Goal: Task Accomplishment & Management: Use online tool/utility

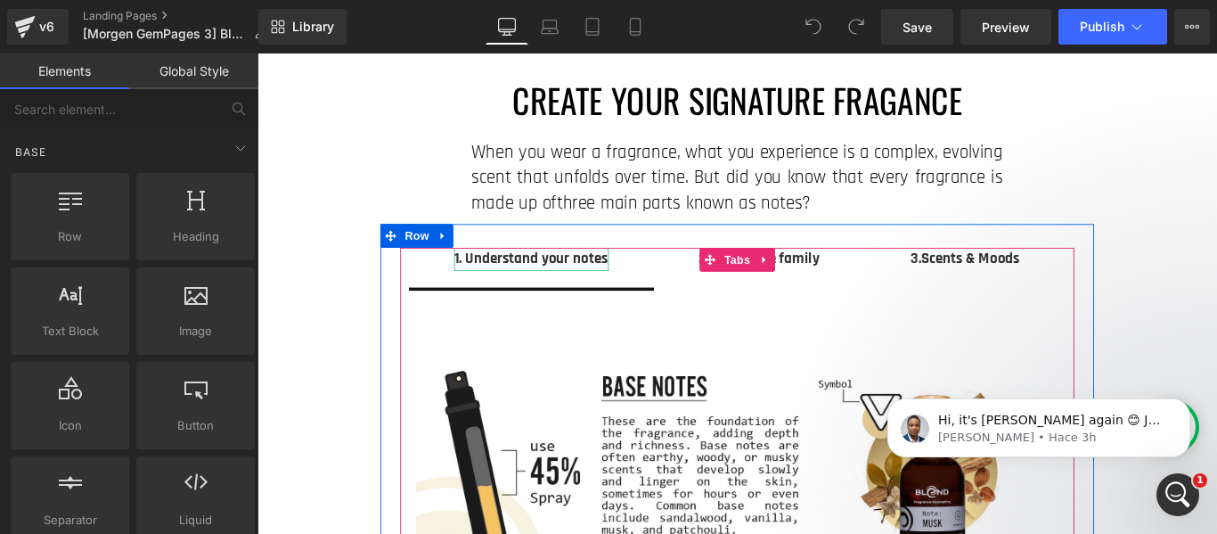
click at [487, 283] on strong "1. Understand your notes" at bounding box center [564, 284] width 173 height 22
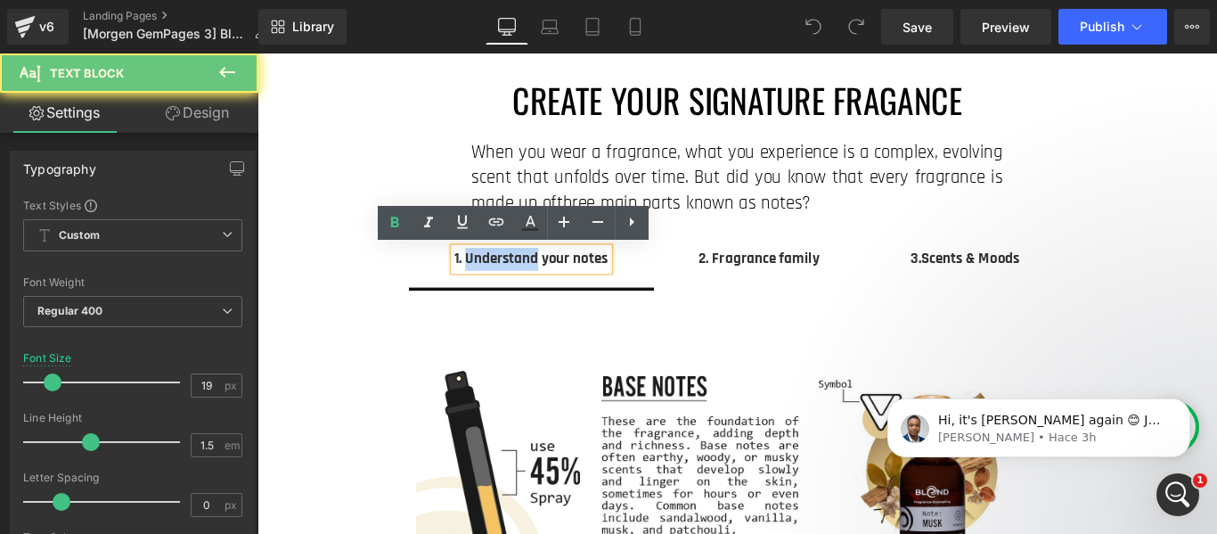
click at [488, 283] on strong "1. Understand your notes" at bounding box center [564, 284] width 173 height 22
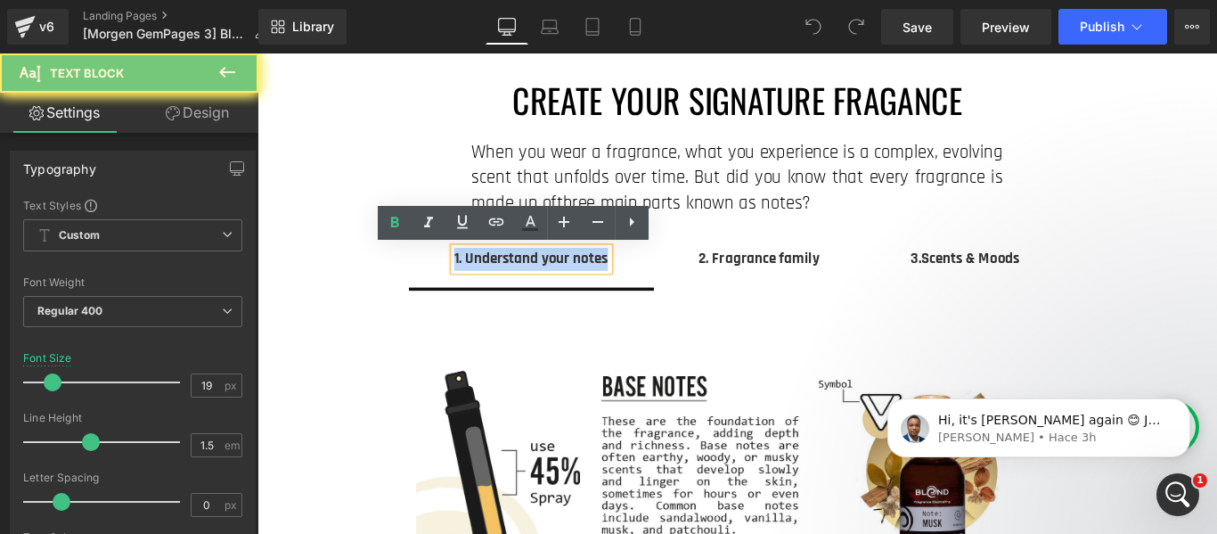
click at [488, 283] on strong "1. Understand your notes" at bounding box center [564, 284] width 173 height 22
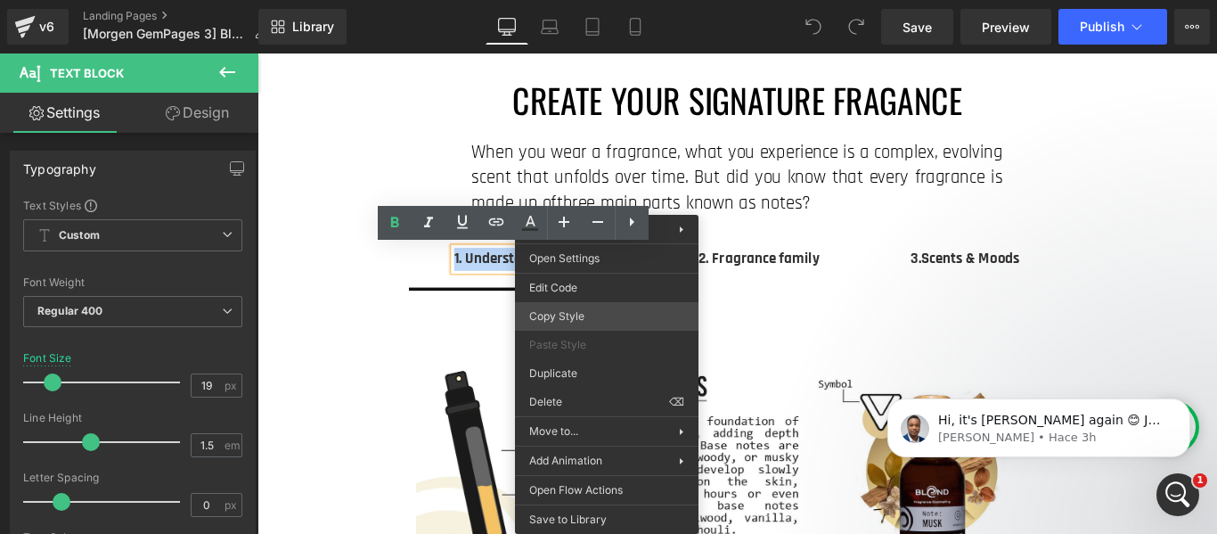
copy strong "1. Understand your notes"
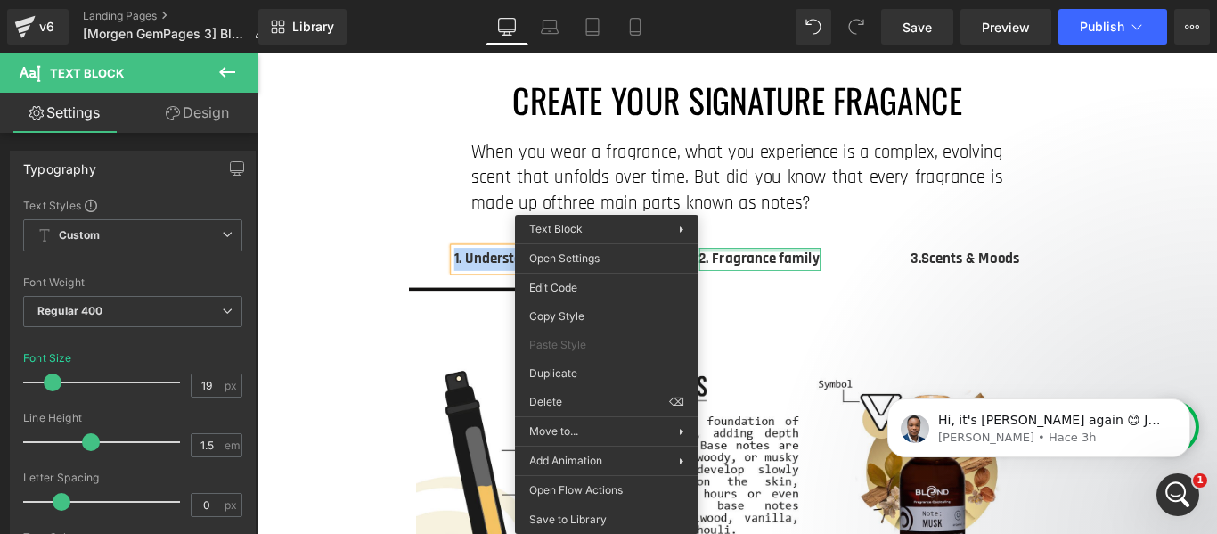
click at [863, 275] on div "2. Fragrance family Text Block" at bounding box center [822, 285] width 136 height 26
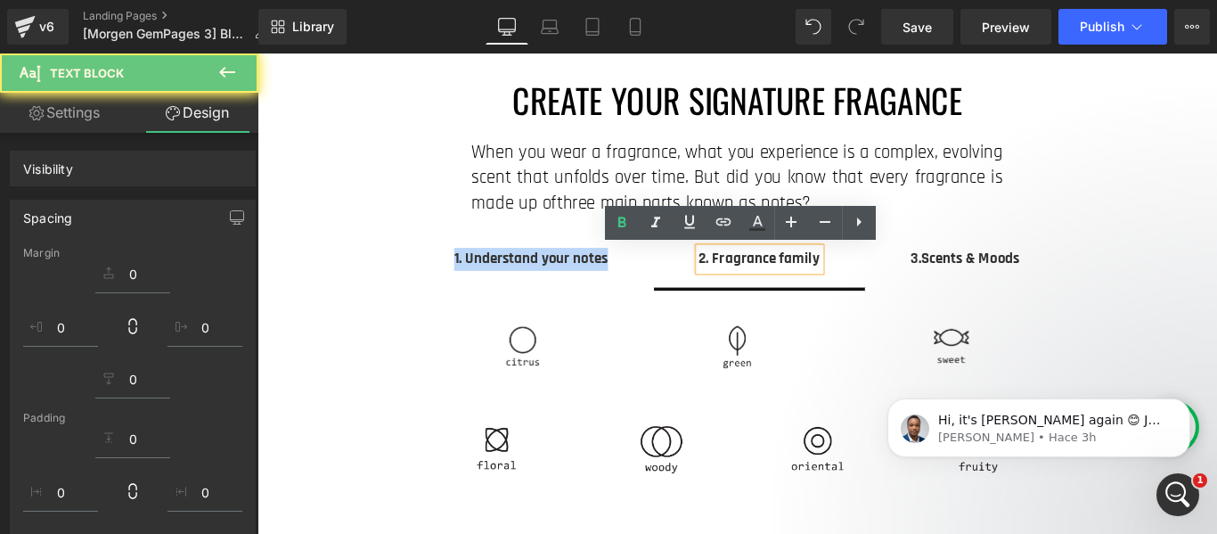
click at [870, 286] on strong "2. Fragrance family" at bounding box center [821, 284] width 135 height 22
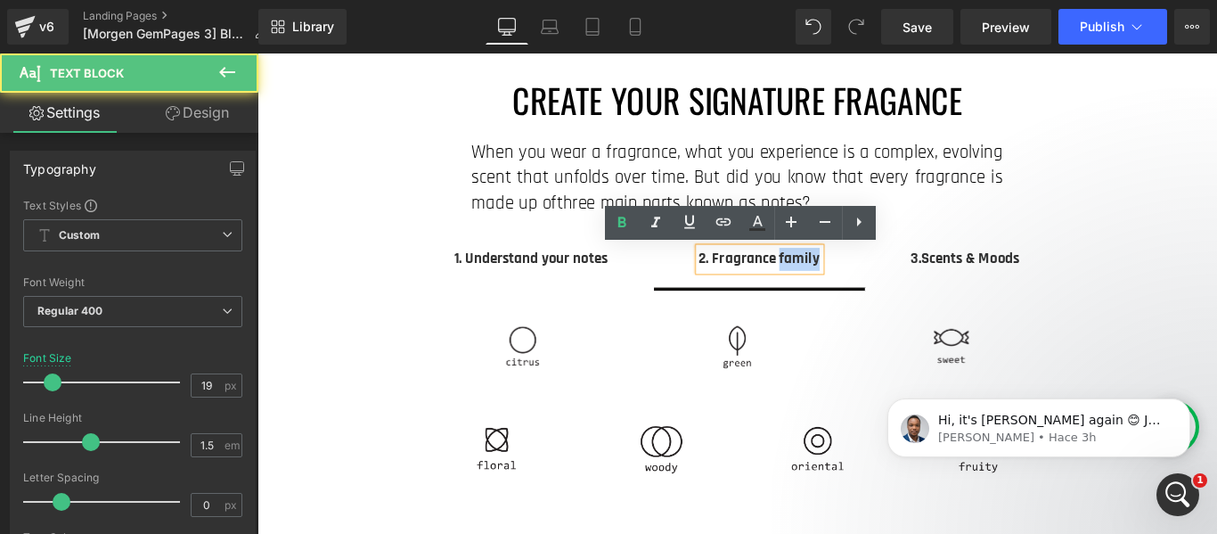
click at [870, 287] on strong "2. Fragrance family" at bounding box center [821, 284] width 135 height 22
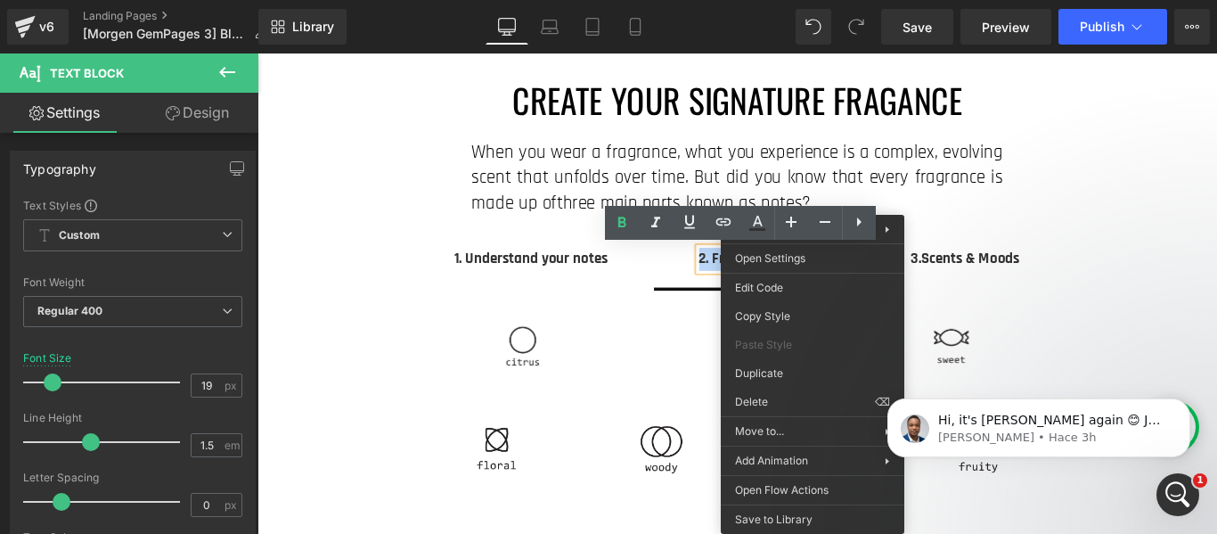
copy strong "2. Fragrance family"
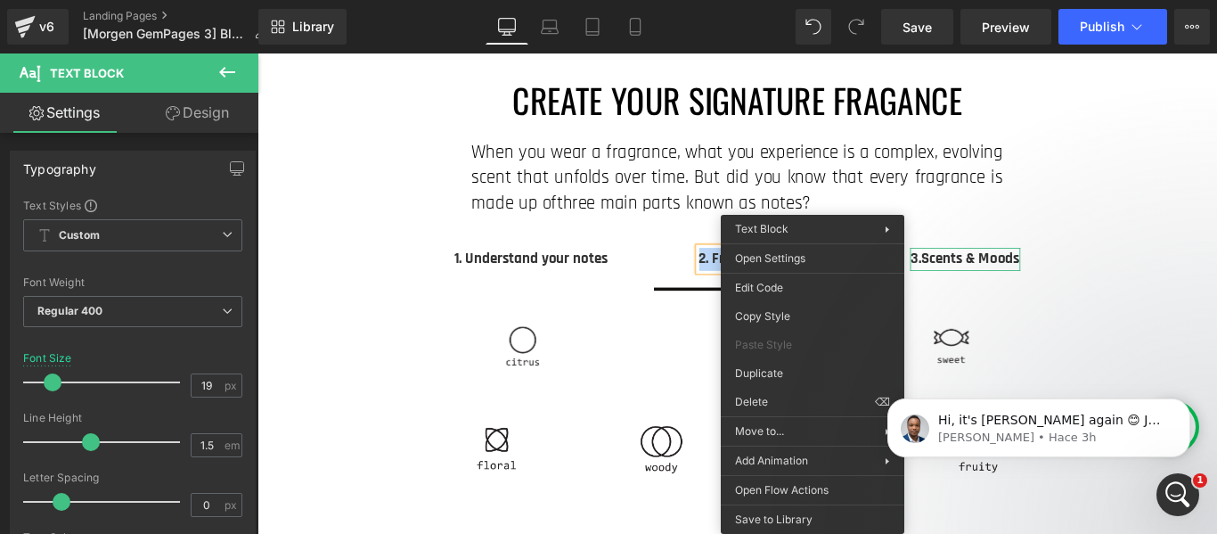
click at [1071, 287] on strong "3.Scents & Moods" at bounding box center [1052, 284] width 123 height 22
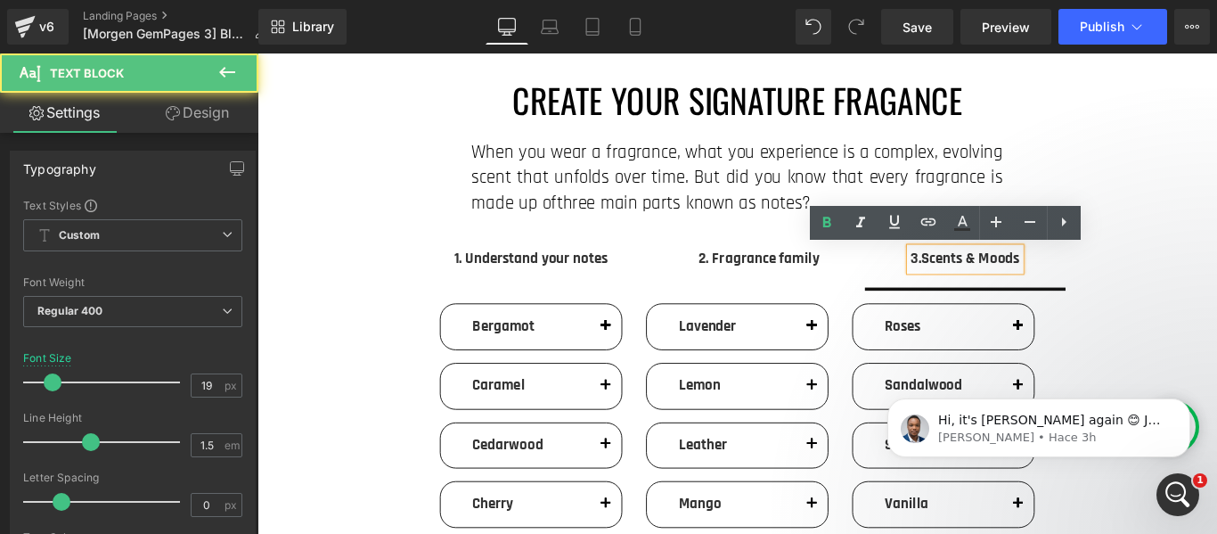
click at [1071, 287] on strong "3.Scents & Moods" at bounding box center [1052, 284] width 123 height 22
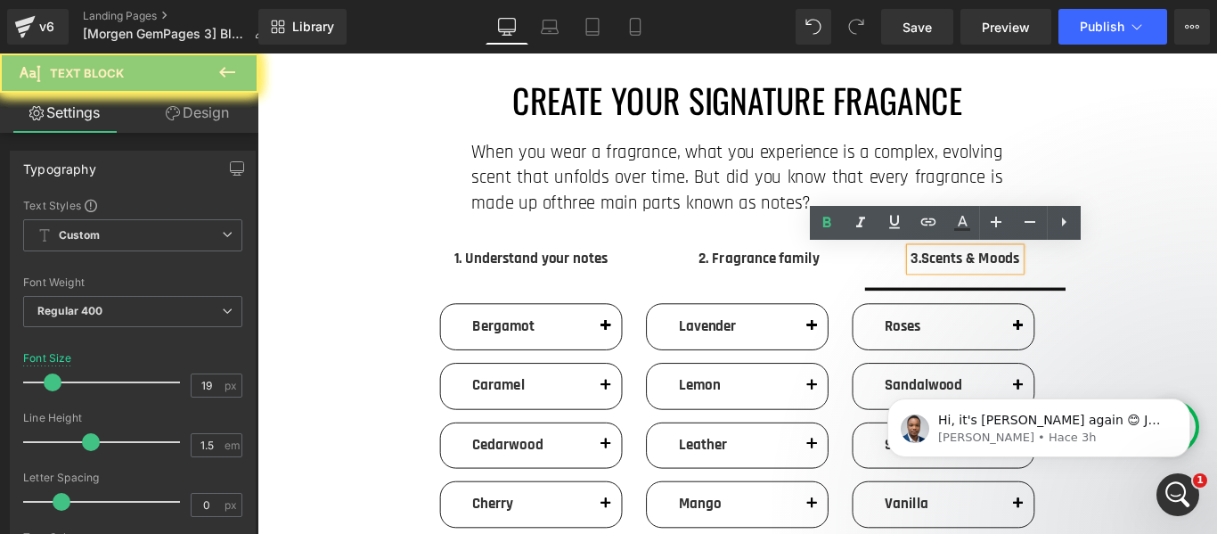
click at [1071, 287] on strong "3.Scents & Moods" at bounding box center [1052, 284] width 123 height 22
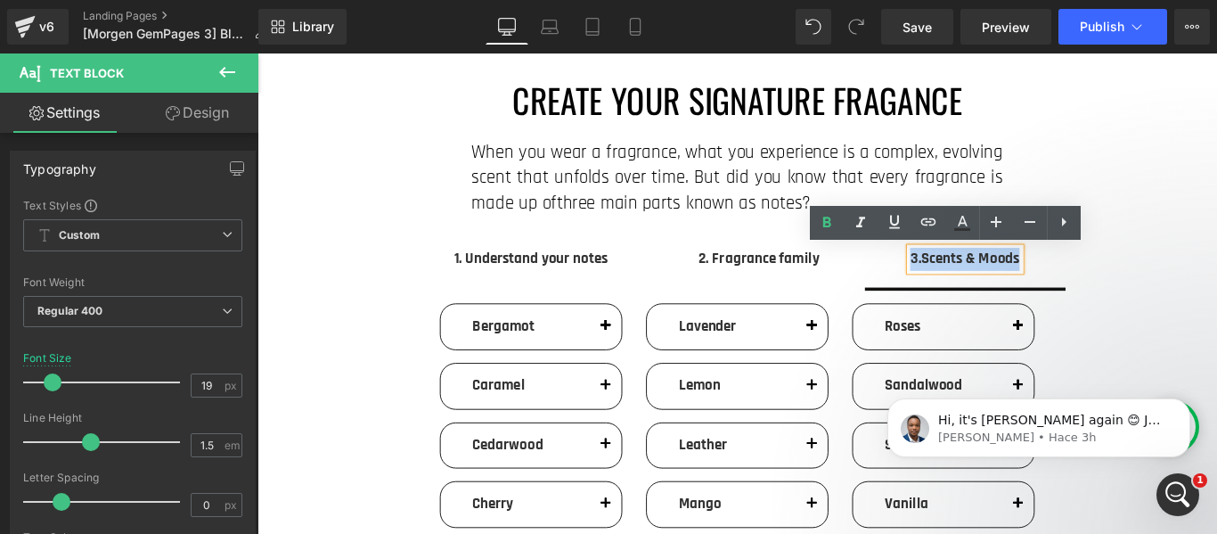
copy strong "3.Scents & Moods"
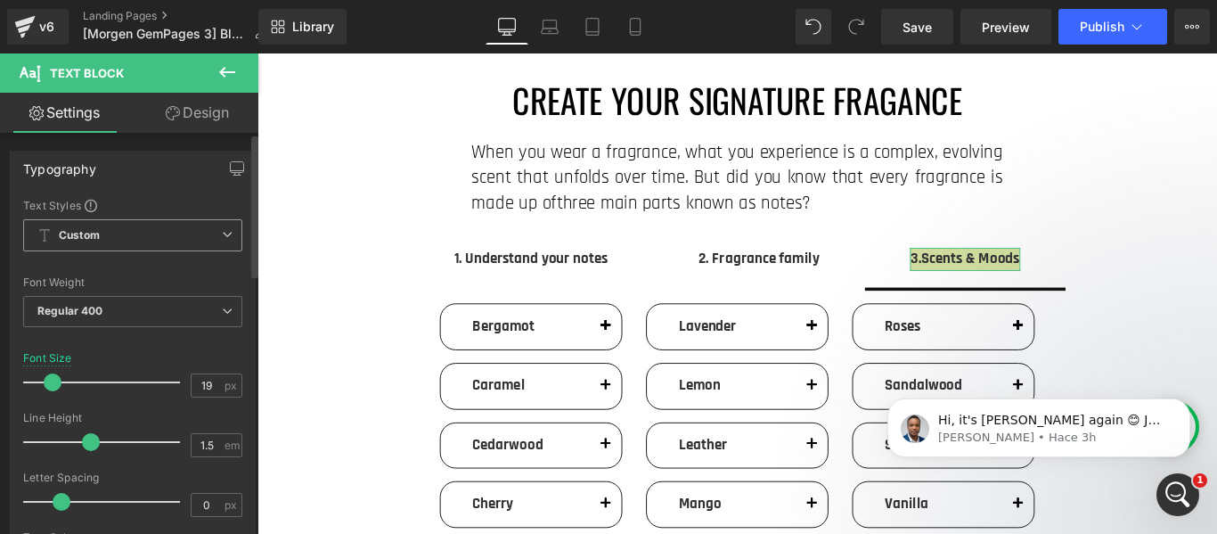
click at [120, 236] on span "Custom Setup Global Style" at bounding box center [132, 235] width 219 height 32
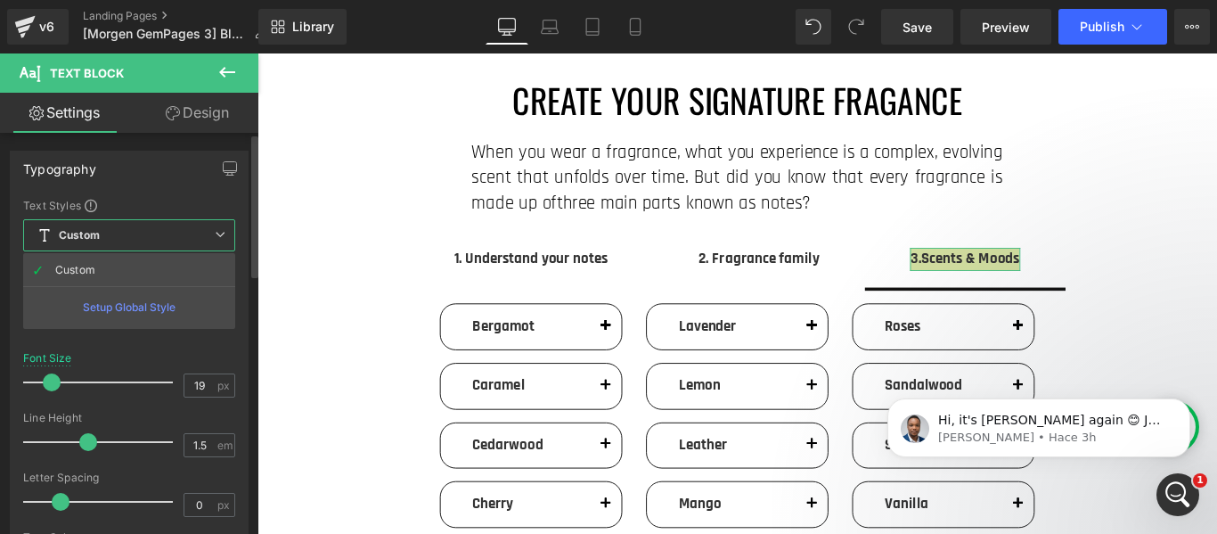
click at [120, 234] on span "Custom Setup Global Style" at bounding box center [129, 235] width 212 height 32
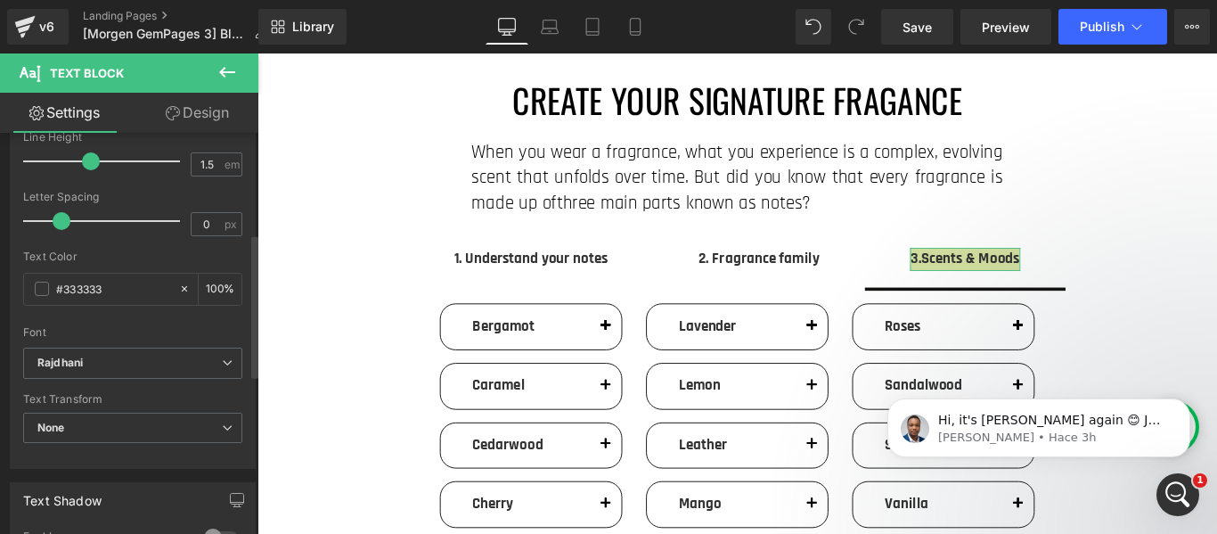
scroll to position [356, 0]
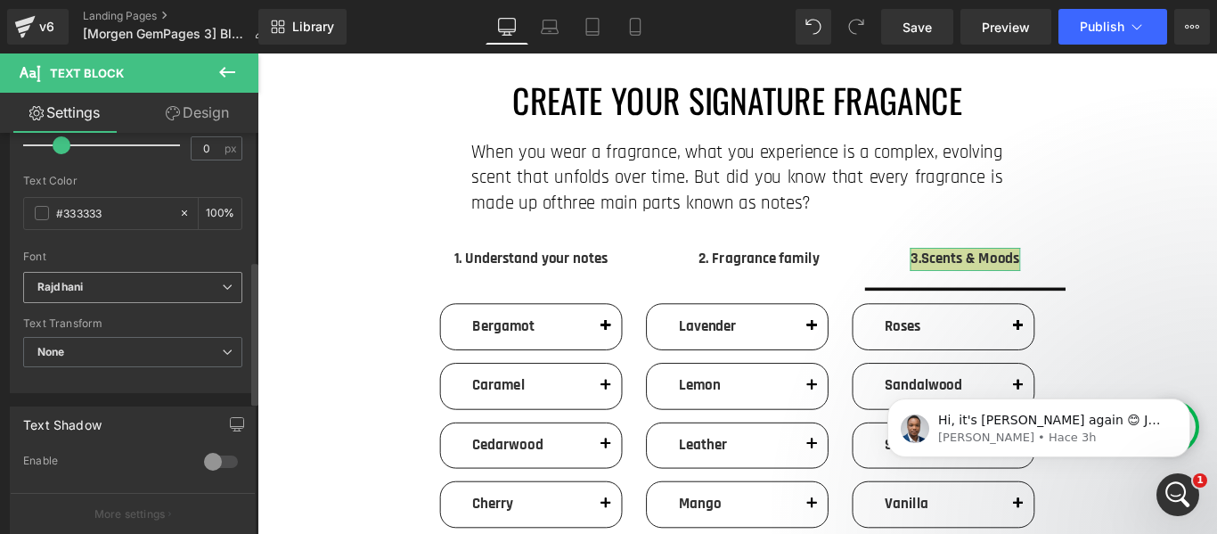
click at [132, 286] on b "Rajdhani" at bounding box center [129, 287] width 184 height 15
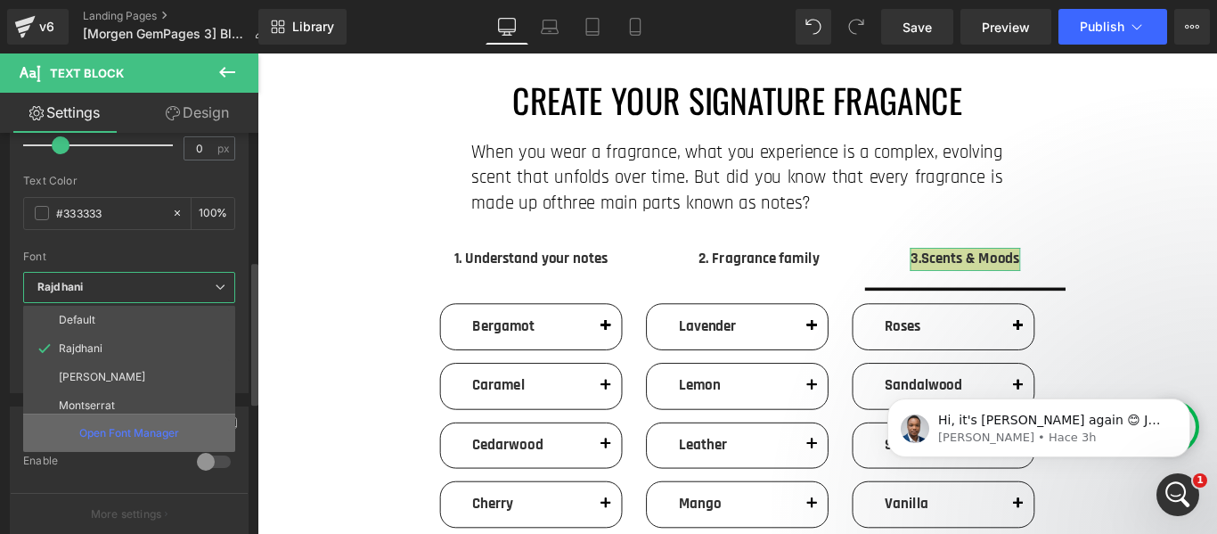
click at [125, 440] on p "Open Font Manager" at bounding box center [129, 433] width 100 height 16
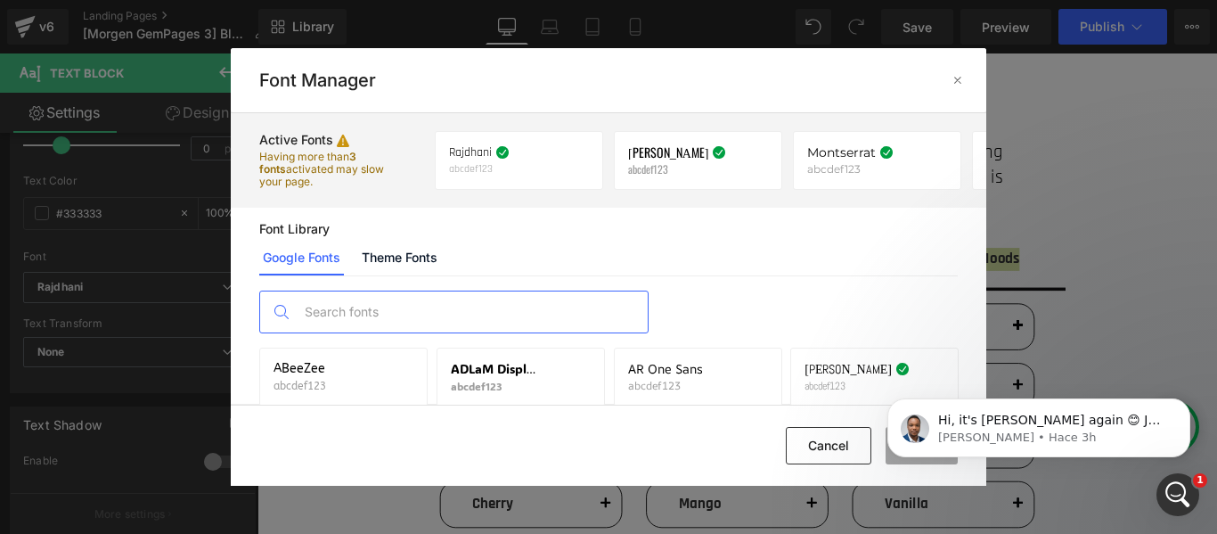
click at [561, 300] on input "text" at bounding box center [472, 311] width 352 height 41
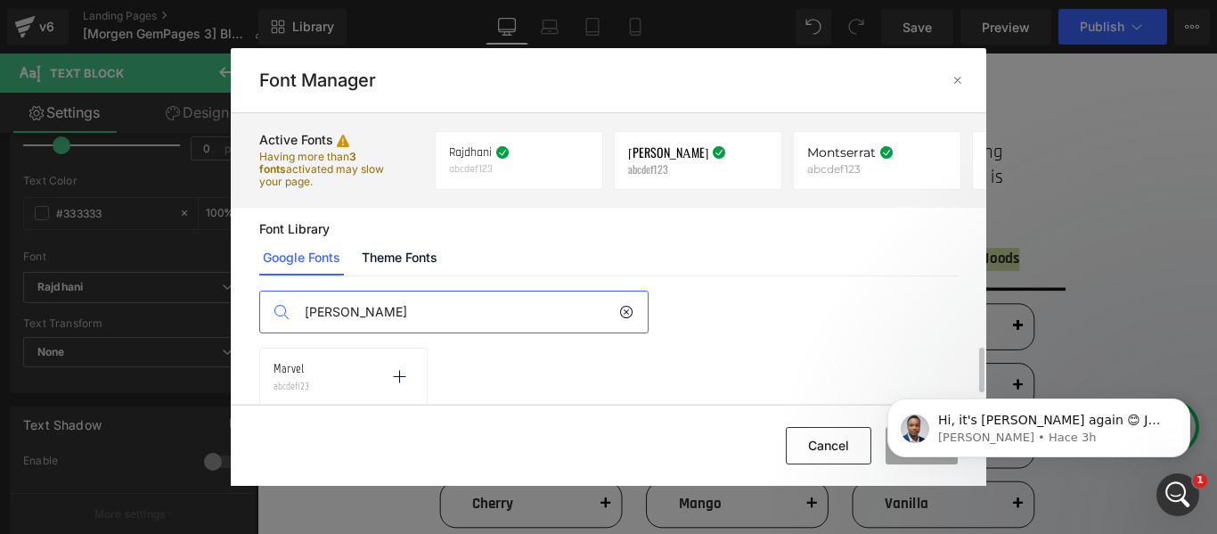
type input "[PERSON_NAME]"
click at [282, 380] on p "abcdef123" at bounding box center [292, 386] width 36 height 12
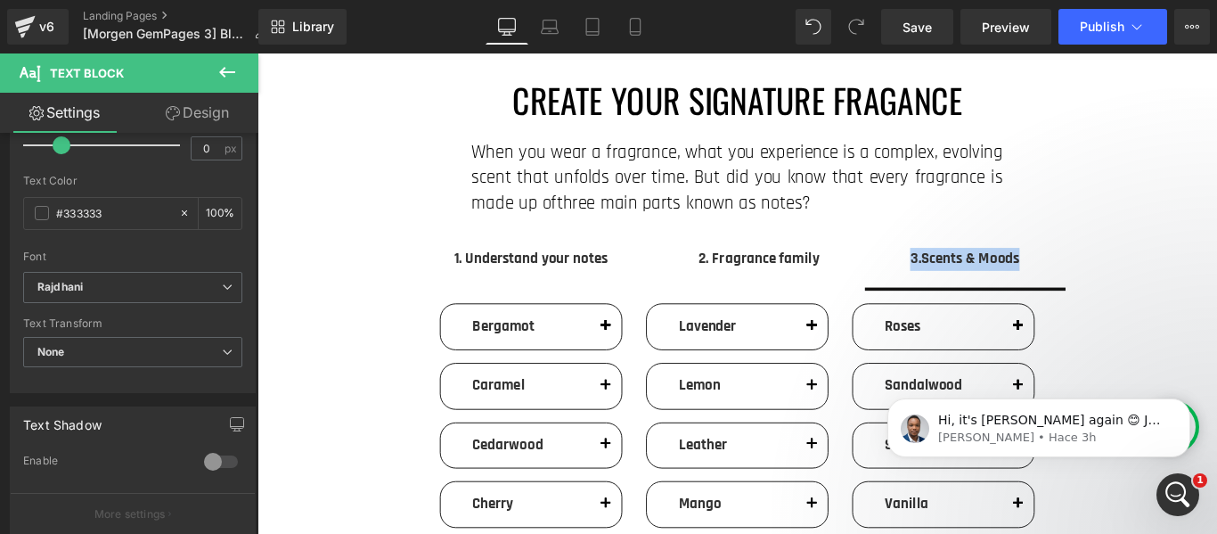
click at [688, 165] on h6 "When you wear a fragrance, what you experience is a complex, evolving scent t h…" at bounding box center [796, 194] width 597 height 86
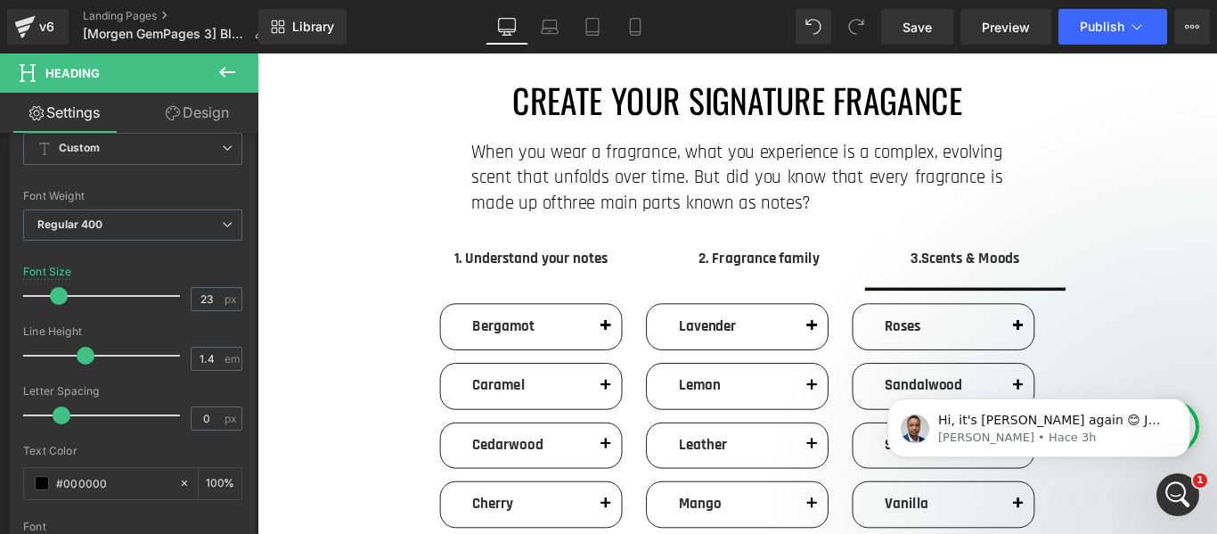
scroll to position [178, 0]
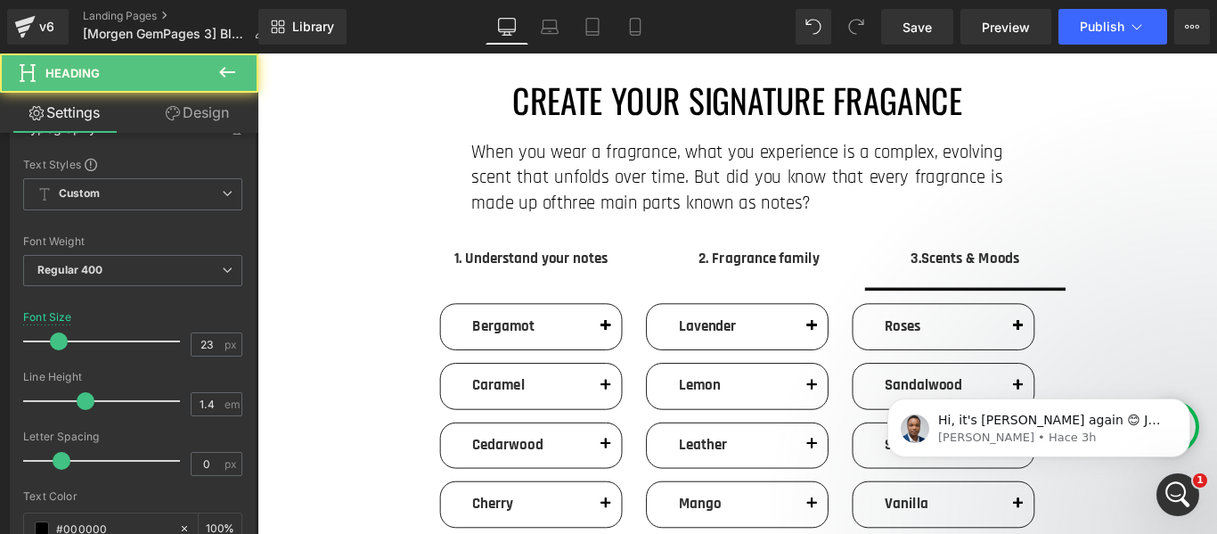
click at [837, 218] on span "three main parts known as notes?" at bounding box center [736, 221] width 286 height 26
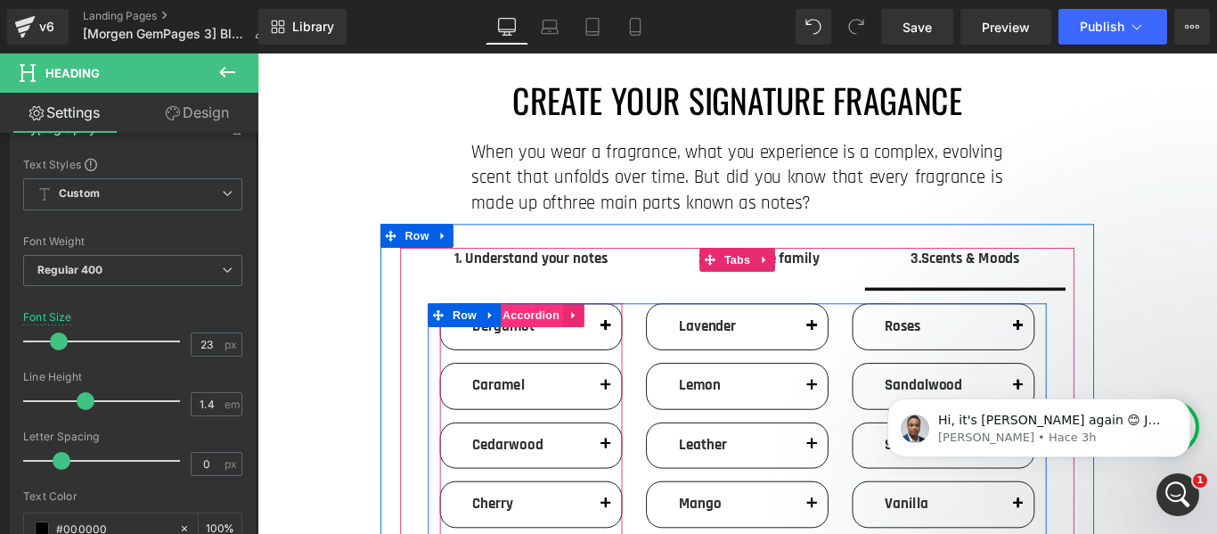
click at [530, 359] on span "Accordion" at bounding box center [564, 347] width 73 height 27
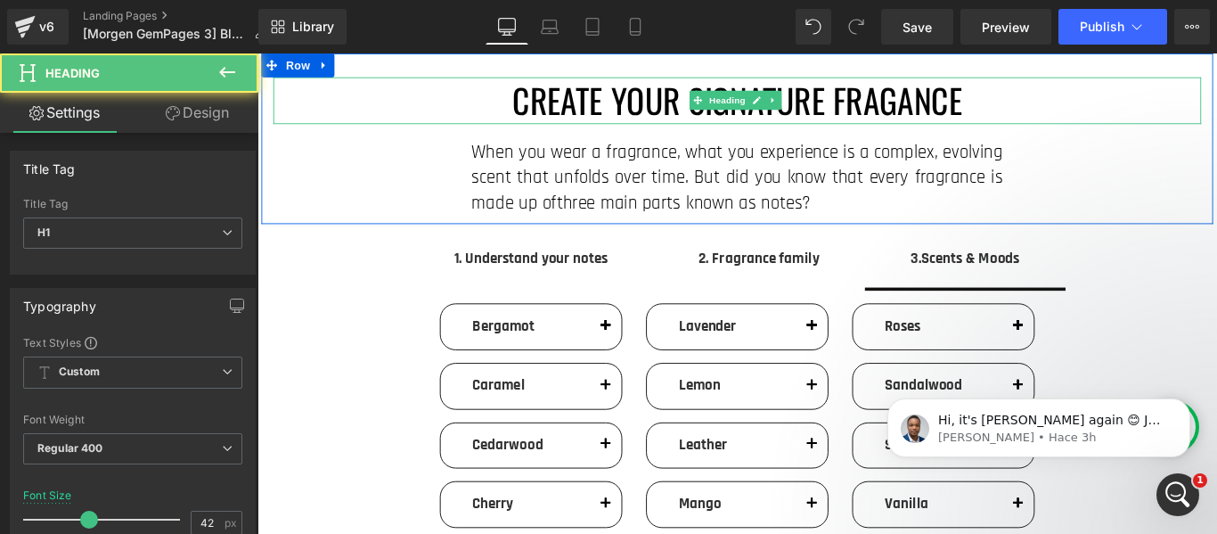
click at [678, 120] on h1 "CREATE YOUR SIGNATURE FRAGANCE" at bounding box center [796, 106] width 1042 height 53
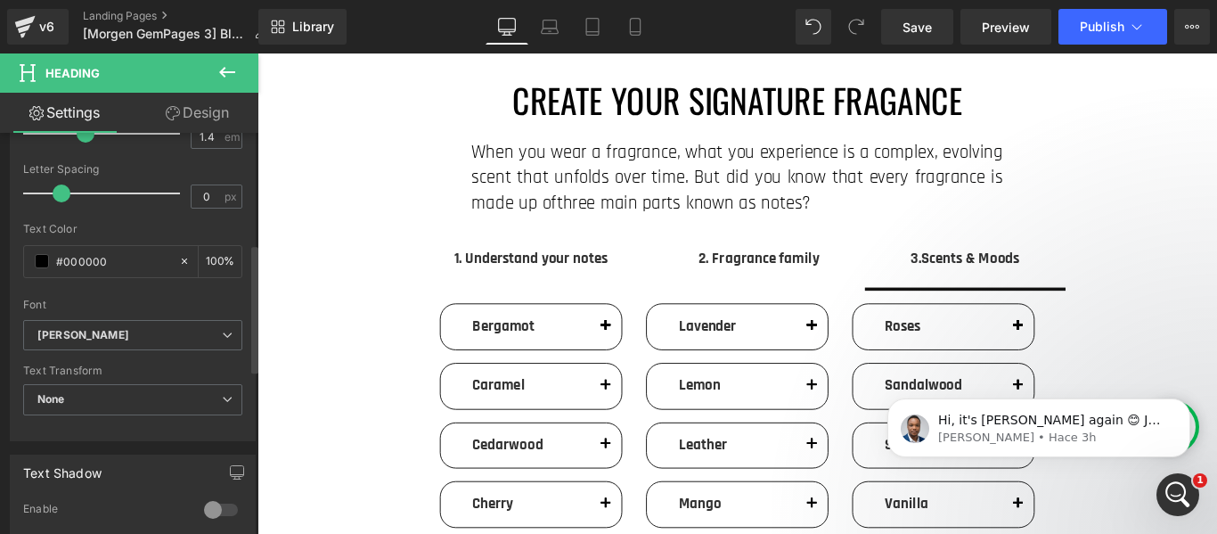
scroll to position [535, 0]
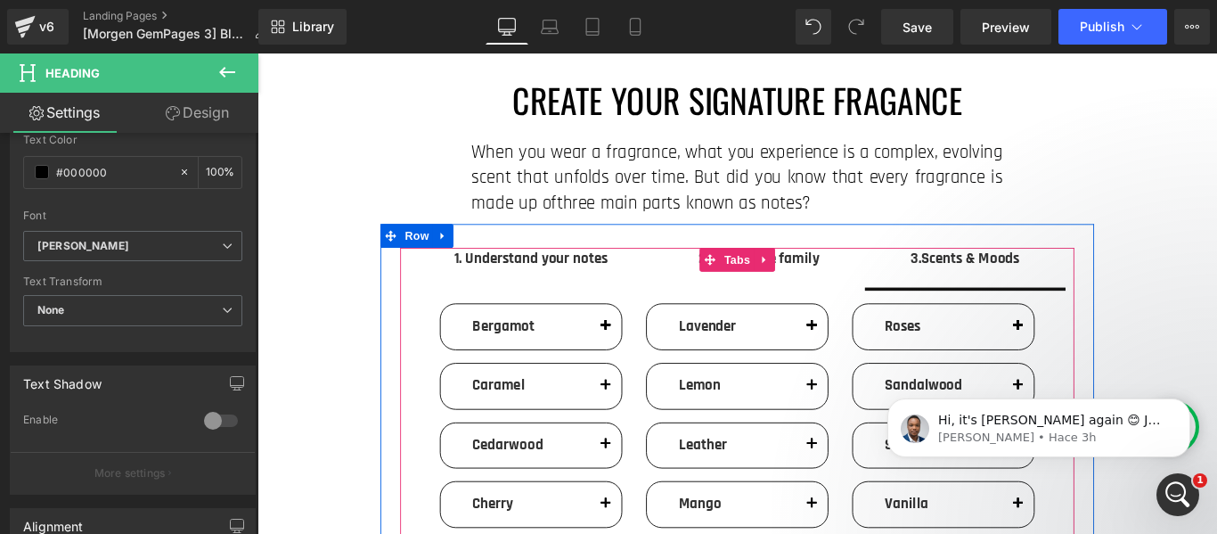
click at [493, 283] on strong "1. Understand your notes" at bounding box center [564, 284] width 173 height 22
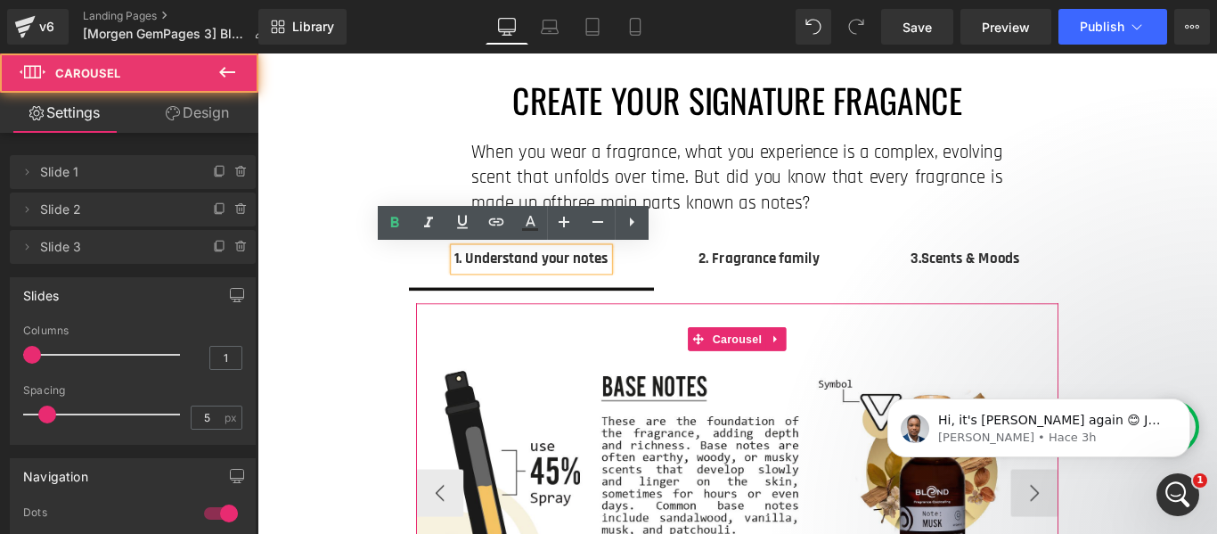
click at [487, 341] on div "Image Image Image ‹ › [GEOGRAPHIC_DATA]" at bounding box center [797, 533] width 722 height 398
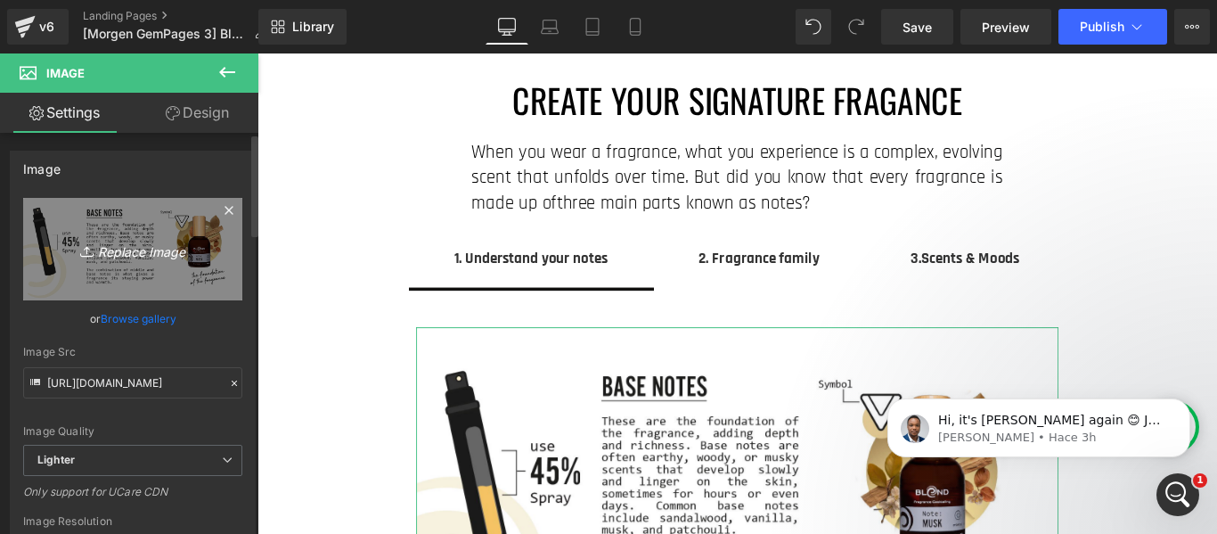
click at [143, 219] on link "Replace Image" at bounding box center [132, 249] width 219 height 102
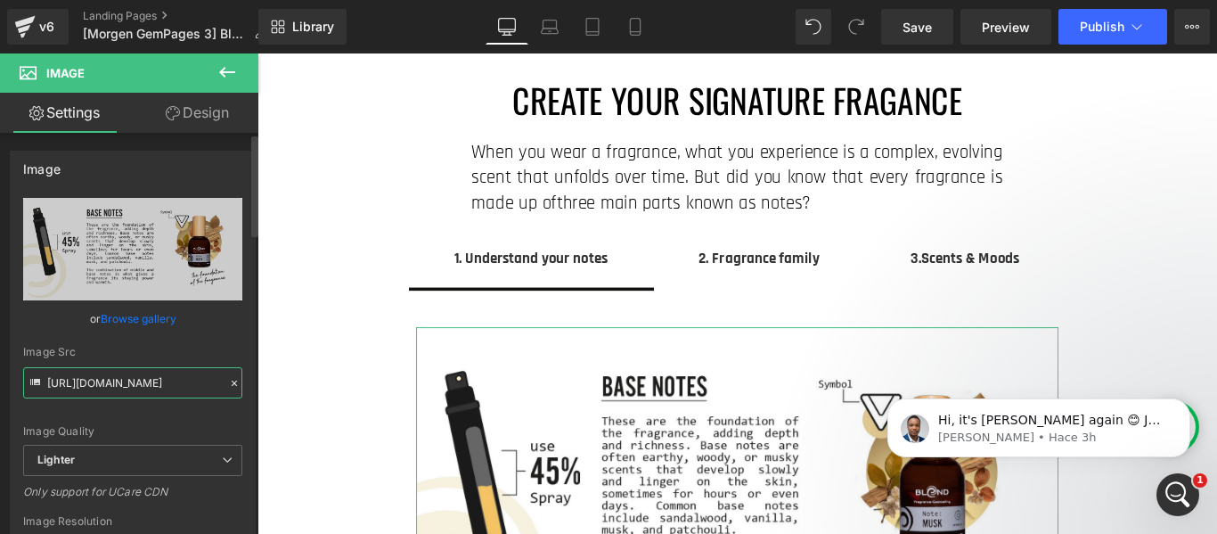
click at [167, 387] on input "[URL][DOMAIN_NAME]" at bounding box center [132, 382] width 219 height 31
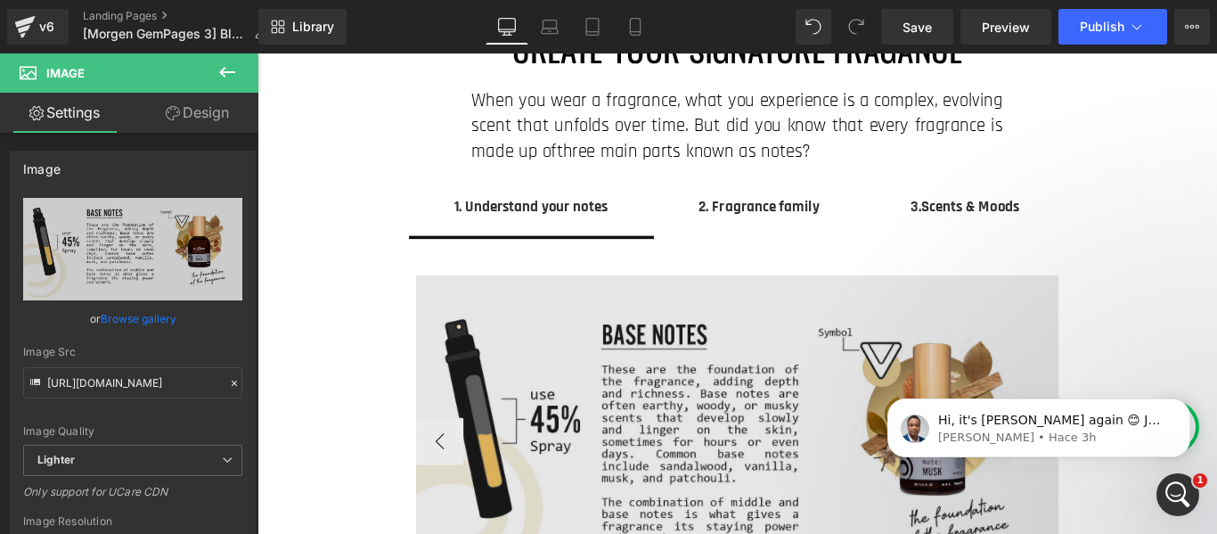
scroll to position [89, 0]
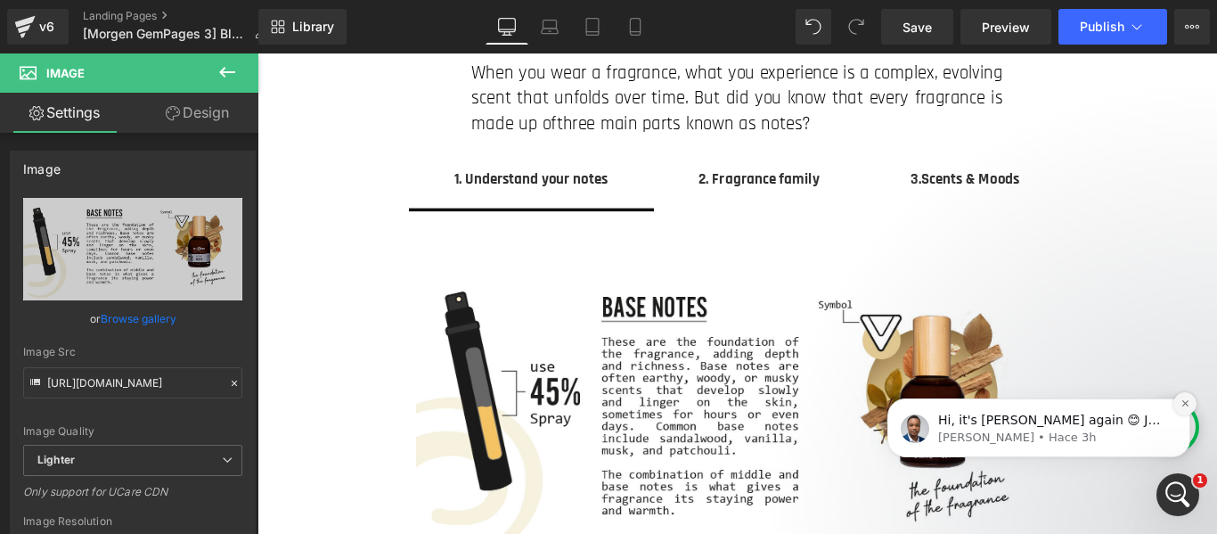
click at [1186, 405] on icon "Dismiss notification" at bounding box center [1185, 403] width 10 height 10
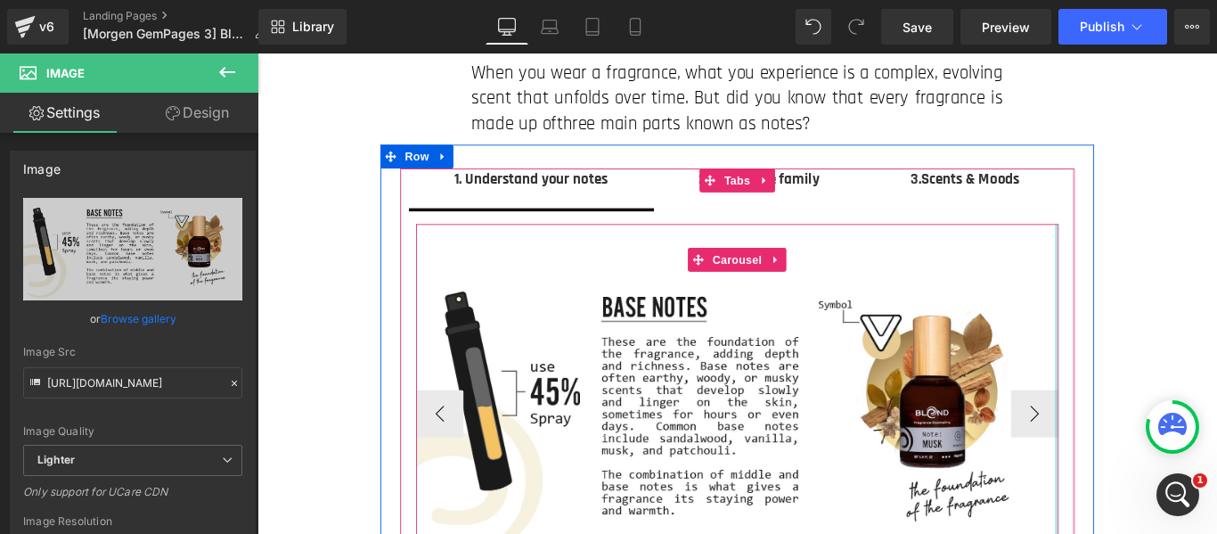
click at [1153, 465] on div at bounding box center [1155, 444] width 4 height 398
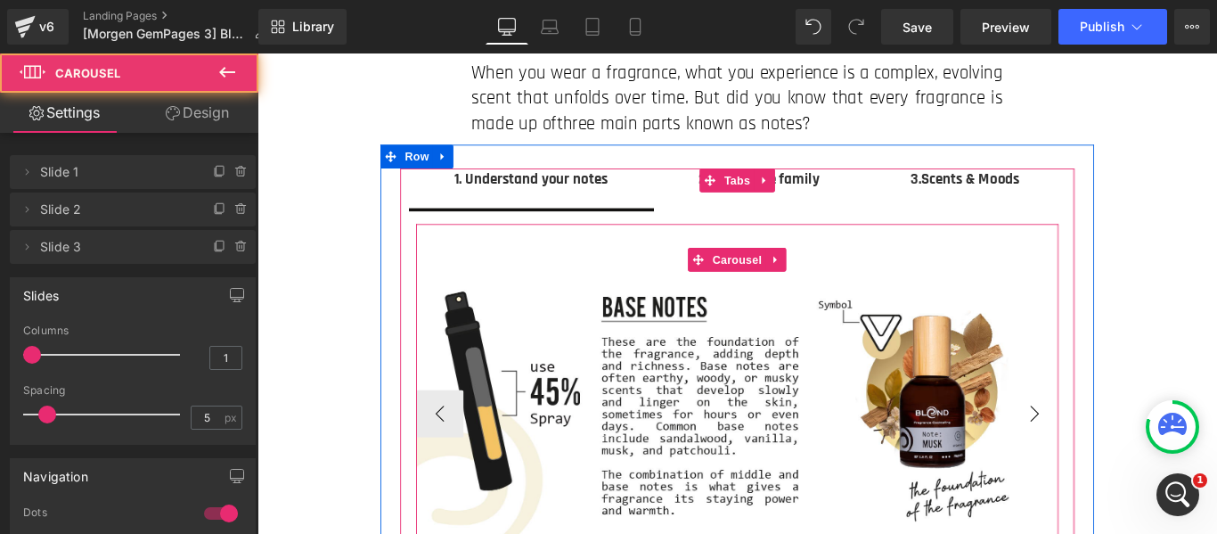
click at [1130, 467] on button "›" at bounding box center [1130, 457] width 53 height 53
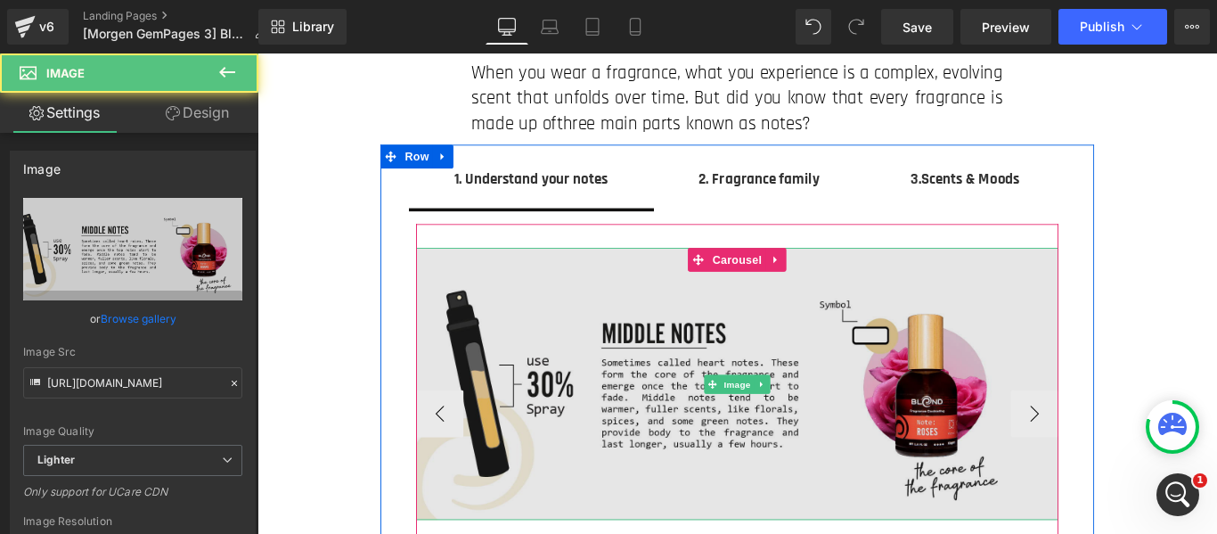
click at [788, 462] on img at bounding box center [797, 424] width 722 height 305
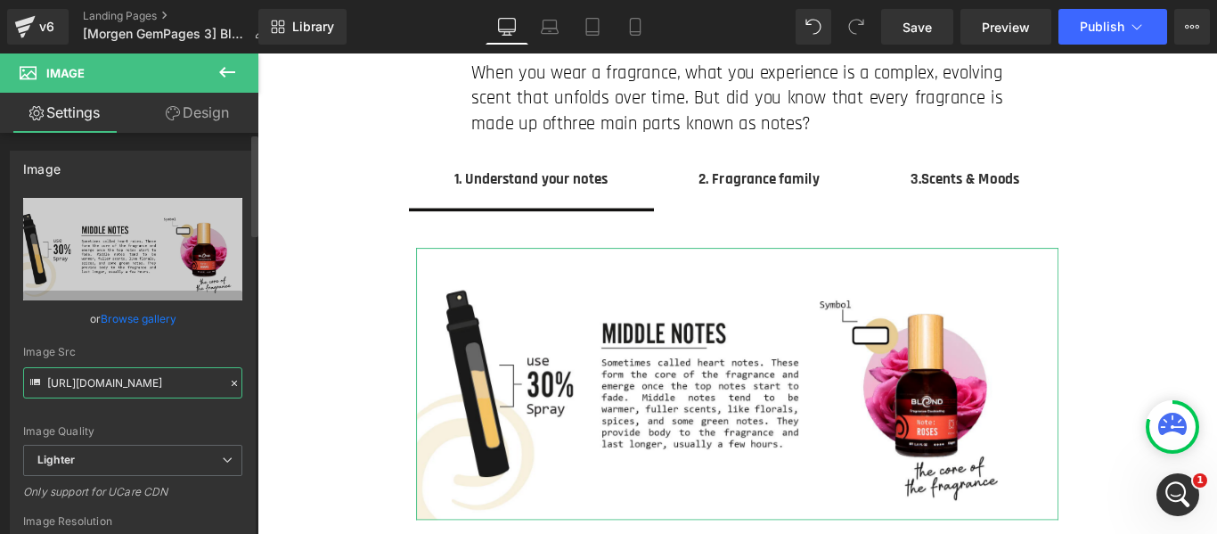
click at [101, 393] on input "[URL][DOMAIN_NAME]" at bounding box center [132, 382] width 219 height 31
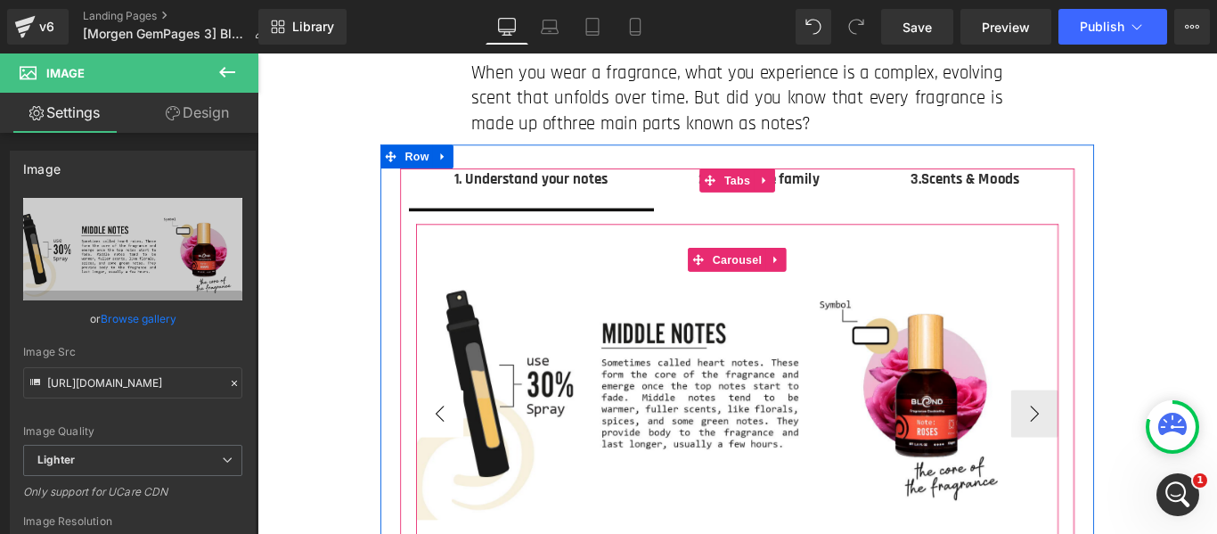
click at [446, 463] on button "‹" at bounding box center [462, 457] width 53 height 53
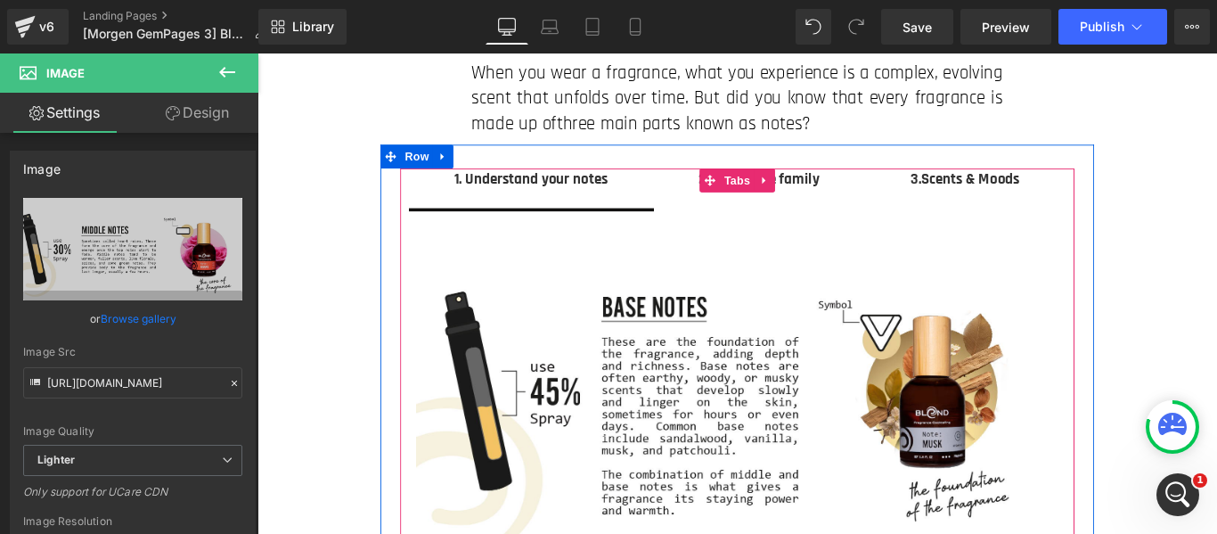
click at [1163, 467] on div "1. Understand your notes Text Block 2. Fragrance family Text Block 3.Scents & M…" at bounding box center [796, 424] width 757 height 482
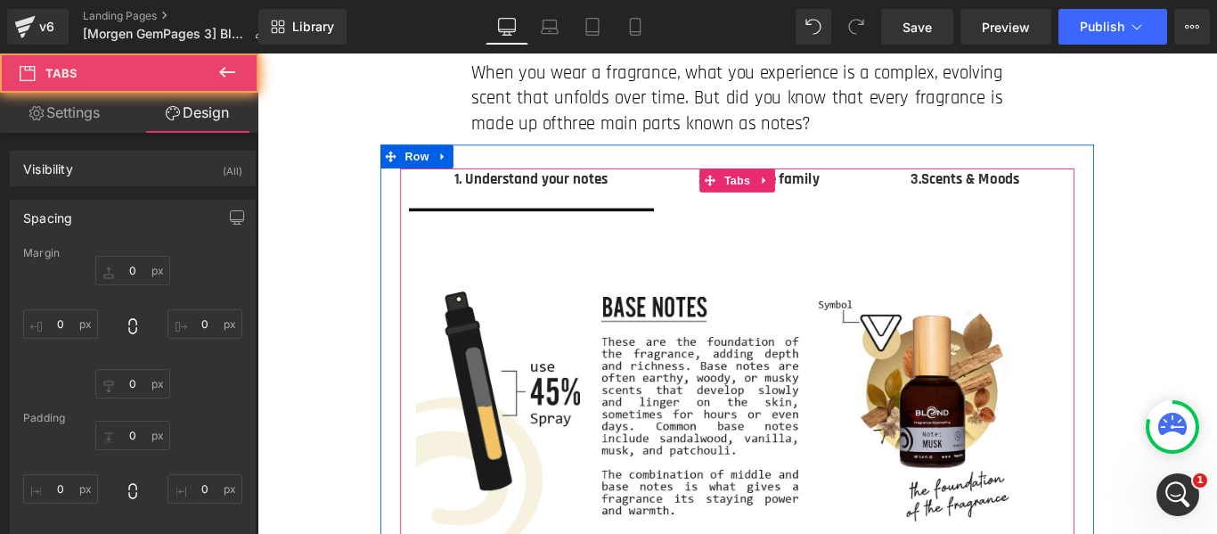
type input "0"
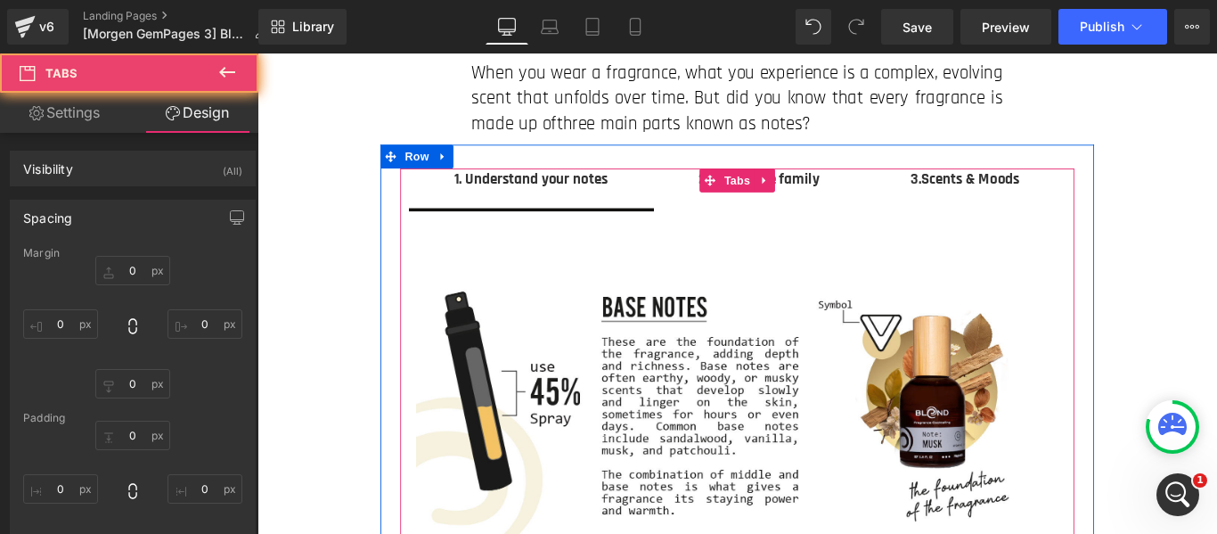
type input "0"
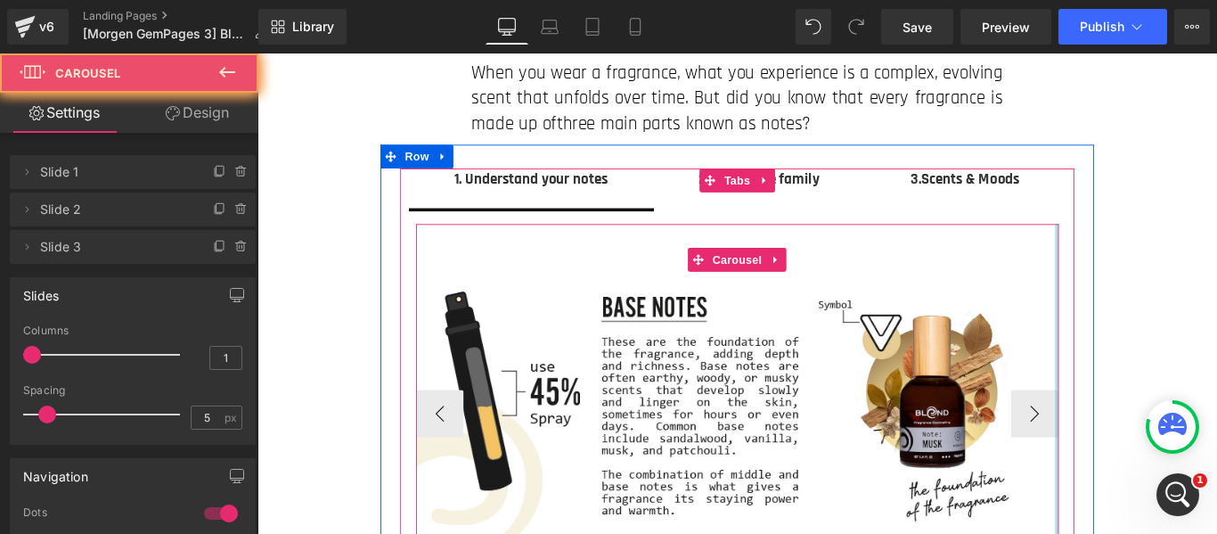
click at [1153, 465] on div at bounding box center [1155, 444] width 4 height 398
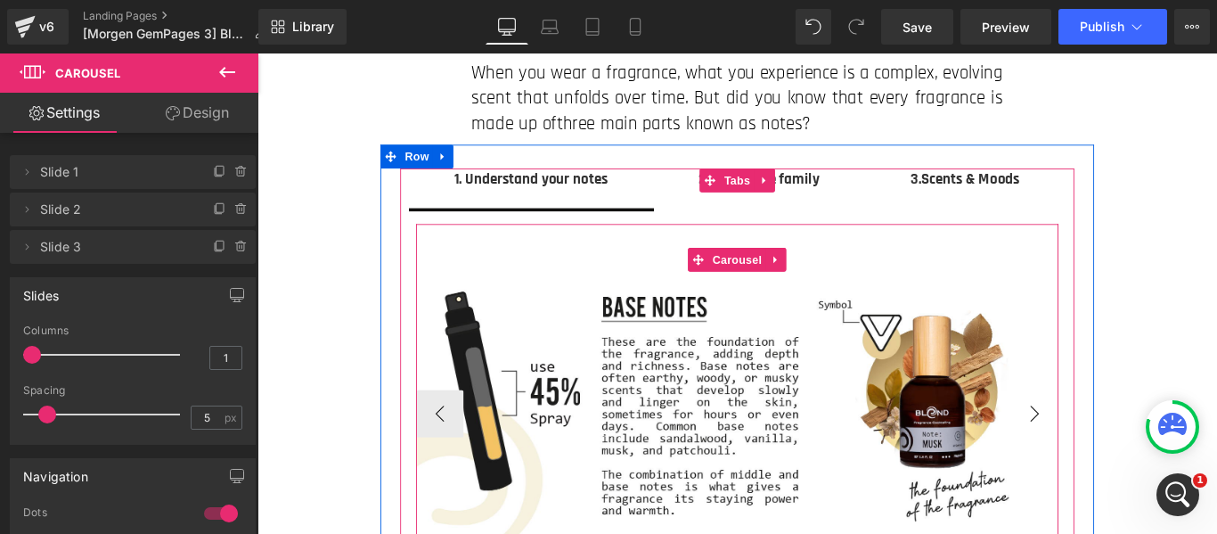
click at [1133, 455] on button "›" at bounding box center [1130, 457] width 53 height 53
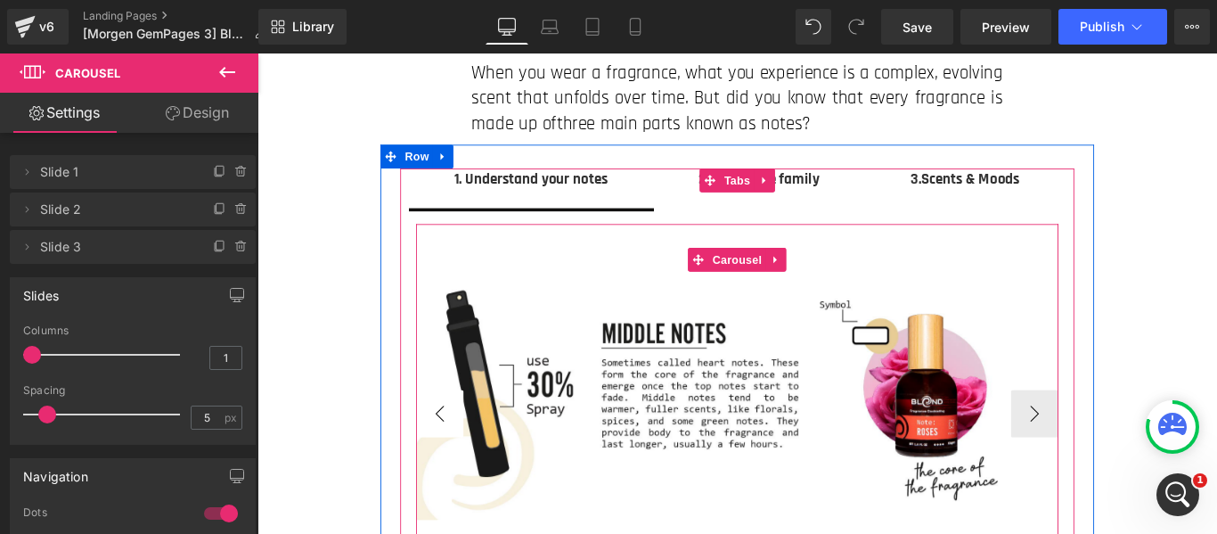
click at [442, 452] on button "‹" at bounding box center [462, 457] width 53 height 53
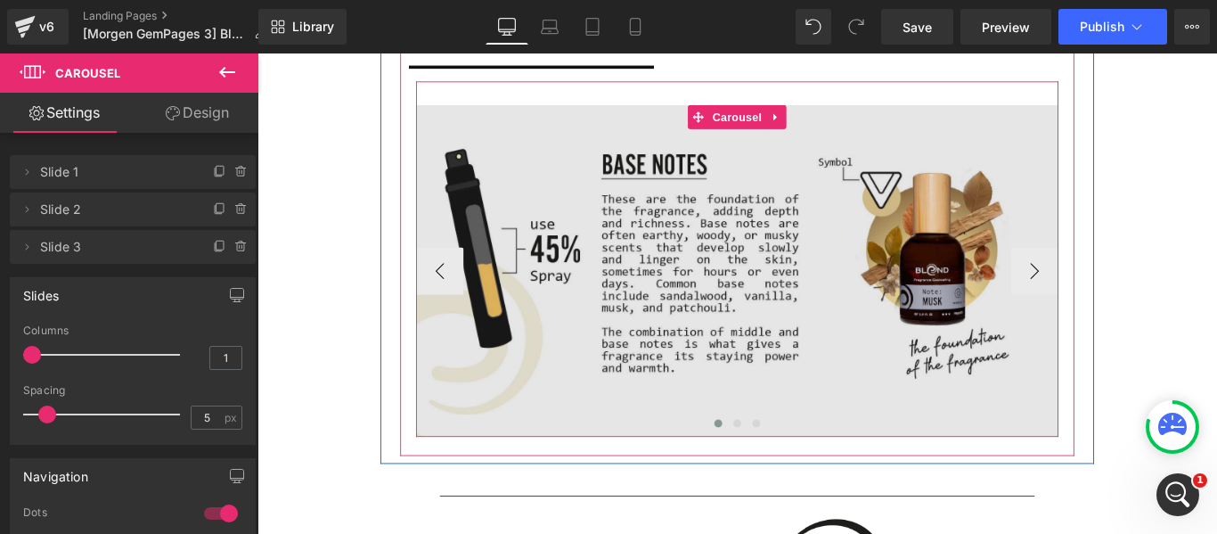
scroll to position [267, 0]
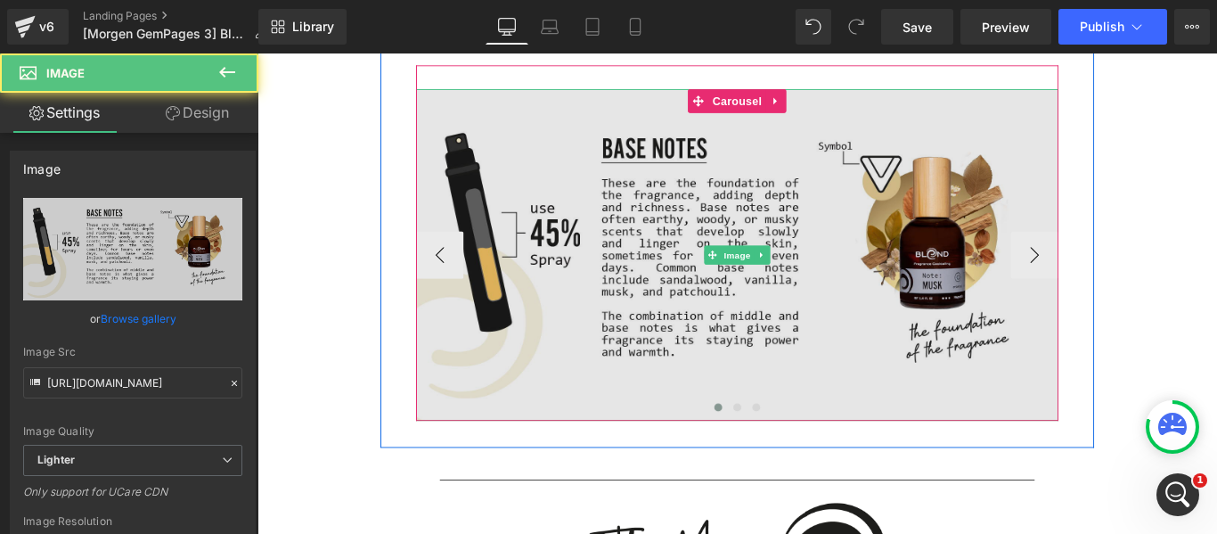
click at [700, 385] on img at bounding box center [797, 279] width 722 height 371
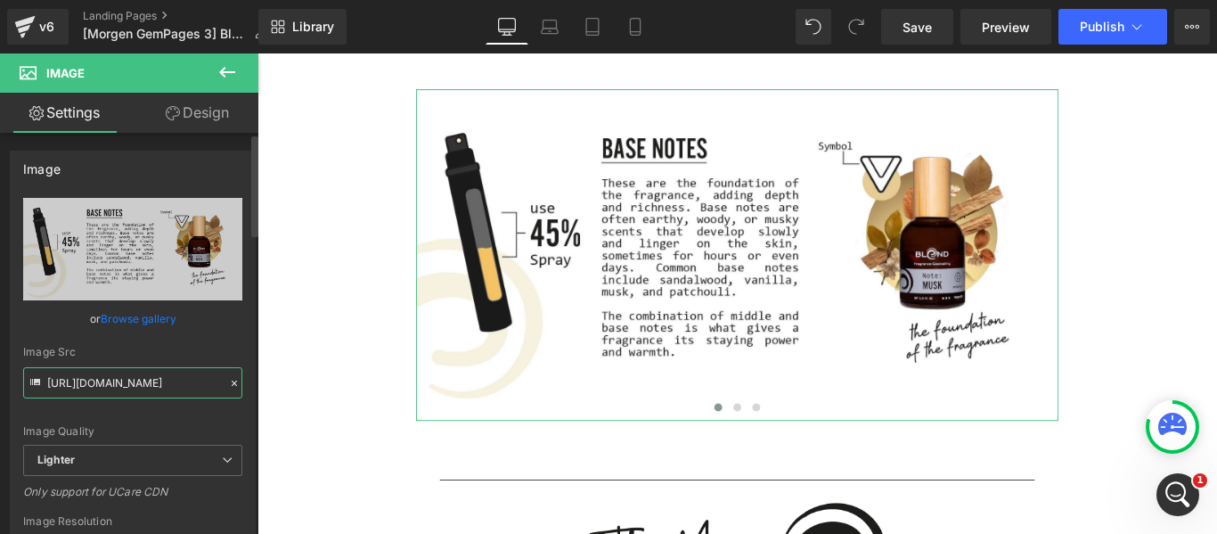
click at [137, 371] on input "[URL][DOMAIN_NAME]" at bounding box center [132, 382] width 219 height 31
click at [137, 372] on input "[URL][DOMAIN_NAME]" at bounding box center [132, 382] width 219 height 31
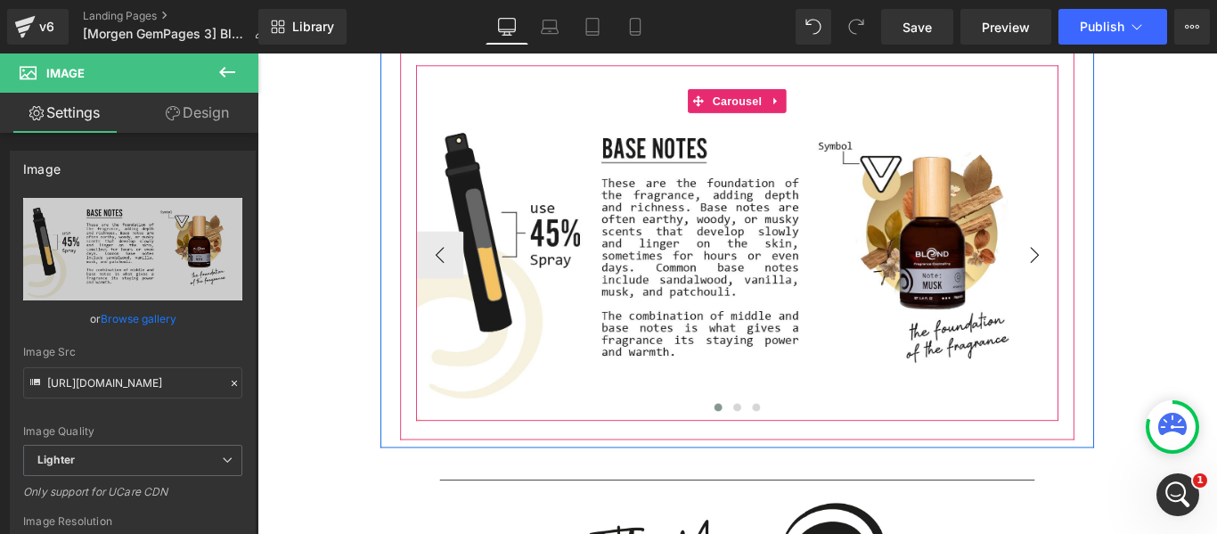
click at [1130, 281] on button "›" at bounding box center [1130, 279] width 53 height 53
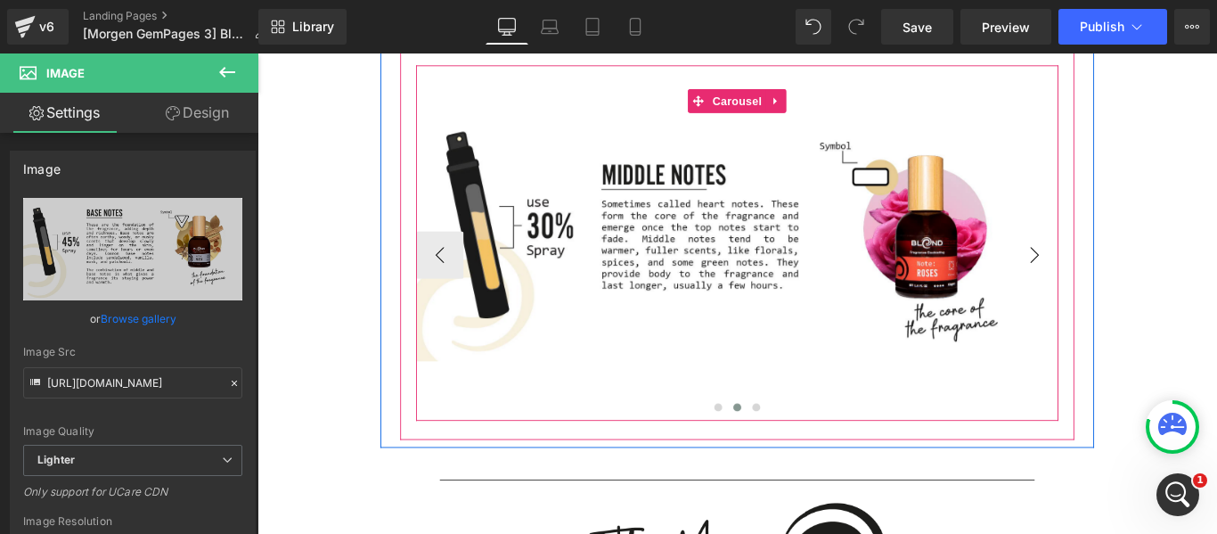
click at [1130, 281] on button "›" at bounding box center [1130, 279] width 53 height 53
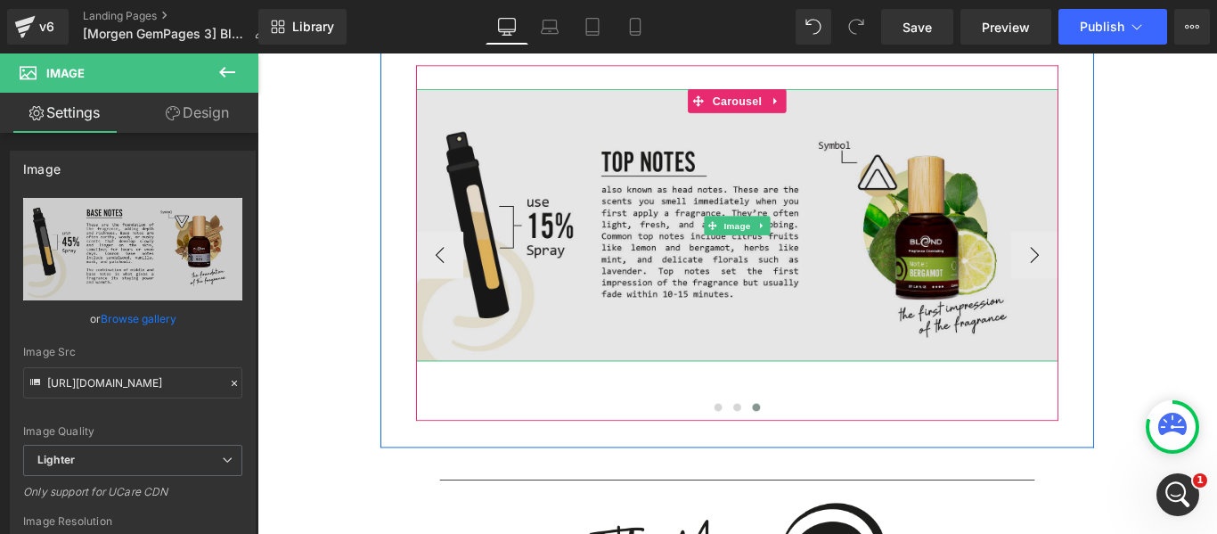
click at [851, 323] on img at bounding box center [797, 246] width 722 height 305
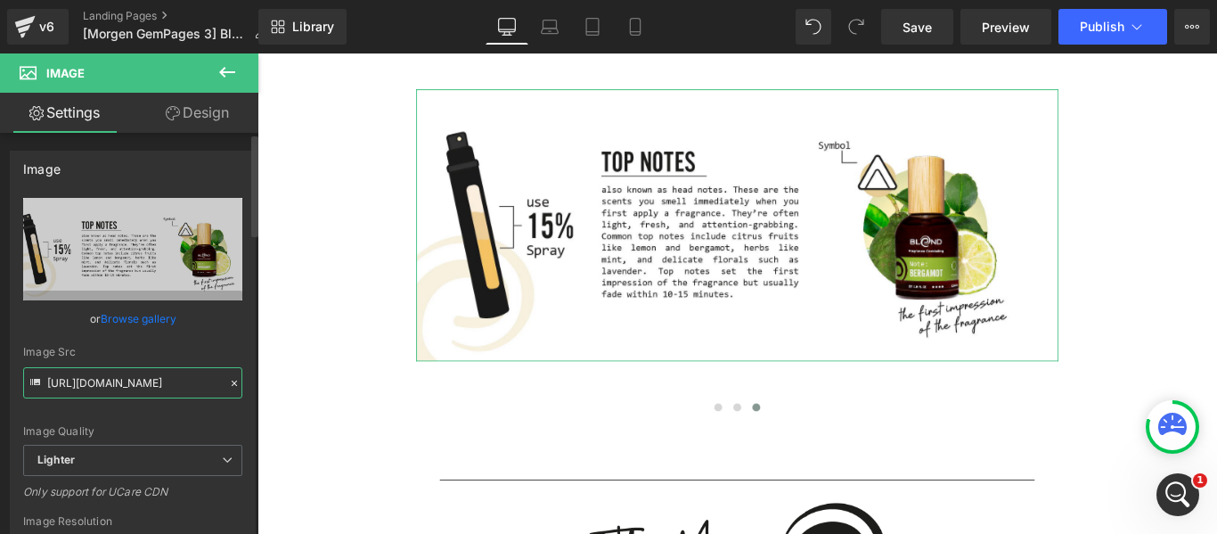
click at [130, 388] on input "[URL][DOMAIN_NAME]" at bounding box center [132, 382] width 219 height 31
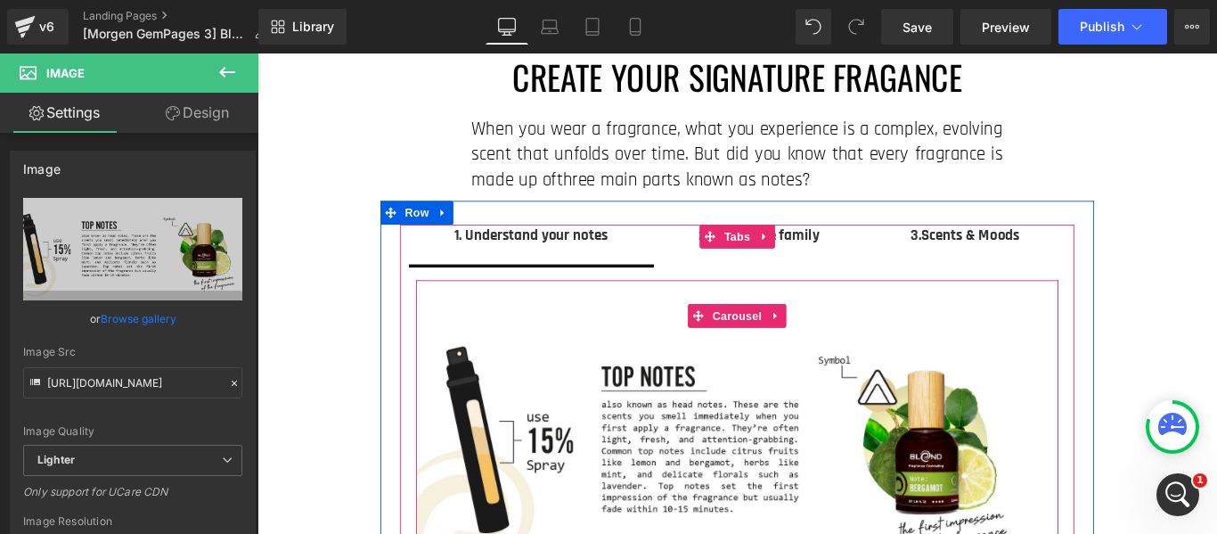
scroll to position [0, 0]
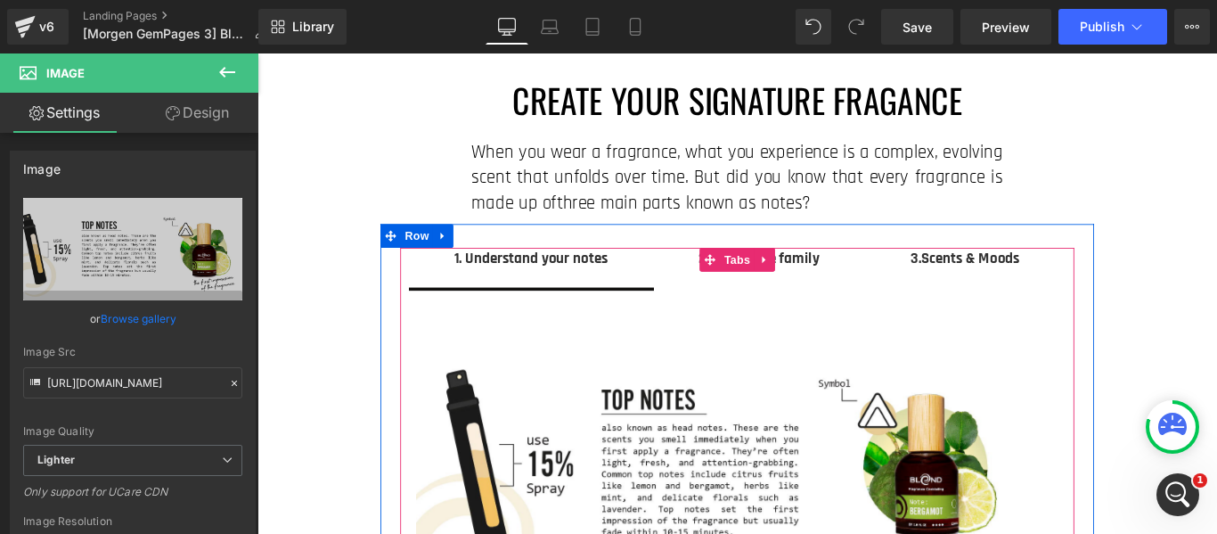
click at [862, 279] on strong "2. Fragrance family" at bounding box center [821, 284] width 135 height 22
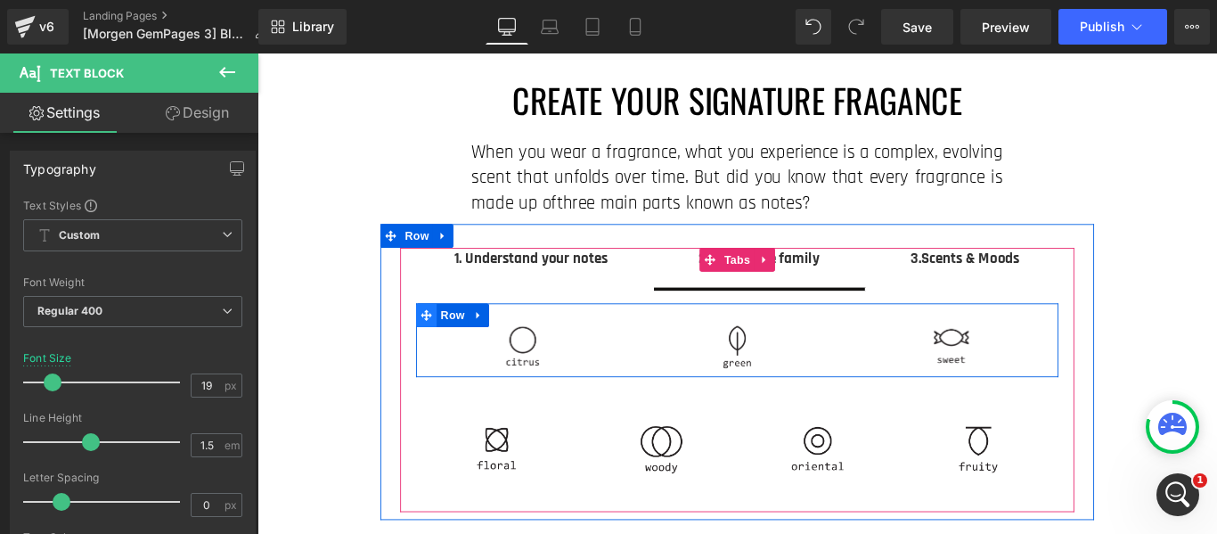
click at [441, 346] on icon at bounding box center [447, 347] width 12 height 13
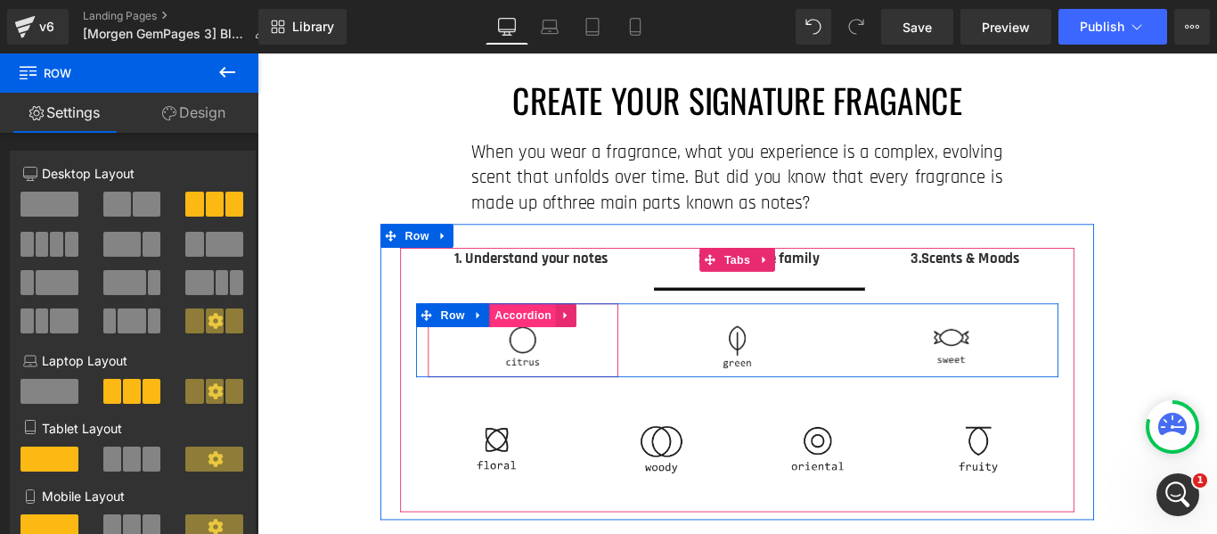
click at [568, 343] on span "Accordion" at bounding box center [555, 347] width 73 height 27
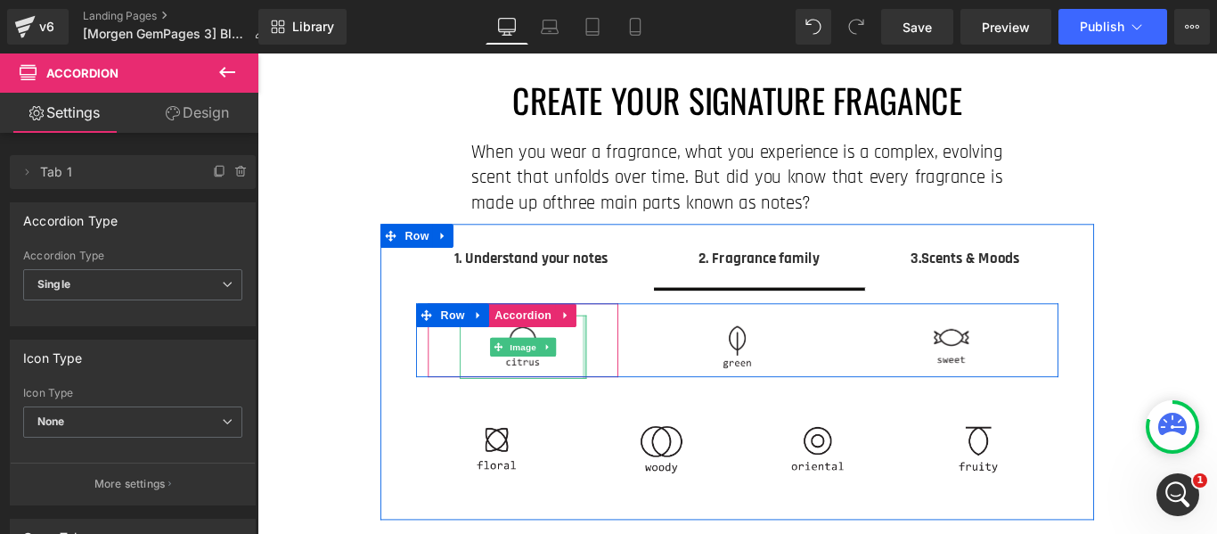
click at [623, 395] on div at bounding box center [625, 382] width 4 height 71
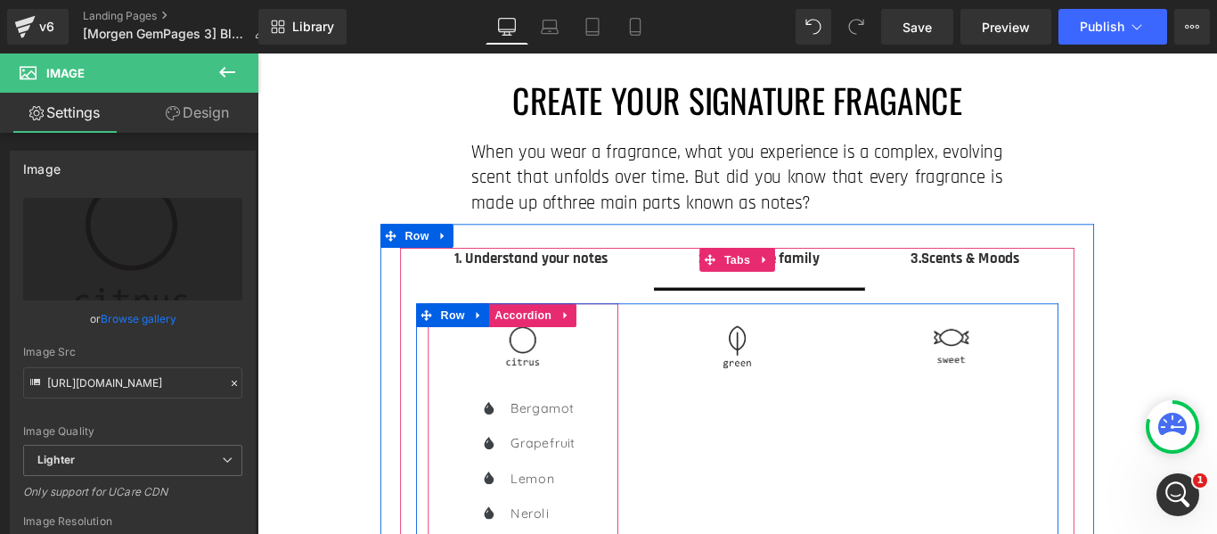
click at [629, 398] on div "Image" at bounding box center [556, 375] width 214 height 83
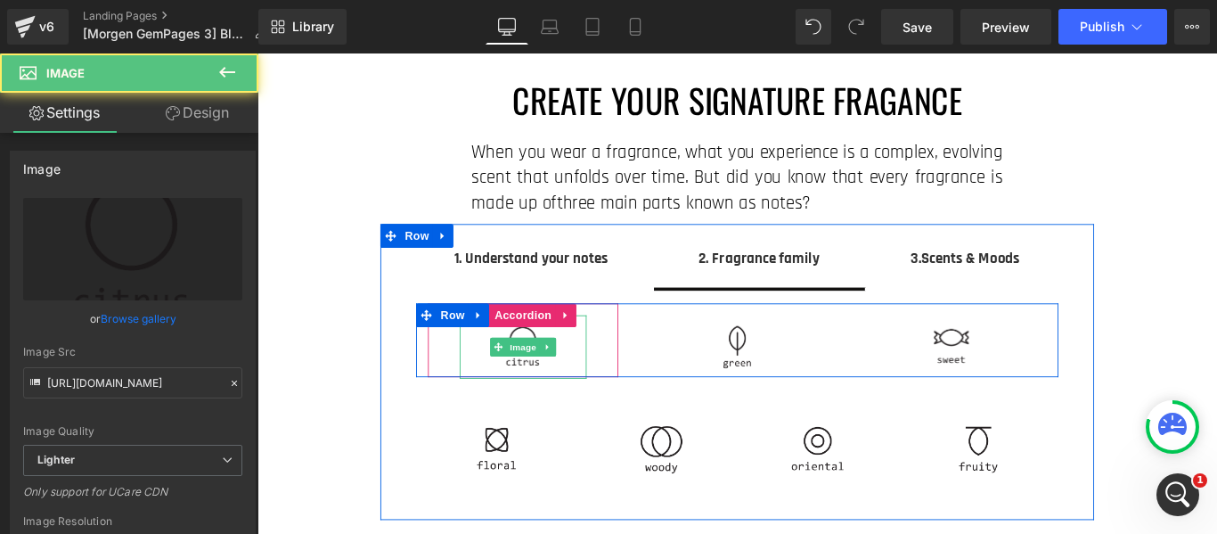
click at [551, 365] on img at bounding box center [555, 382] width 71 height 71
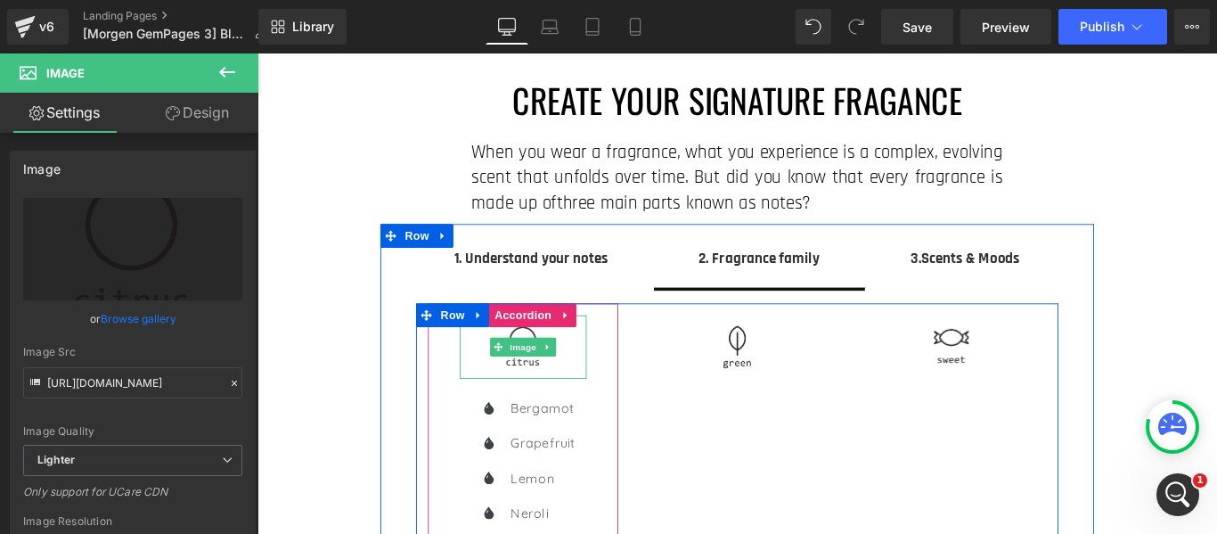
click at [551, 365] on img at bounding box center [555, 382] width 71 height 71
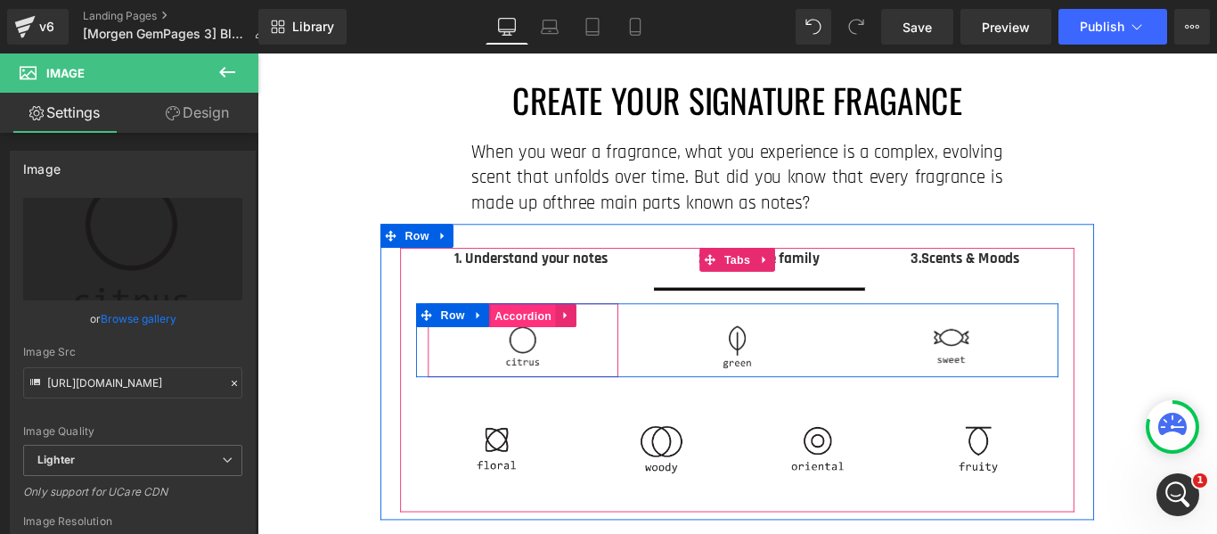
click at [569, 341] on span "Accordion" at bounding box center [555, 348] width 73 height 27
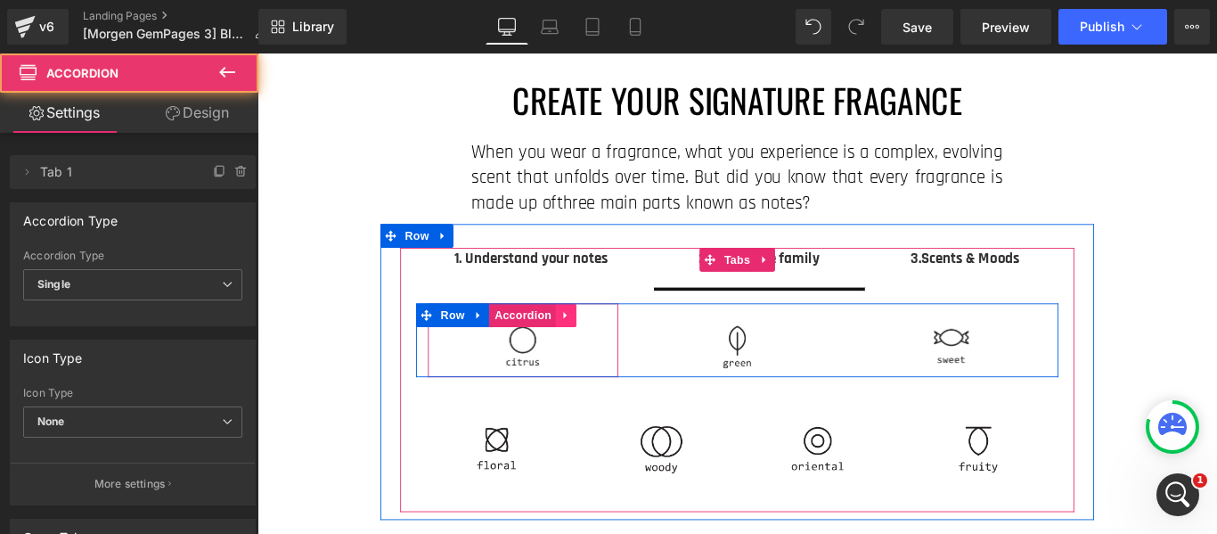
click at [601, 346] on icon at bounding box center [603, 348] width 4 height 8
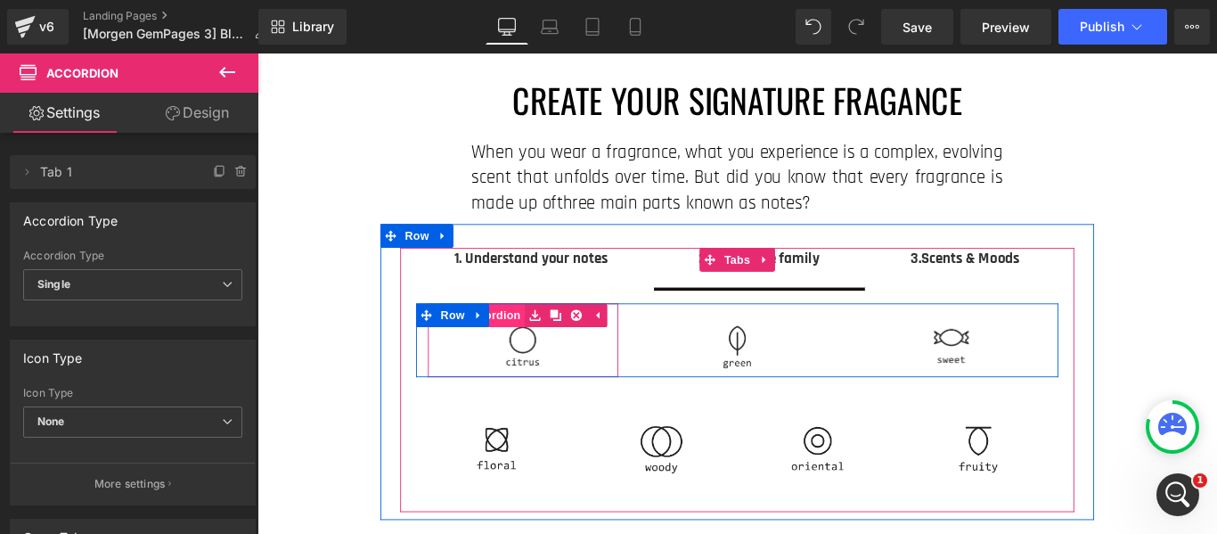
click at [532, 347] on span "Accordion" at bounding box center [521, 347] width 73 height 27
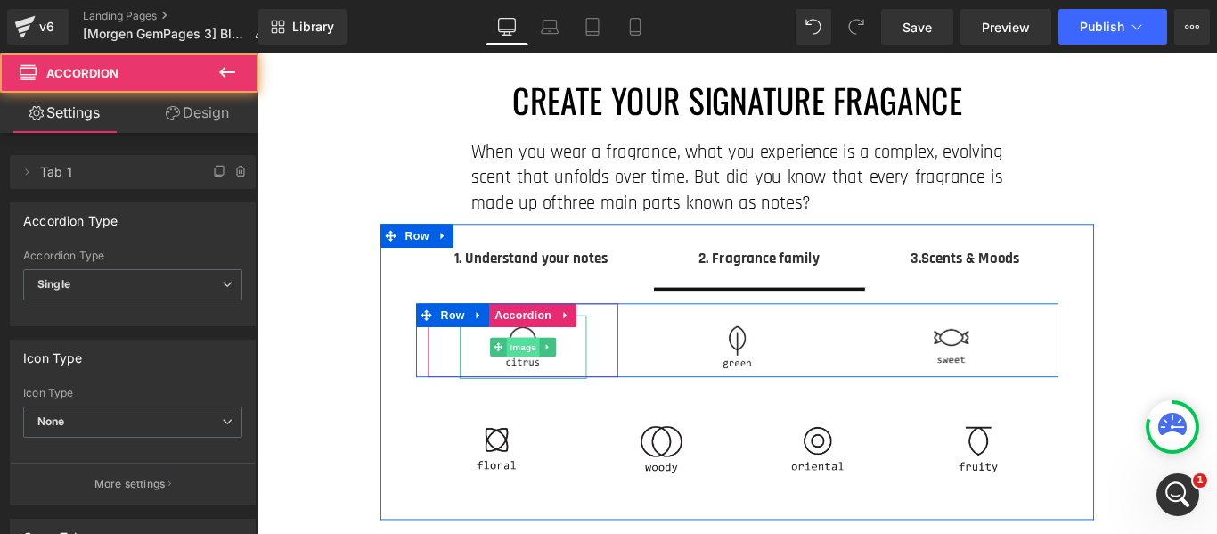
click at [543, 380] on span "Image" at bounding box center [555, 382] width 37 height 21
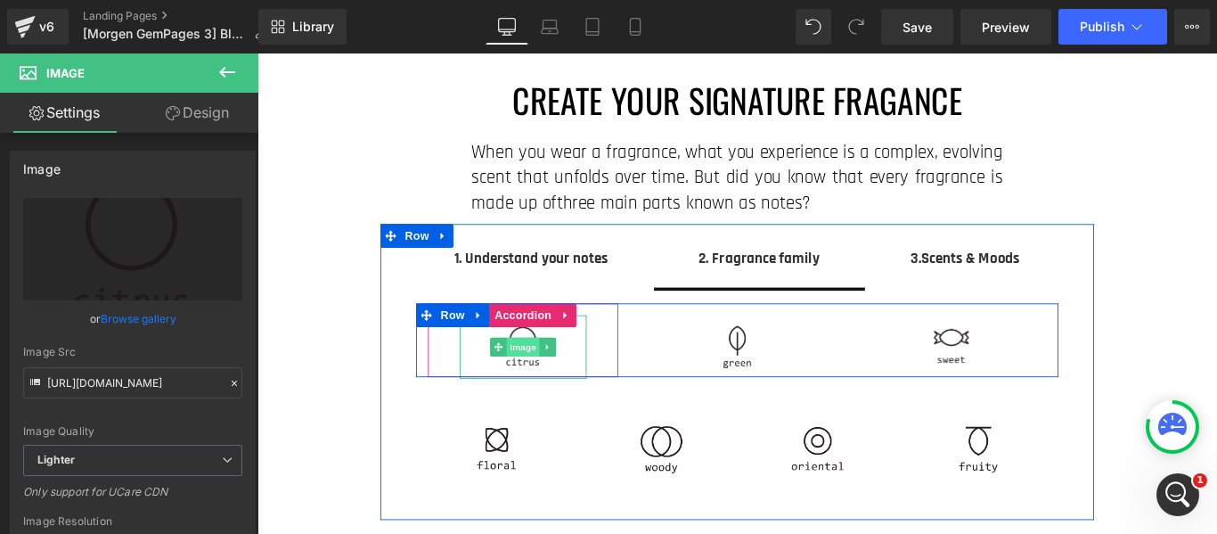
click at [554, 393] on span "Image" at bounding box center [555, 382] width 37 height 21
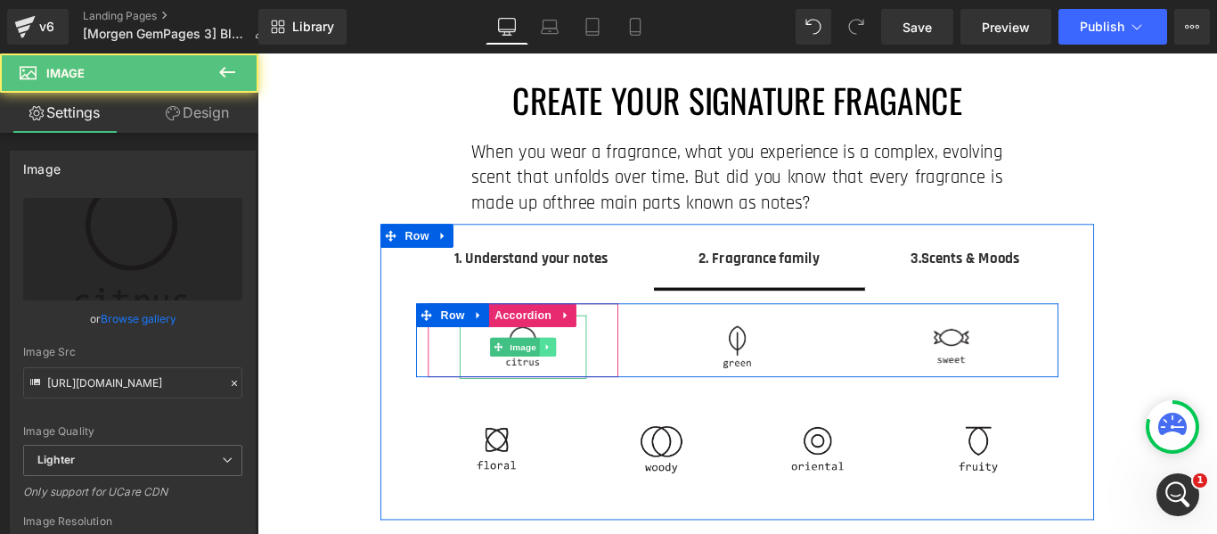
click at [575, 389] on link at bounding box center [584, 382] width 19 height 21
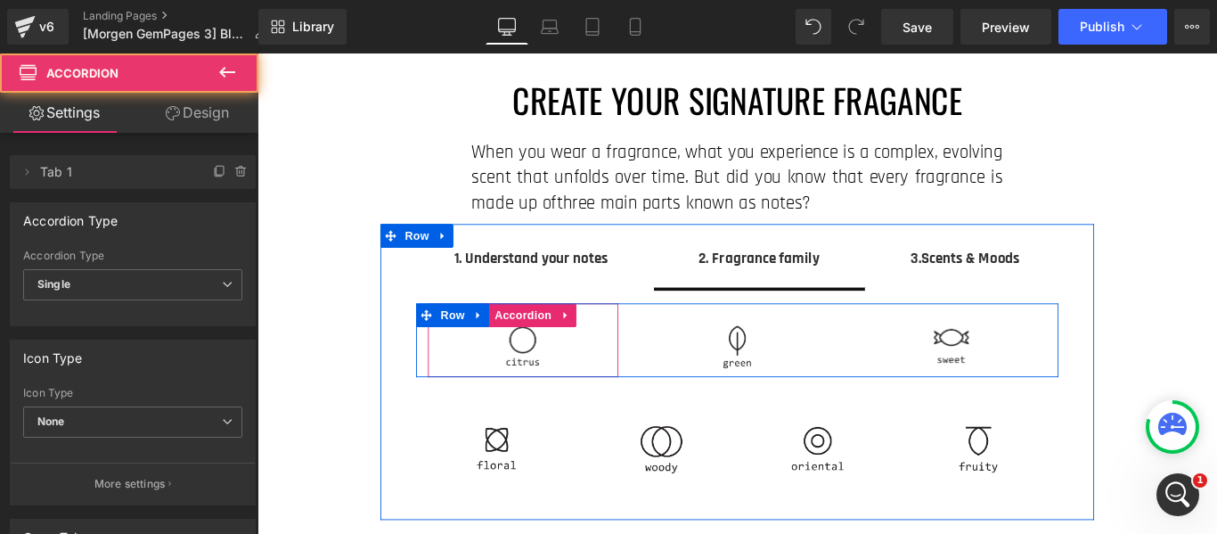
click at [635, 373] on div "Image" at bounding box center [556, 375] width 214 height 83
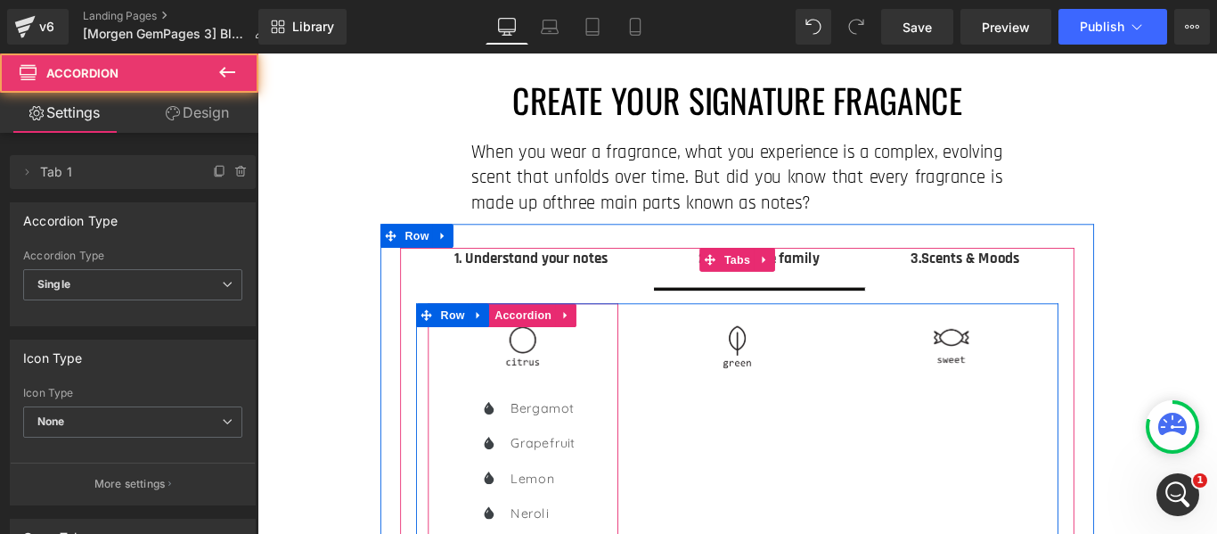
click at [635, 371] on div "Image" at bounding box center [556, 375] width 214 height 83
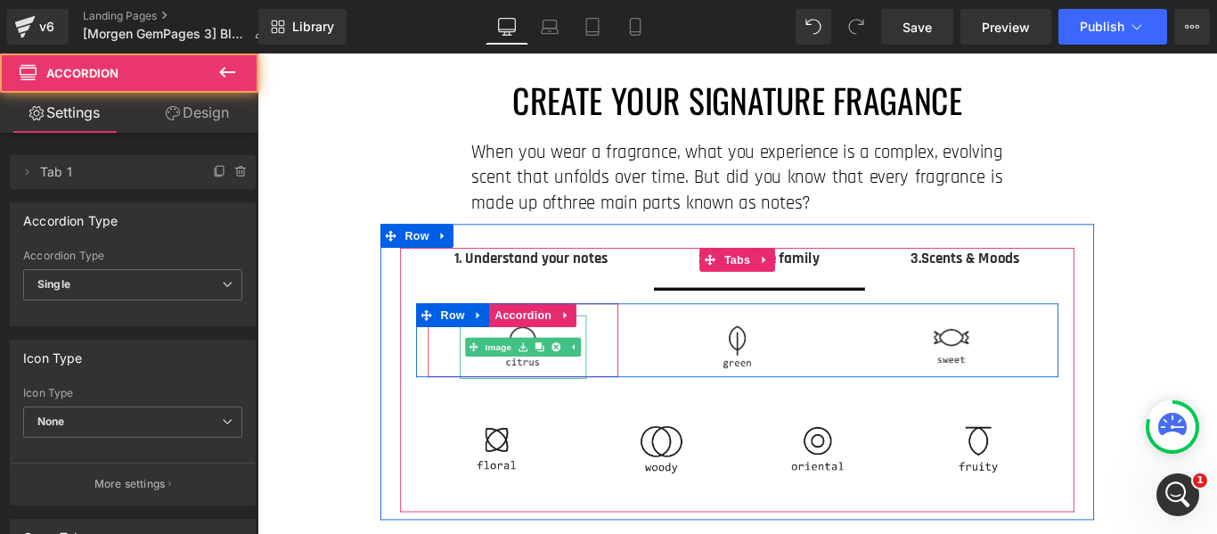
click at [633, 368] on div "Image" at bounding box center [556, 375] width 214 height 83
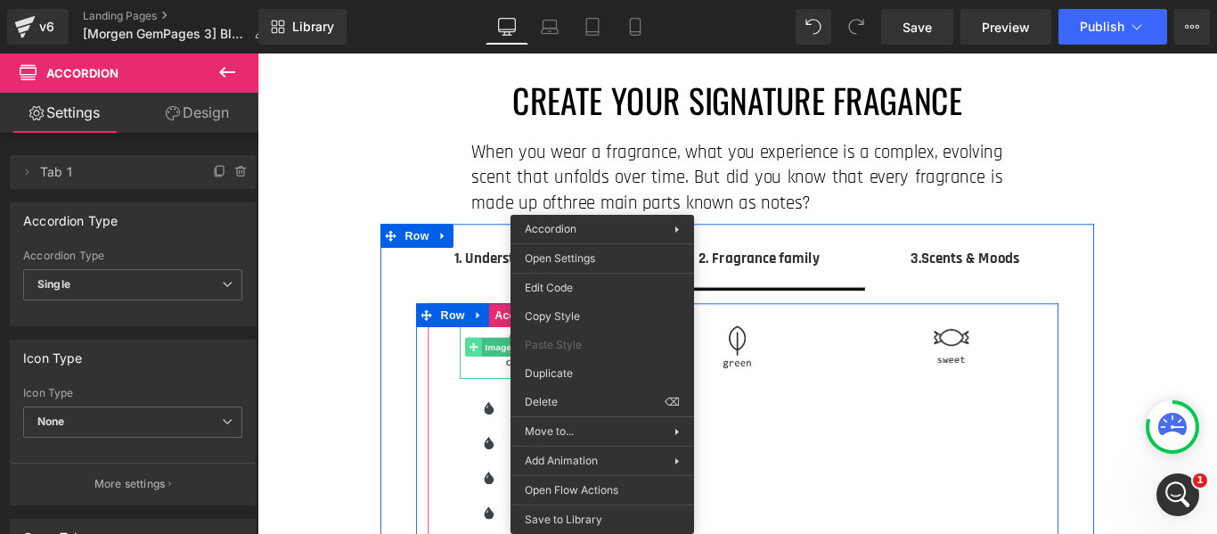
click at [514, 380] on link "Image" at bounding box center [518, 382] width 55 height 21
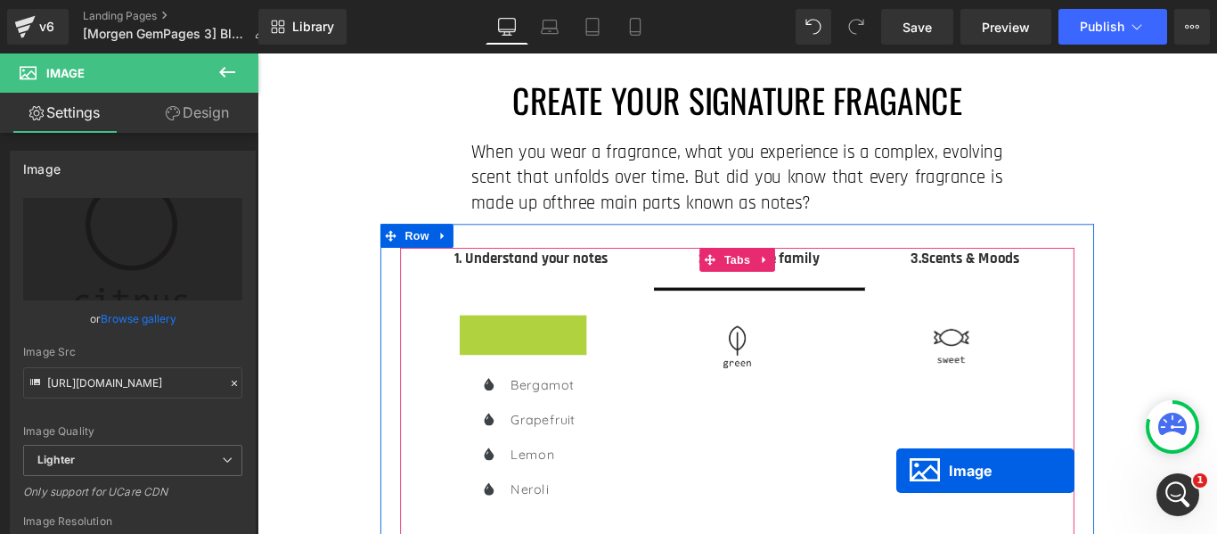
scroll to position [89, 0]
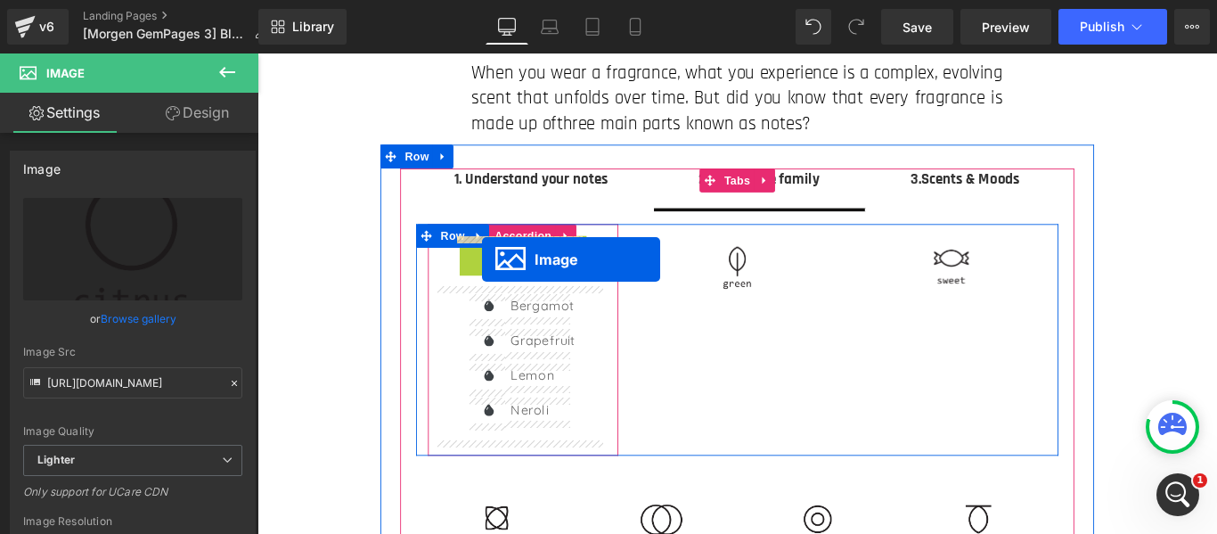
drag, startPoint x: 529, startPoint y: 383, endPoint x: 510, endPoint y: 285, distance: 99.9
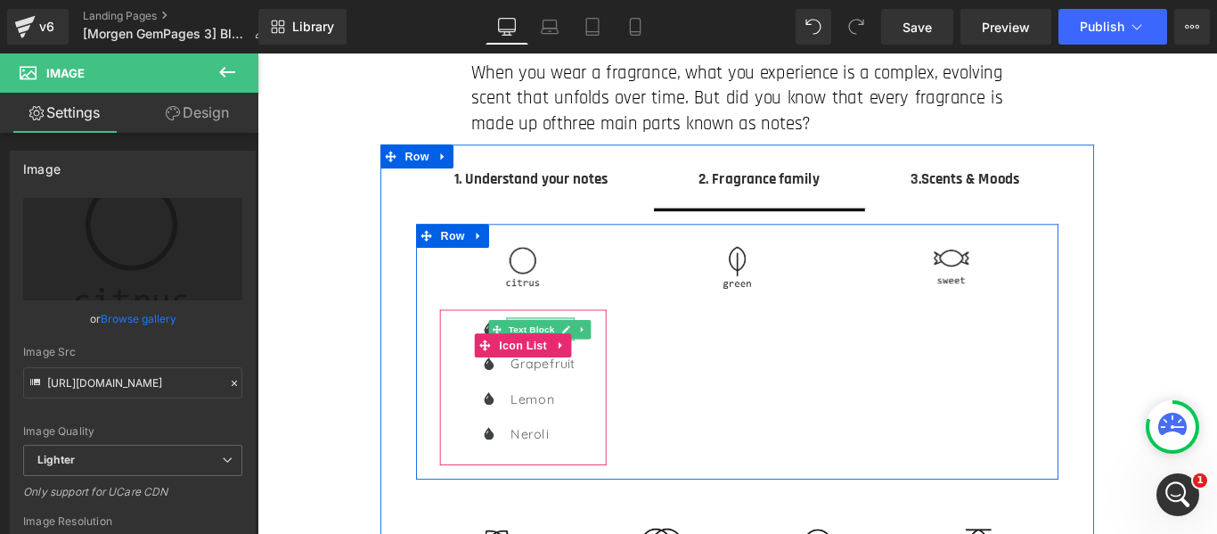
drag, startPoint x: 796, startPoint y: 372, endPoint x: 572, endPoint y: 351, distance: 224.6
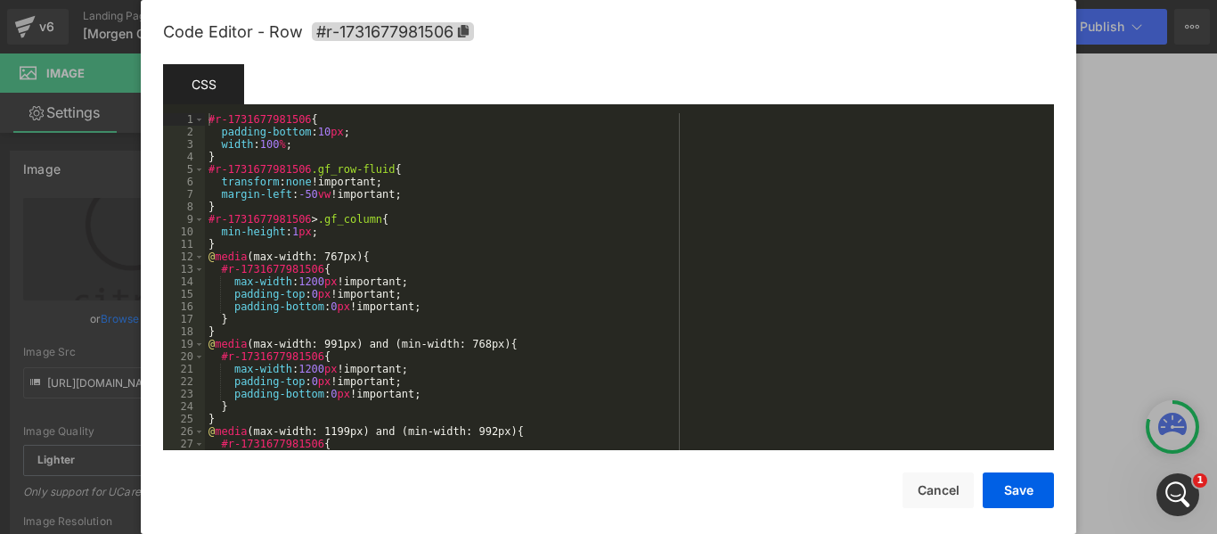
click at [432, 0] on div "Image You are previewing how the will restyle your page. You can not edit Eleme…" at bounding box center [608, 0] width 1217 height 0
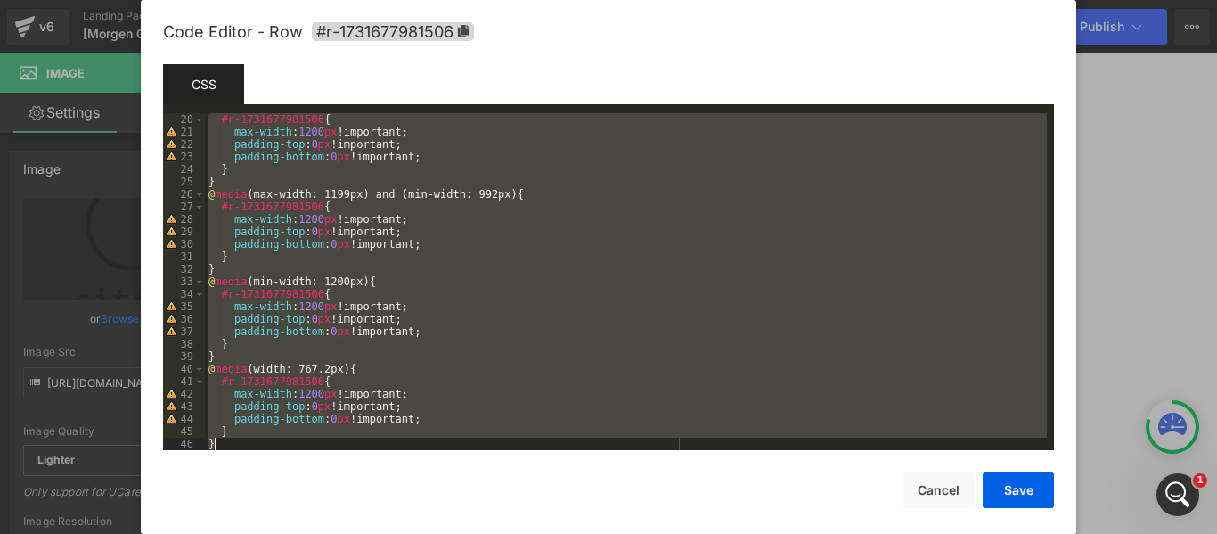
scroll to position [249, 0]
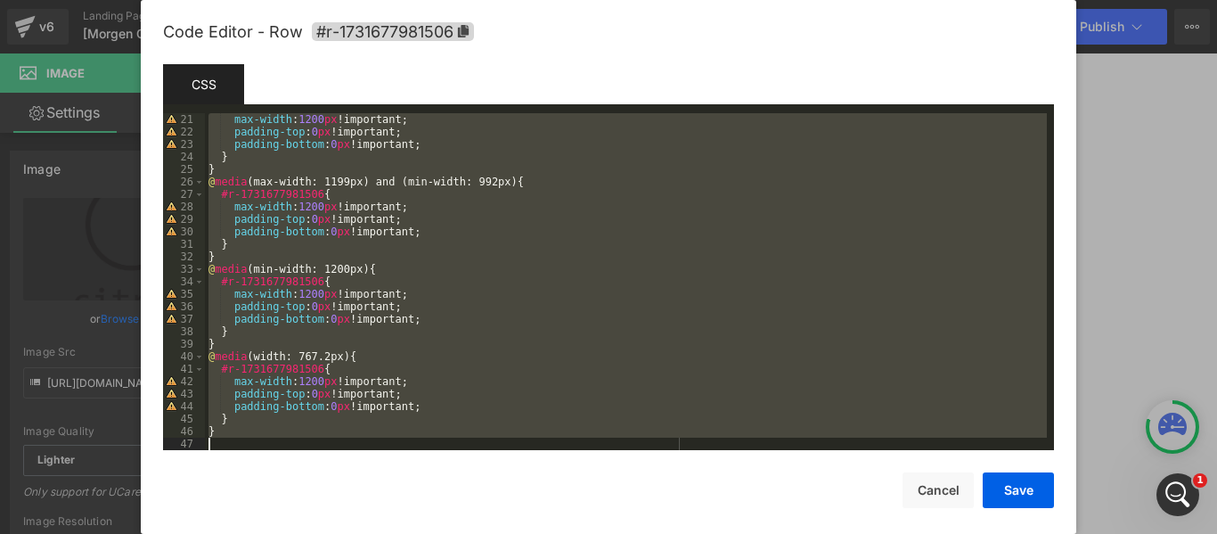
drag, startPoint x: 209, startPoint y: 118, endPoint x: 532, endPoint y: 485, distance: 488.6
click at [532, 485] on div "Code Editor - Row #r-1731677981506 Template CSS Script 21 22 23 24 25 26 27 28 …" at bounding box center [608, 282] width 891 height 565
click at [371, 36] on span "#r-1731677981506" at bounding box center [393, 31] width 162 height 19
click at [934, 500] on button "Cancel" at bounding box center [937, 490] width 71 height 36
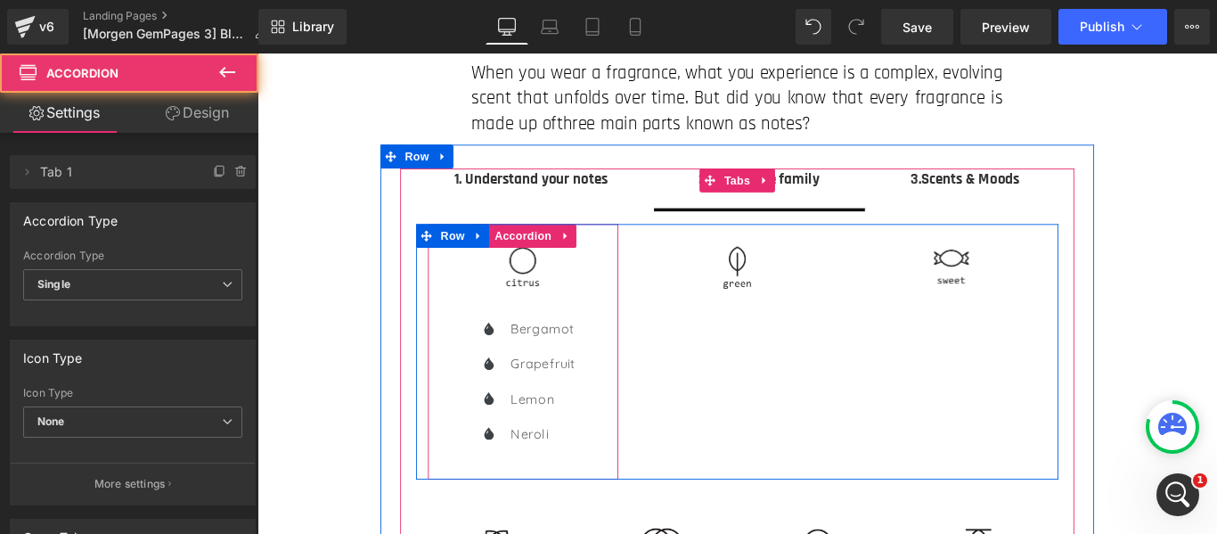
click at [470, 301] on div "Image" at bounding box center [556, 286] width 214 height 83
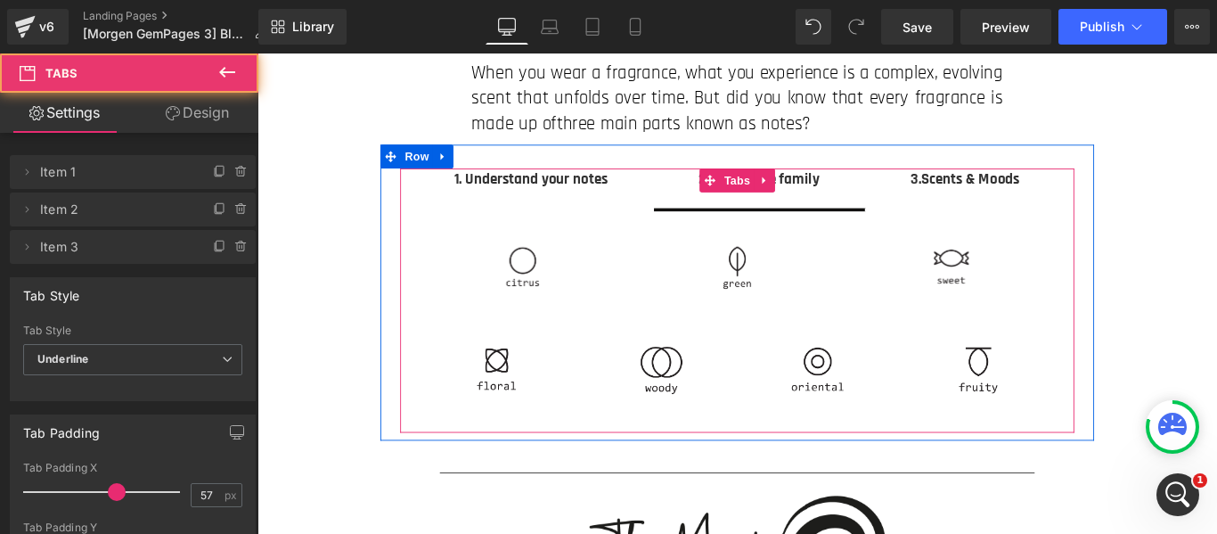
click at [882, 190] on span "2. Fragrance family Text Block" at bounding box center [822, 205] width 238 height 45
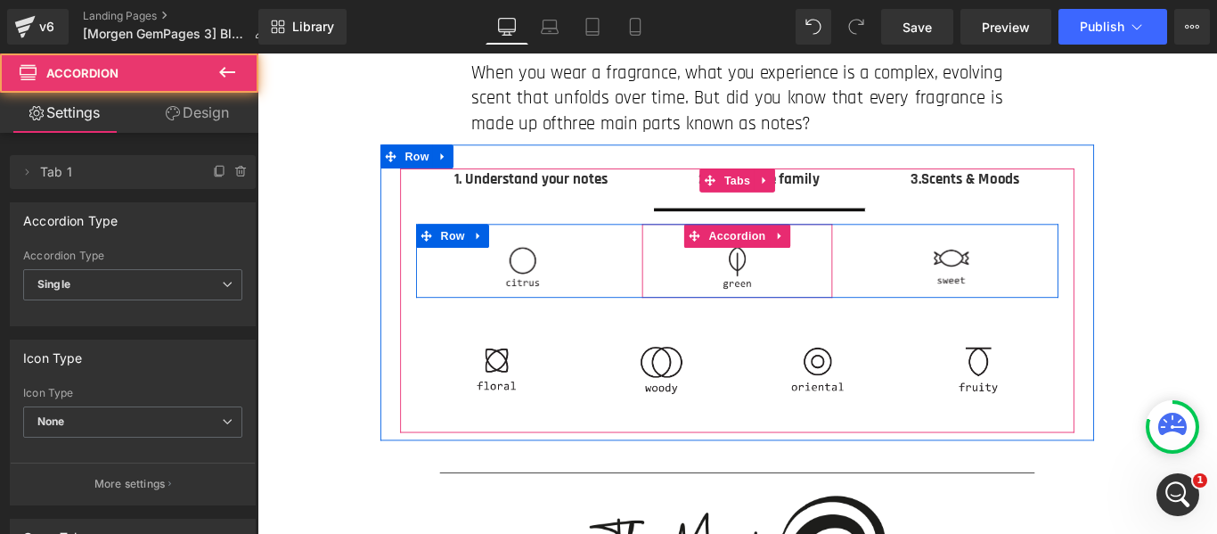
click at [882, 298] on div "Image" at bounding box center [797, 286] width 214 height 83
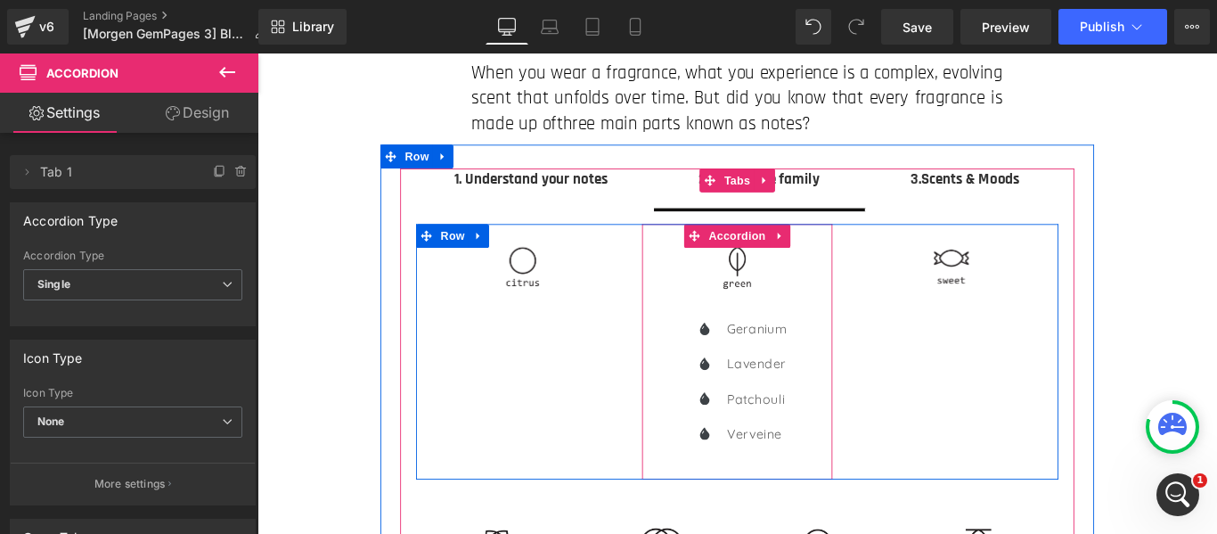
click at [882, 298] on div "Image" at bounding box center [797, 286] width 214 height 83
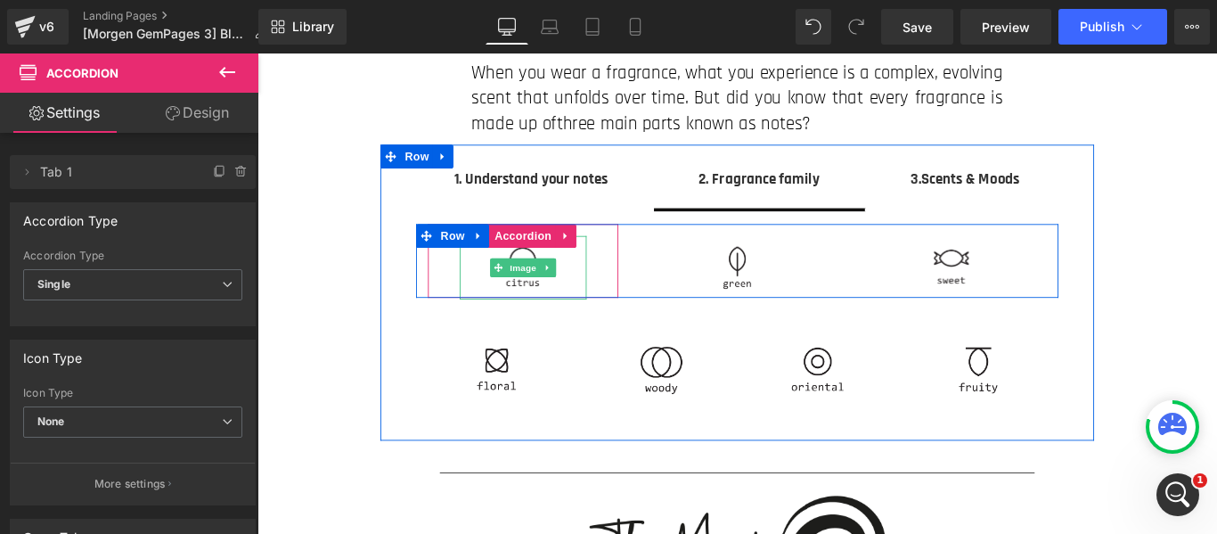
click at [588, 312] on div at bounding box center [556, 293] width 143 height 71
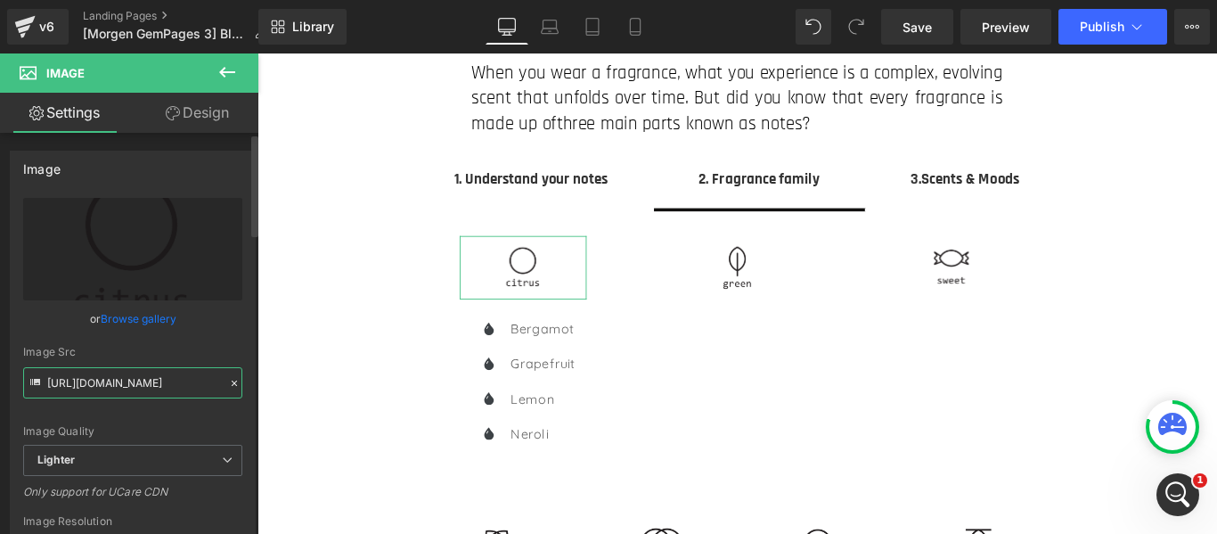
click at [121, 377] on input "[URL][DOMAIN_NAME]" at bounding box center [132, 382] width 219 height 31
click at [121, 378] on input "[URL][DOMAIN_NAME]" at bounding box center [132, 382] width 219 height 31
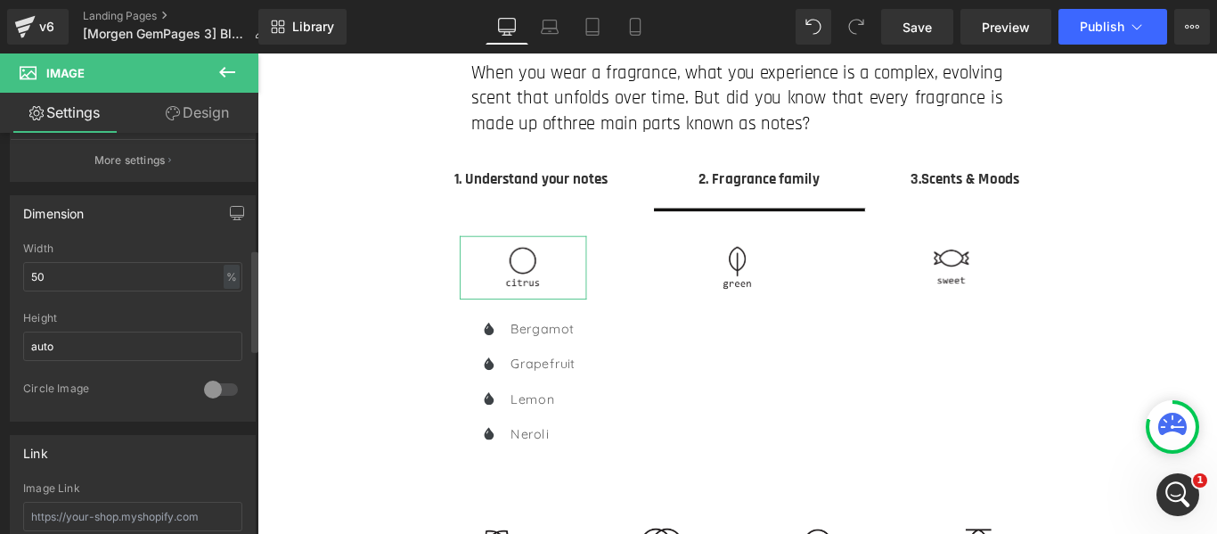
scroll to position [535, 0]
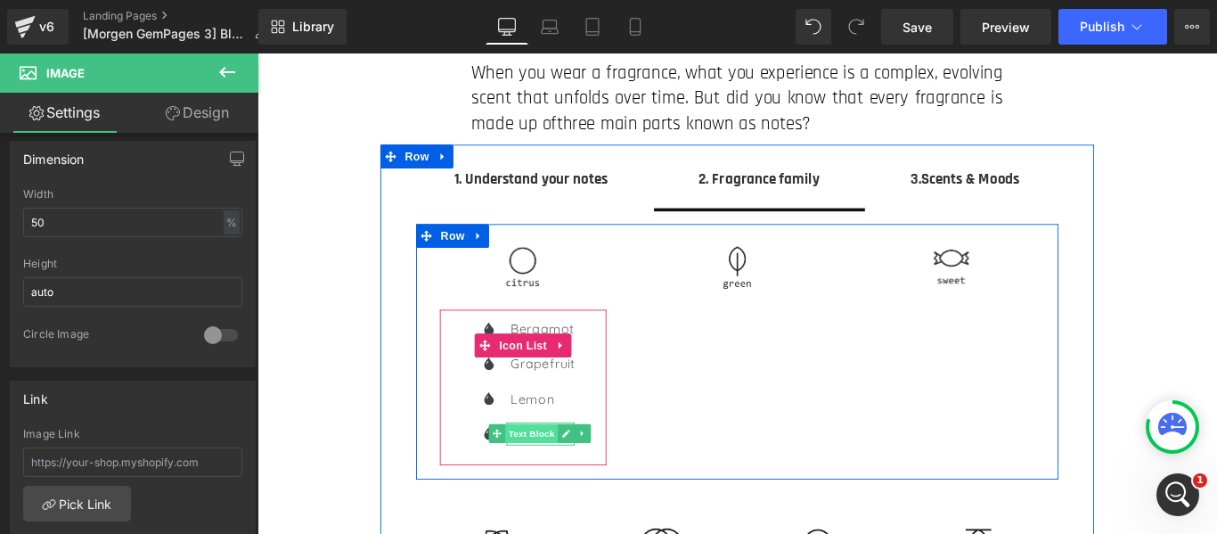
click at [552, 474] on span "Text Block" at bounding box center [564, 479] width 59 height 21
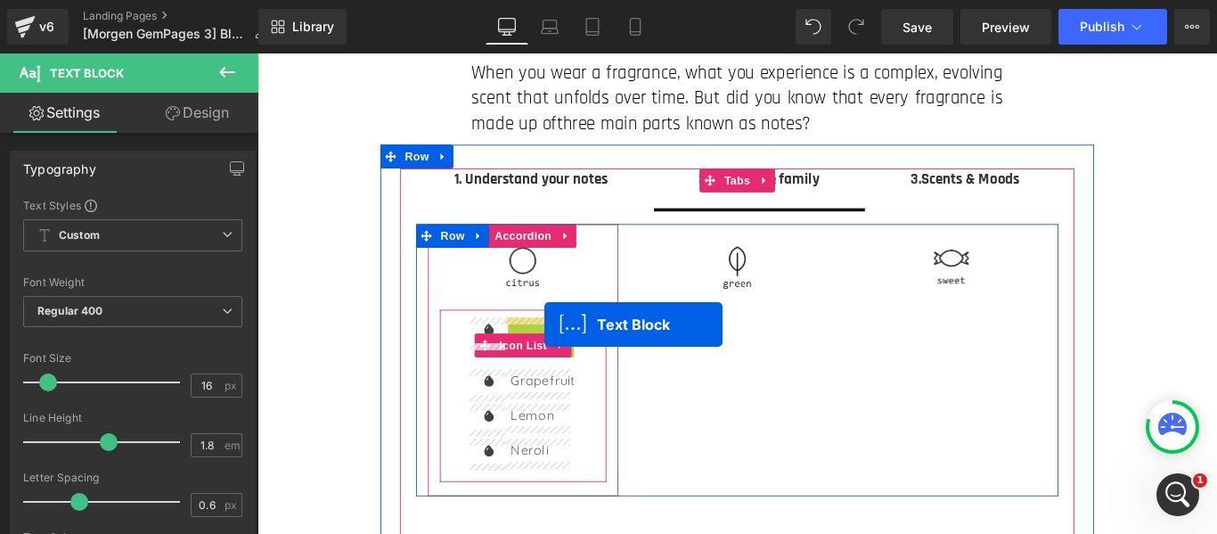
drag, startPoint x: 538, startPoint y: 357, endPoint x: 580, endPoint y: 357, distance: 41.9
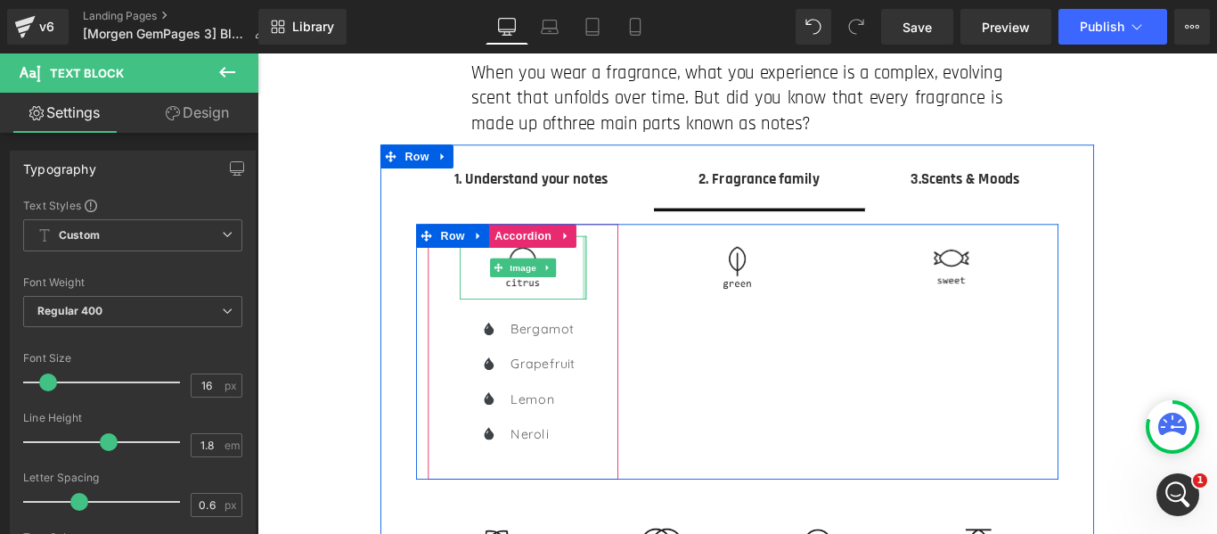
click at [616, 299] on div "Image" at bounding box center [556, 293] width 143 height 71
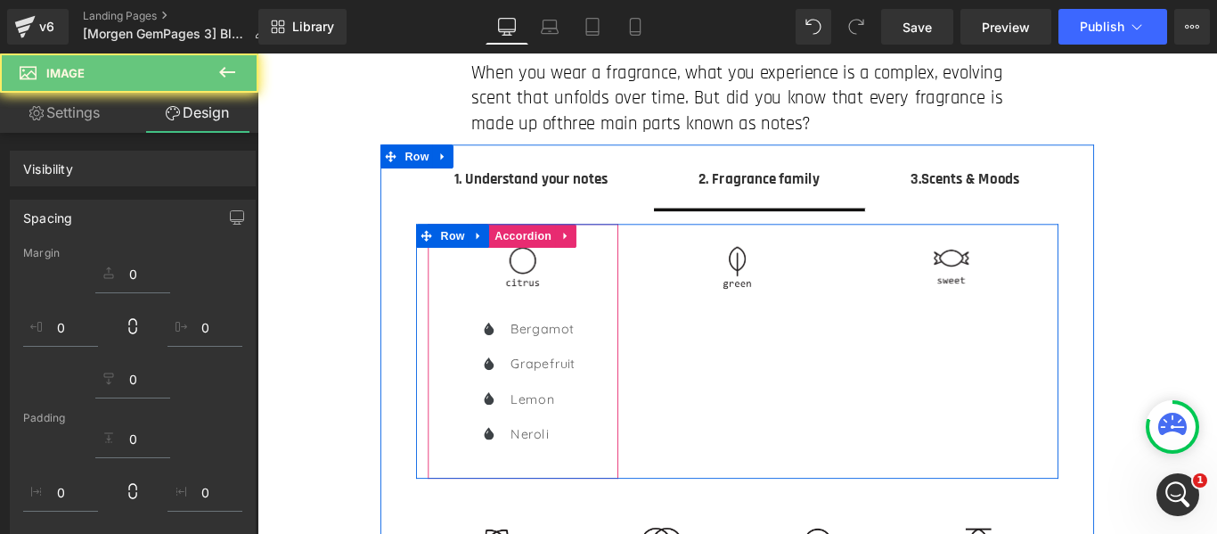
click at [649, 306] on div "Image" at bounding box center [556, 286] width 214 height 83
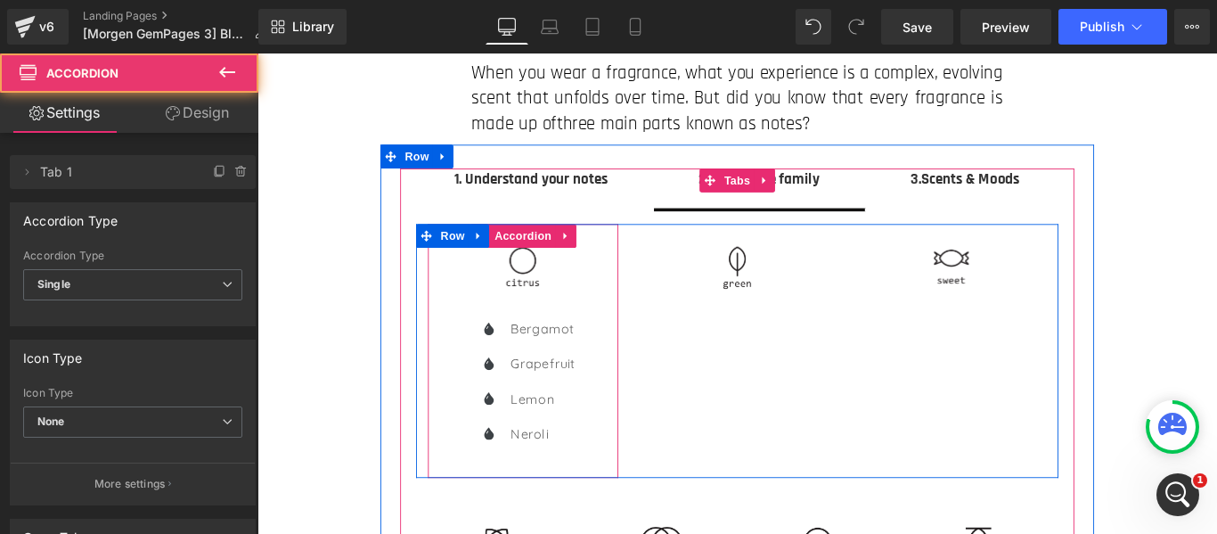
click at [633, 298] on div "Image" at bounding box center [556, 286] width 214 height 83
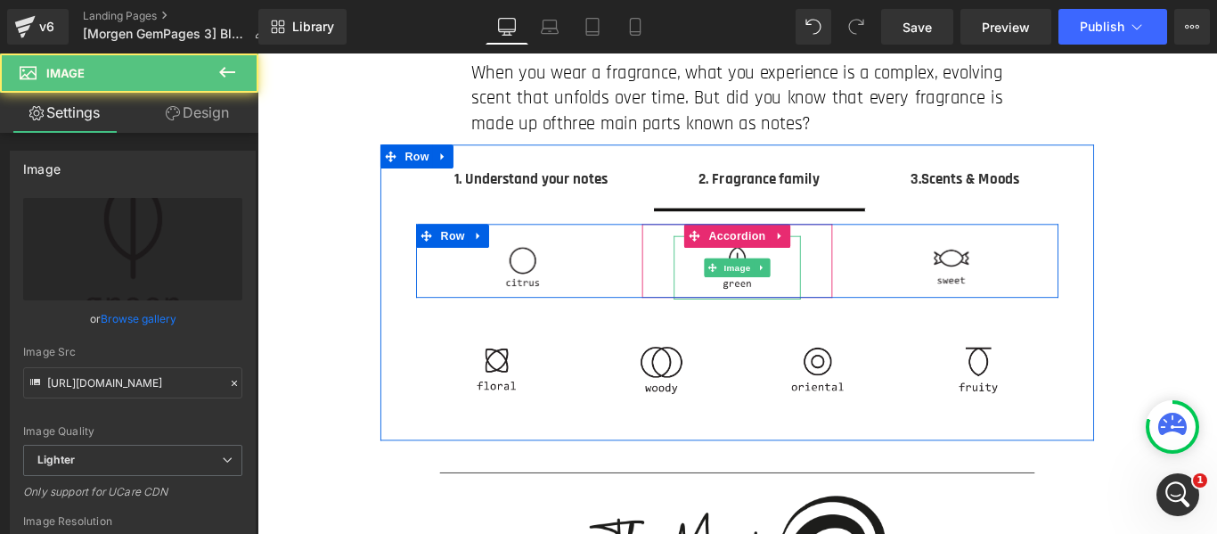
click at [819, 316] on img at bounding box center [796, 293] width 71 height 71
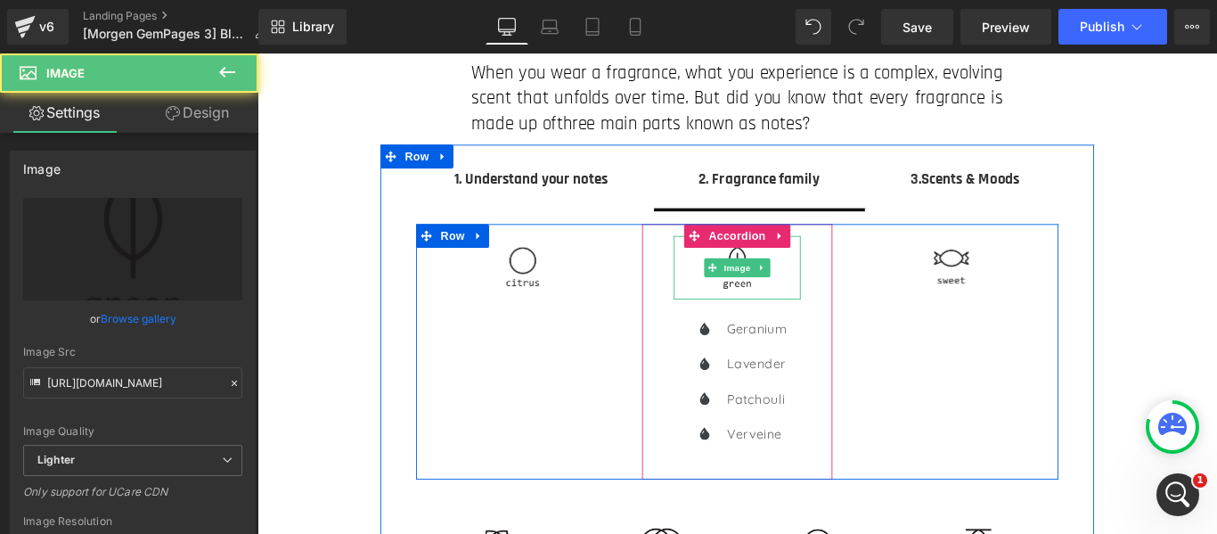
click at [787, 307] on img at bounding box center [796, 293] width 71 height 71
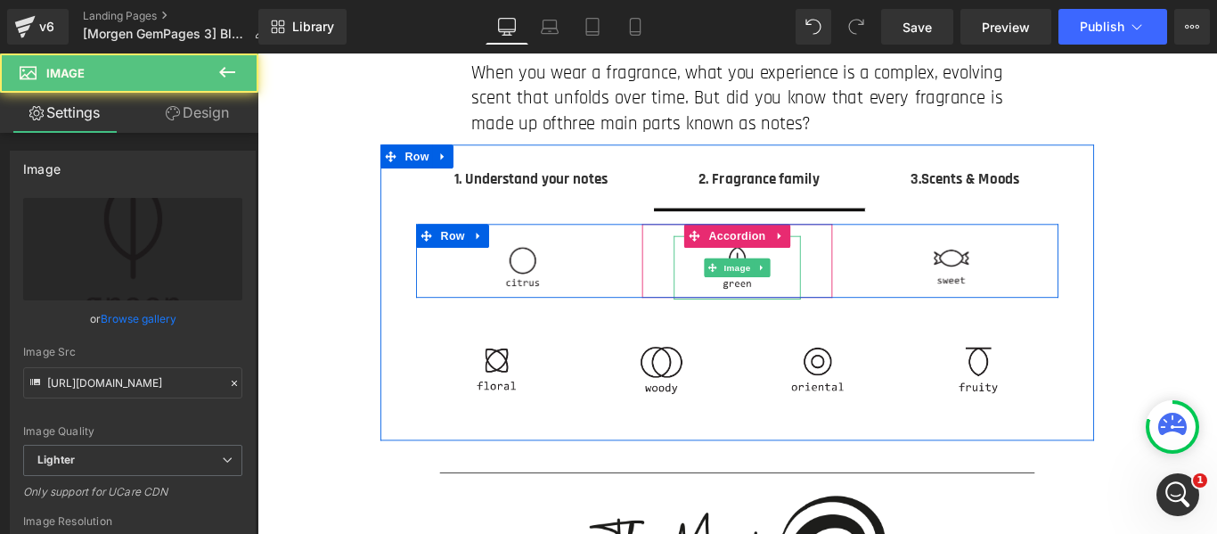
click at [793, 314] on img at bounding box center [796, 293] width 71 height 71
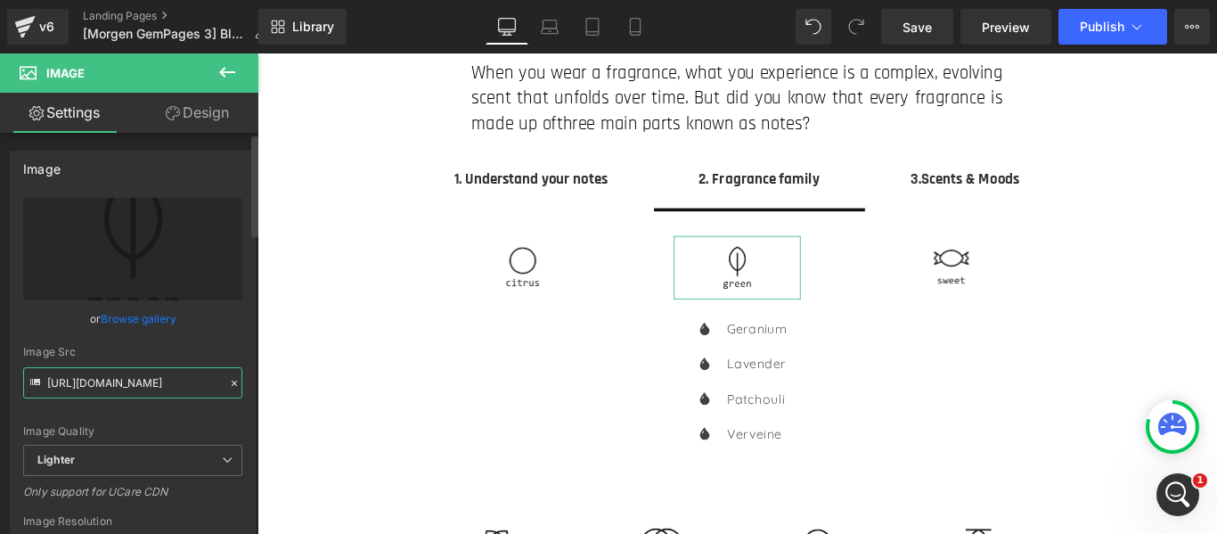
click at [126, 385] on input "[URL][DOMAIN_NAME]" at bounding box center [132, 382] width 219 height 31
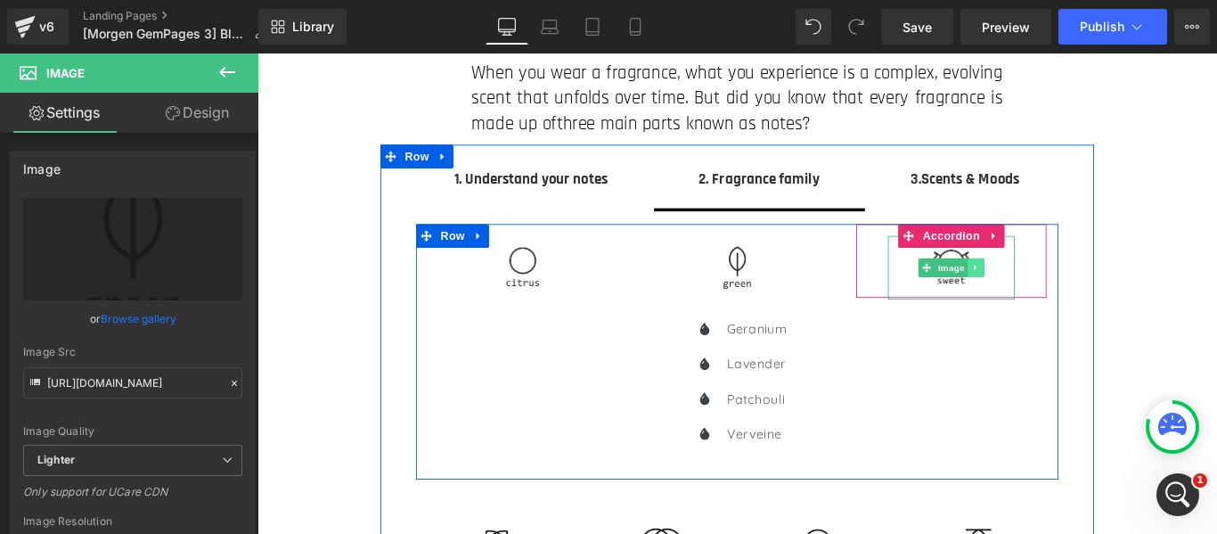
click at [1056, 283] on link at bounding box center [1065, 293] width 19 height 21
click at [1076, 275] on div at bounding box center [1037, 293] width 143 height 71
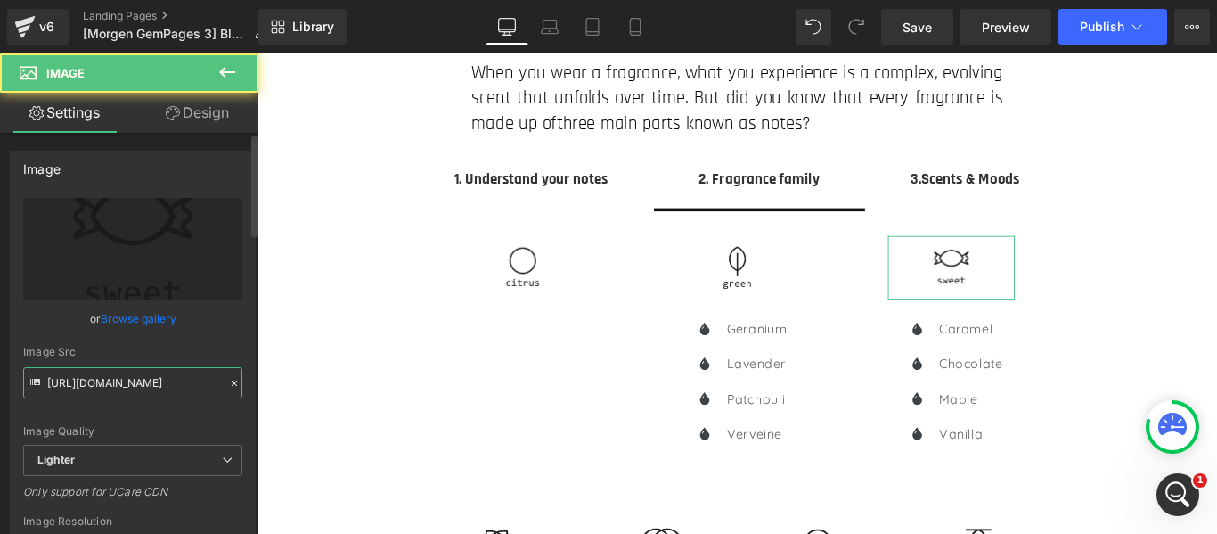
click at [107, 382] on input "[URL][DOMAIN_NAME]" at bounding box center [132, 382] width 219 height 31
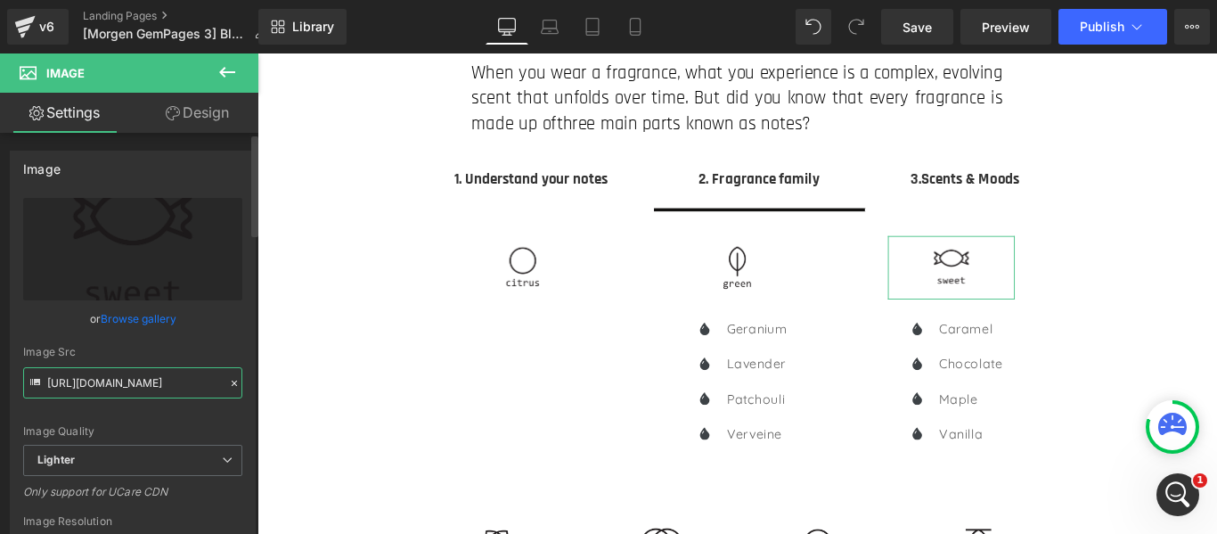
click at [107, 383] on input "[URL][DOMAIN_NAME]" at bounding box center [132, 382] width 219 height 31
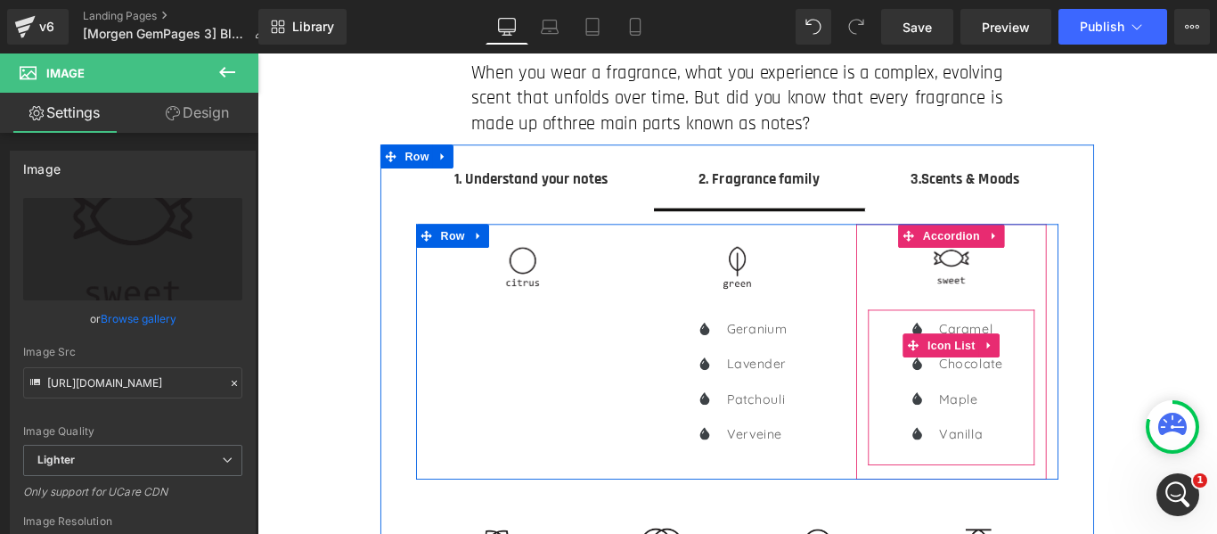
click at [1062, 359] on span "Text Block" at bounding box center [1047, 363] width 59 height 21
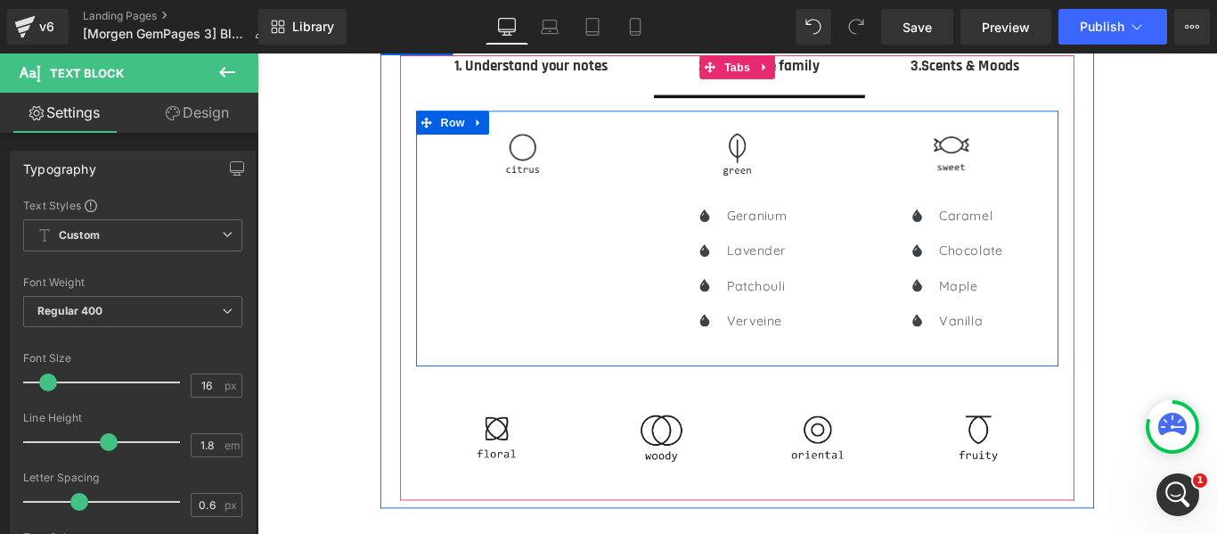
scroll to position [267, 0]
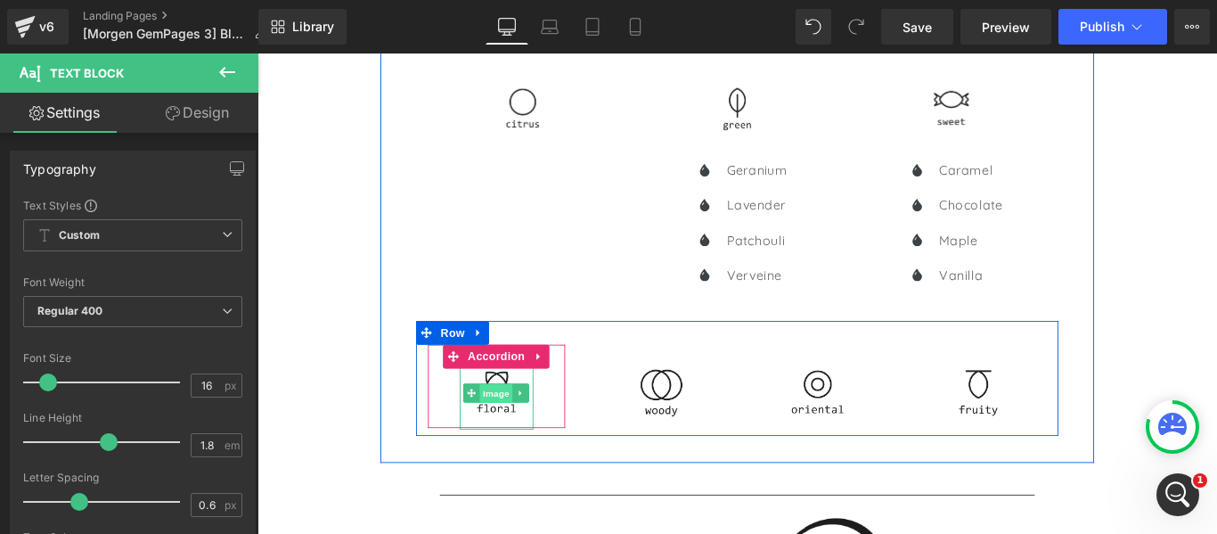
click at [510, 438] on span "Image" at bounding box center [525, 435] width 37 height 21
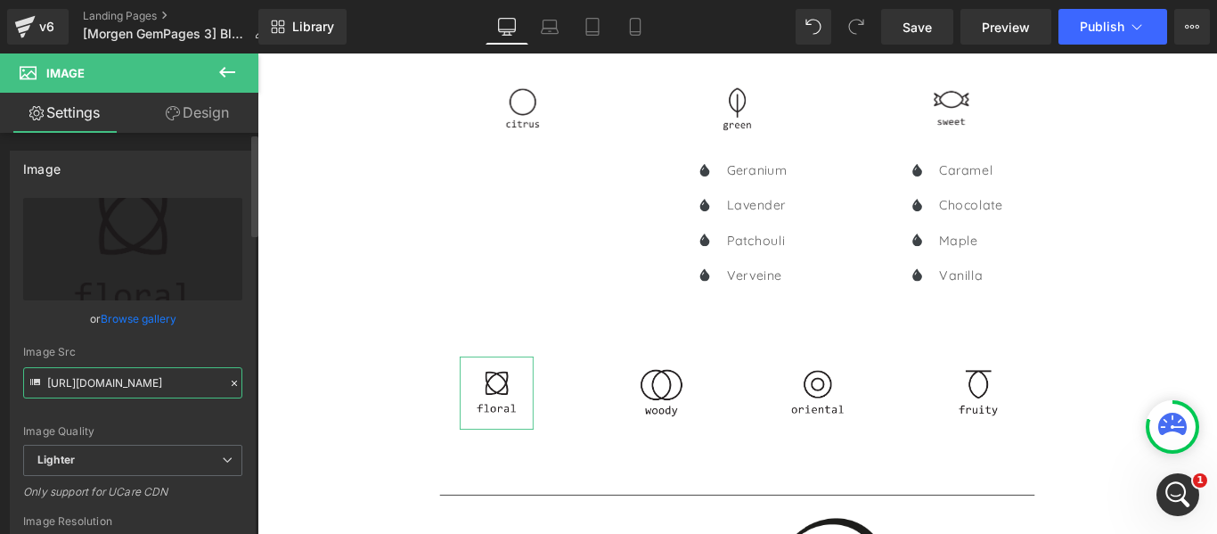
click at [109, 371] on input "[URL][DOMAIN_NAME]" at bounding box center [132, 382] width 219 height 31
click at [110, 372] on input "[URL][DOMAIN_NAME]" at bounding box center [132, 382] width 219 height 31
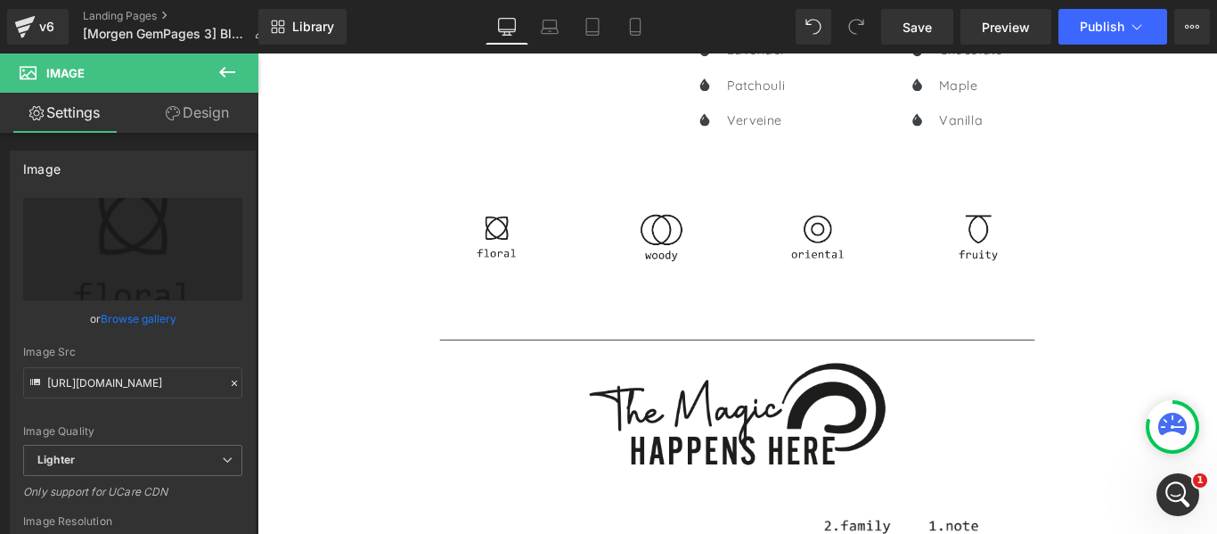
scroll to position [445, 0]
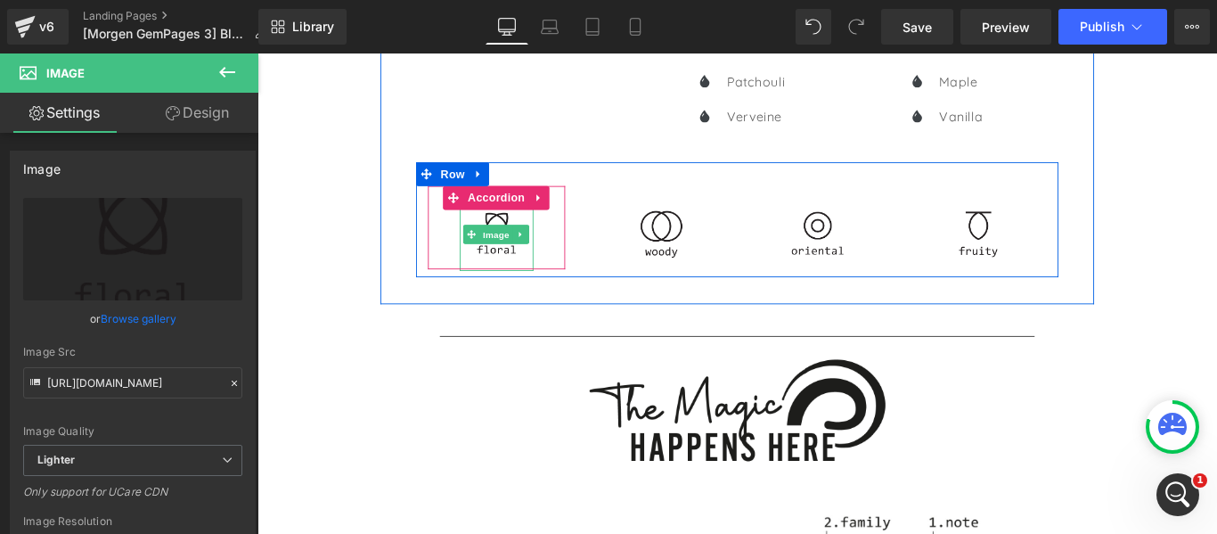
click at [523, 271] on img at bounding box center [526, 257] width 83 height 83
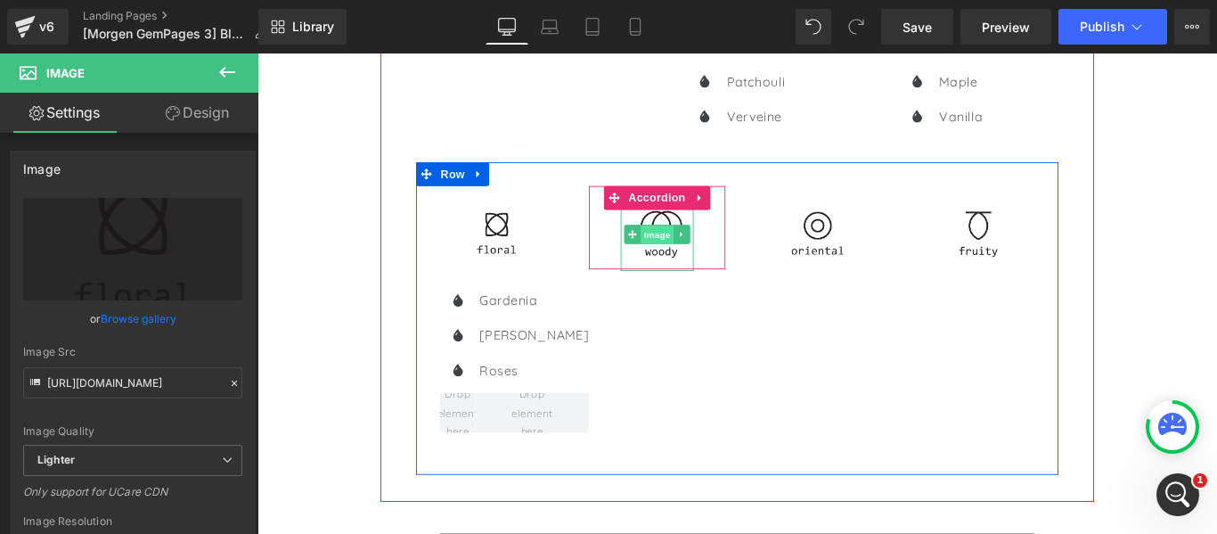
click at [697, 265] on span "Image" at bounding box center [706, 257] width 37 height 21
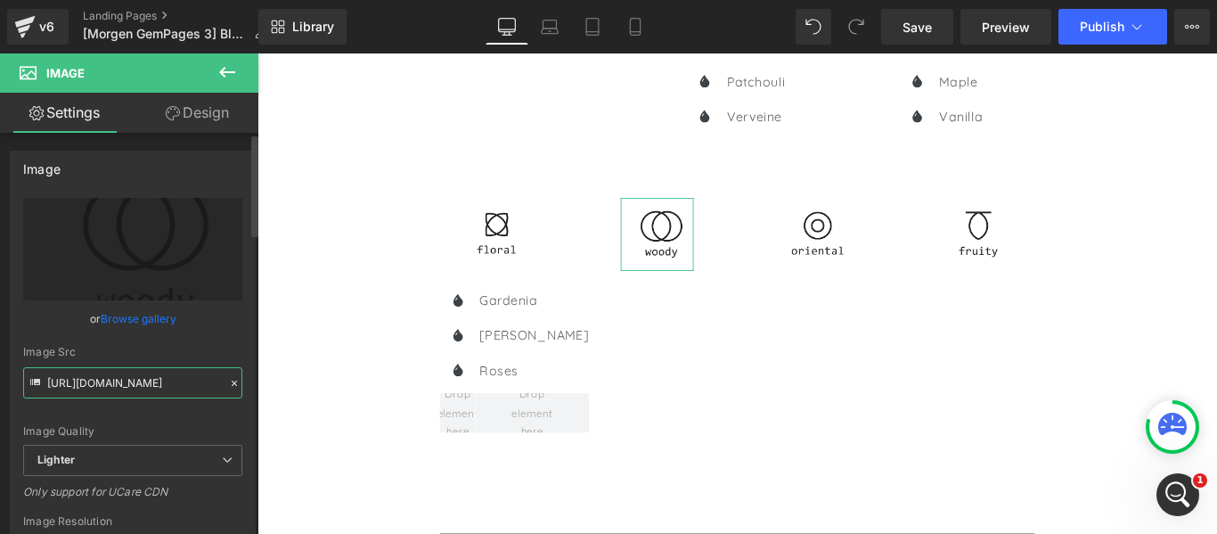
click at [147, 386] on input "[URL][DOMAIN_NAME]" at bounding box center [132, 382] width 219 height 31
click at [147, 387] on input "[URL][DOMAIN_NAME]" at bounding box center [132, 382] width 219 height 31
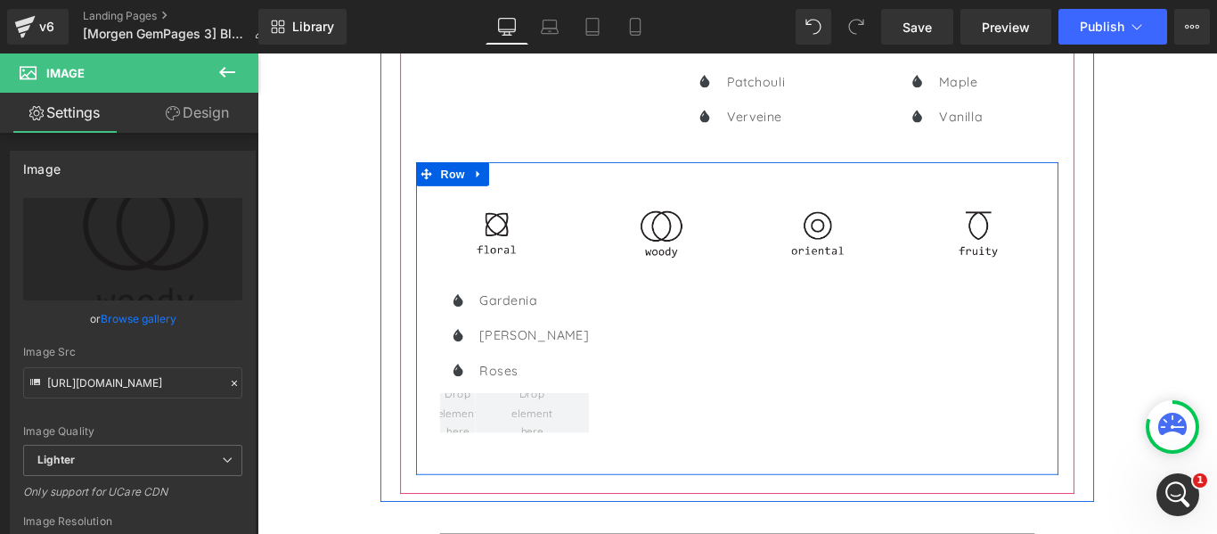
click at [729, 259] on icon at bounding box center [734, 256] width 10 height 11
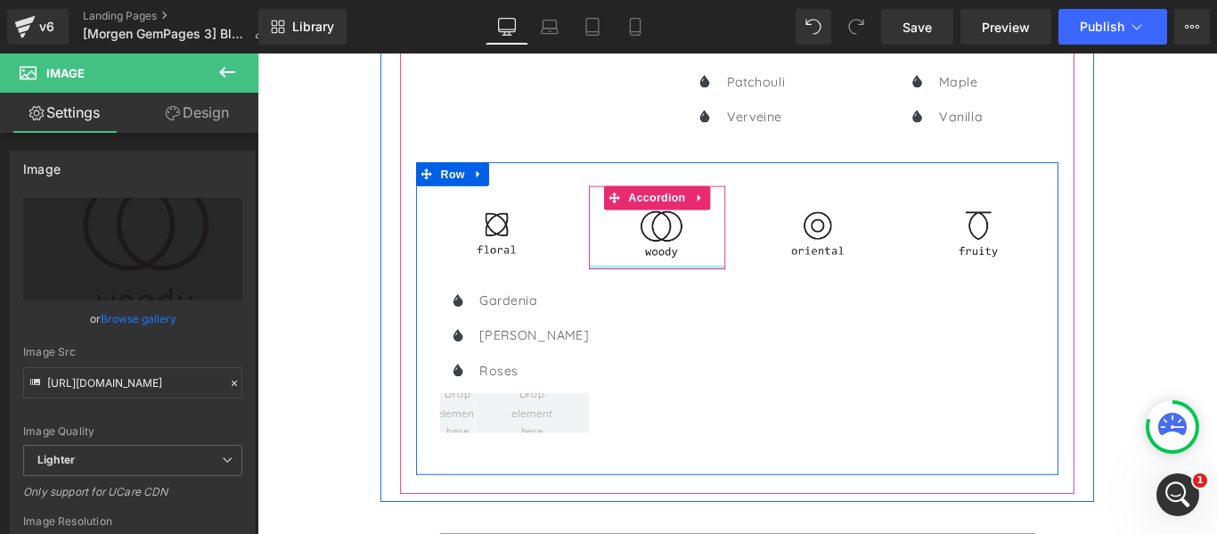
click at [724, 293] on div at bounding box center [707, 293] width 154 height 4
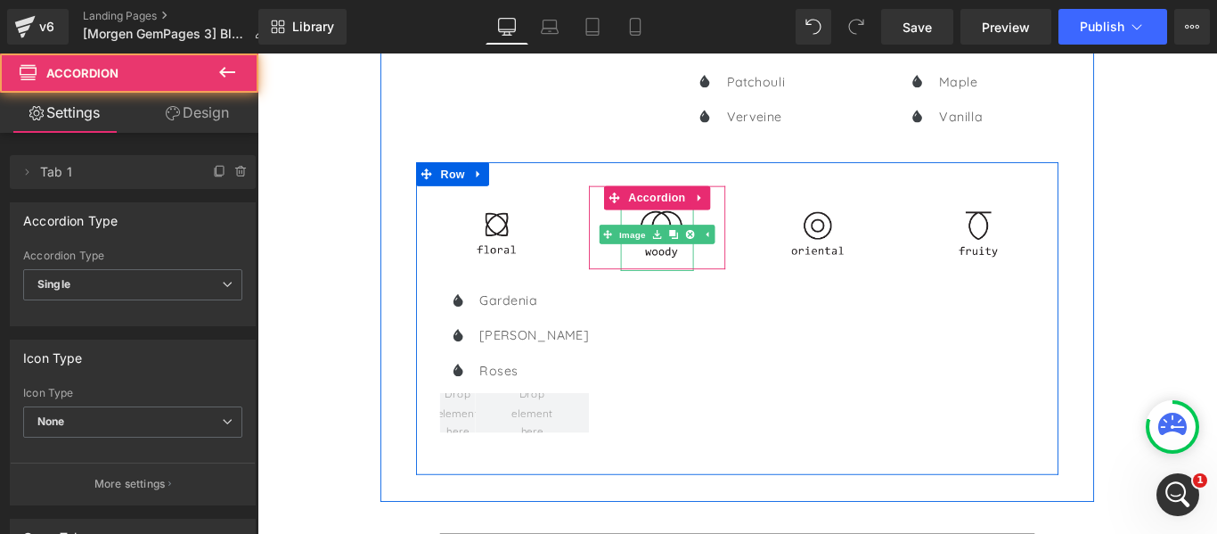
click at [709, 282] on img at bounding box center [706, 257] width 83 height 83
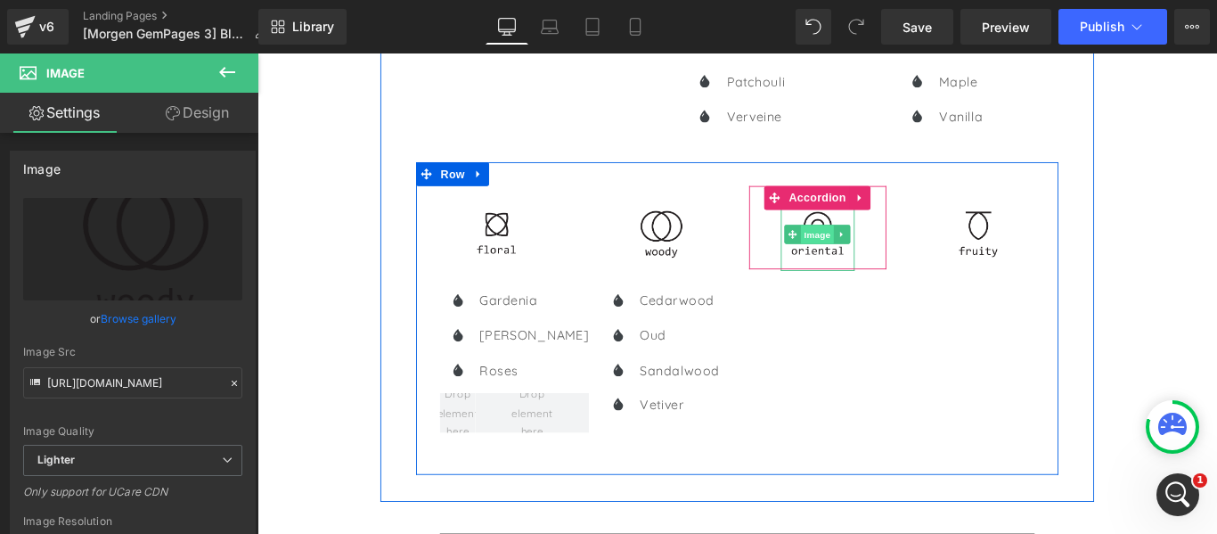
click at [886, 257] on span "Image" at bounding box center [886, 256] width 37 height 21
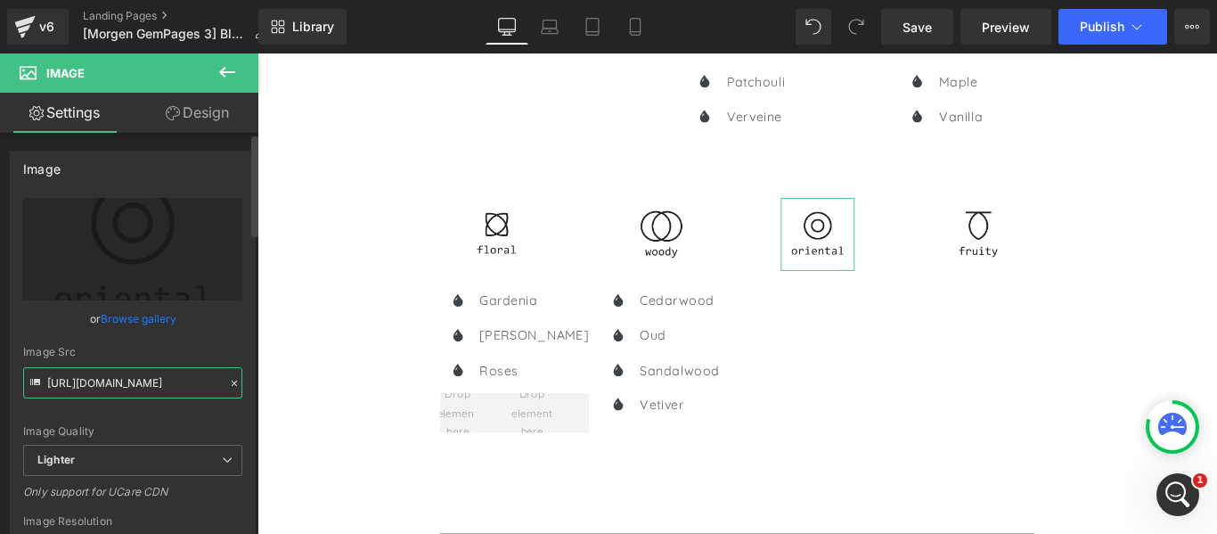
click at [157, 380] on input "[URL][DOMAIN_NAME]" at bounding box center [132, 382] width 219 height 31
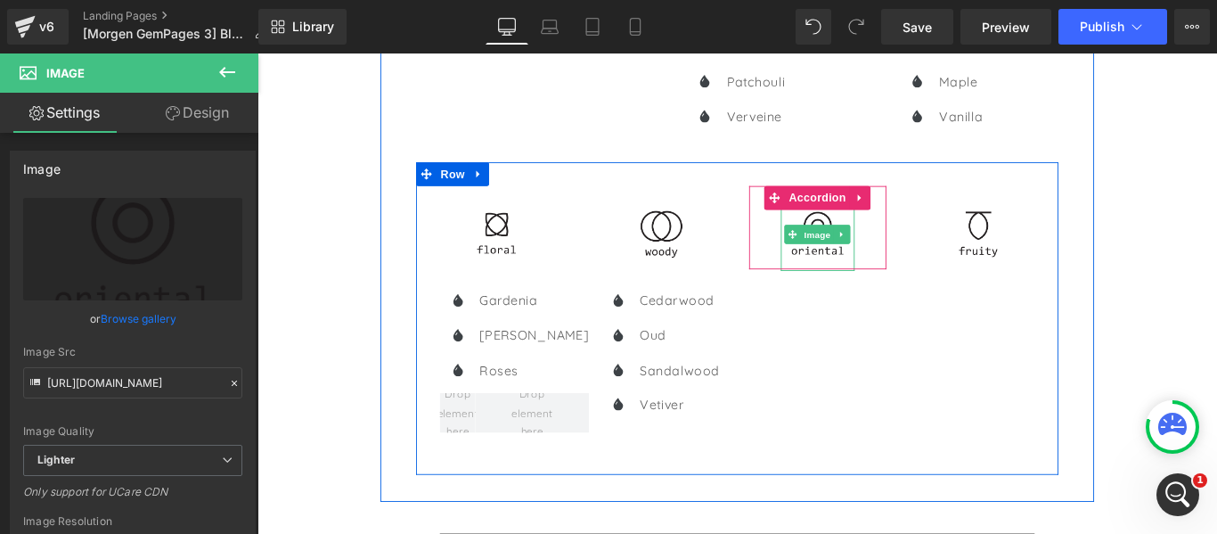
click at [891, 269] on img at bounding box center [886, 257] width 83 height 83
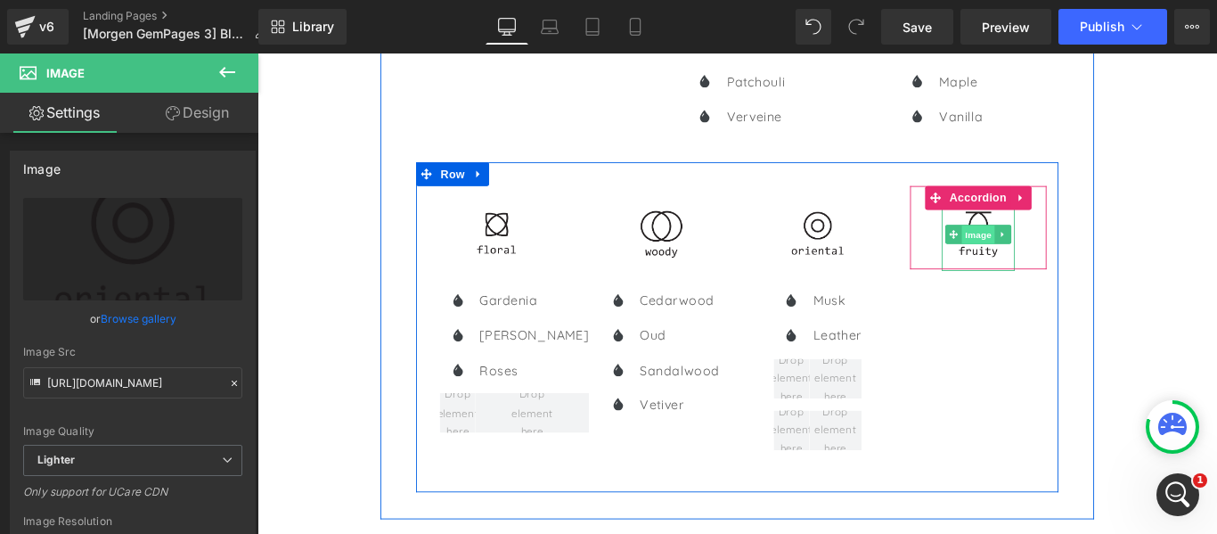
click at [1049, 257] on span "Image" at bounding box center [1067, 257] width 37 height 21
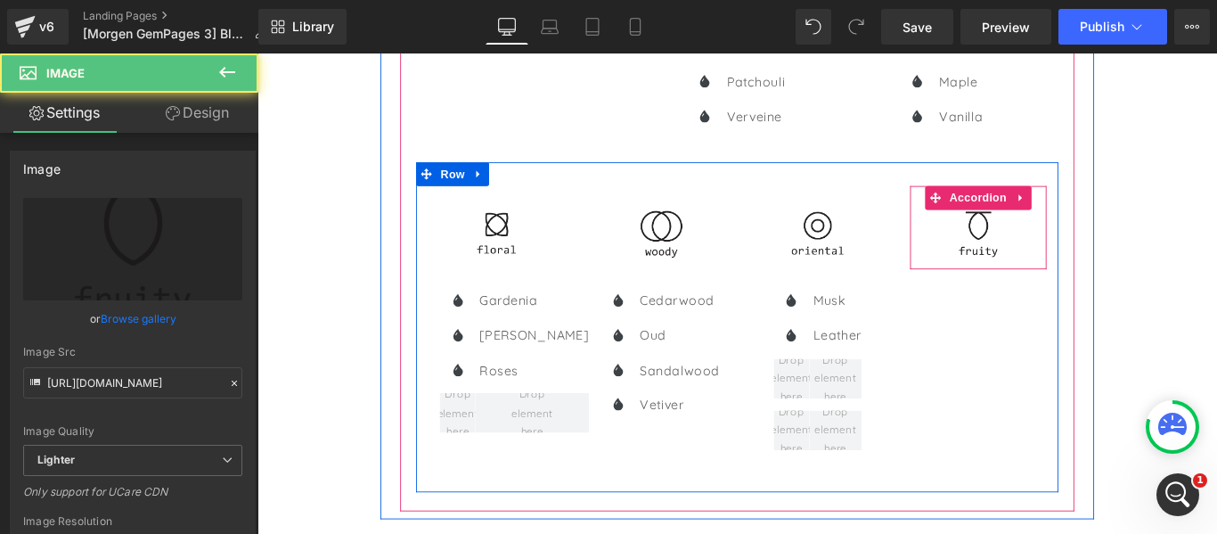
click at [1013, 283] on div "Image" at bounding box center [1068, 249] width 154 height 94
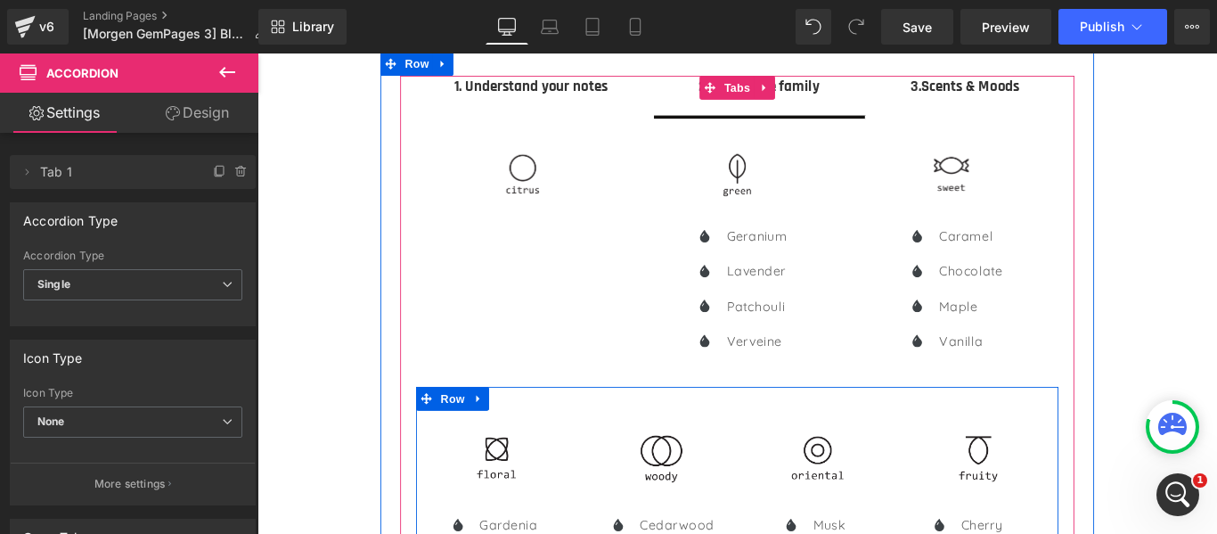
scroll to position [178, 0]
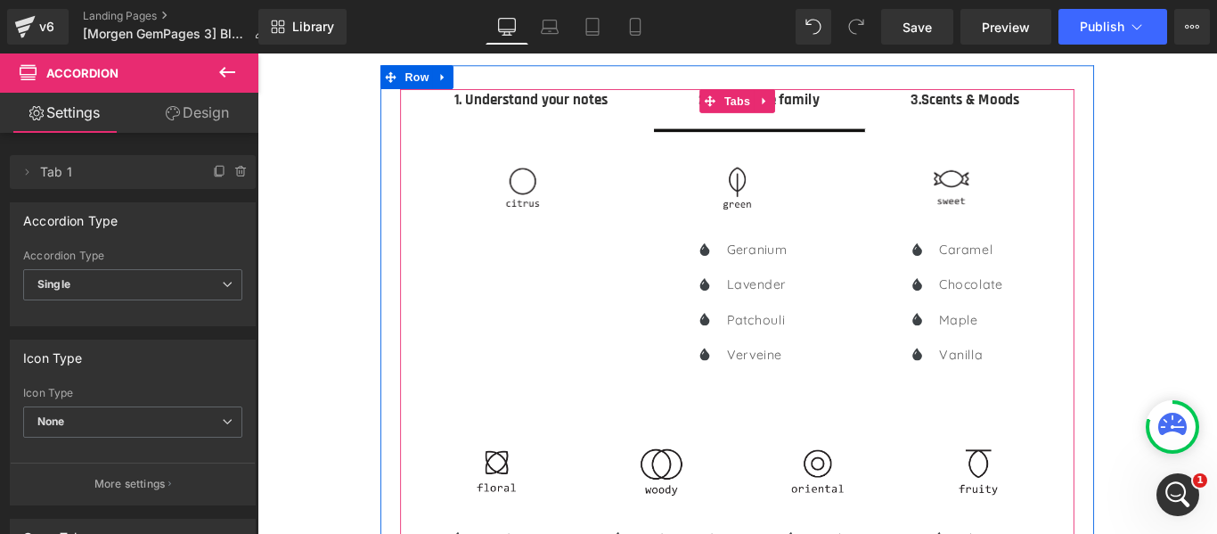
click at [1044, 110] on strong "3.Scents & Moods" at bounding box center [1052, 105] width 123 height 22
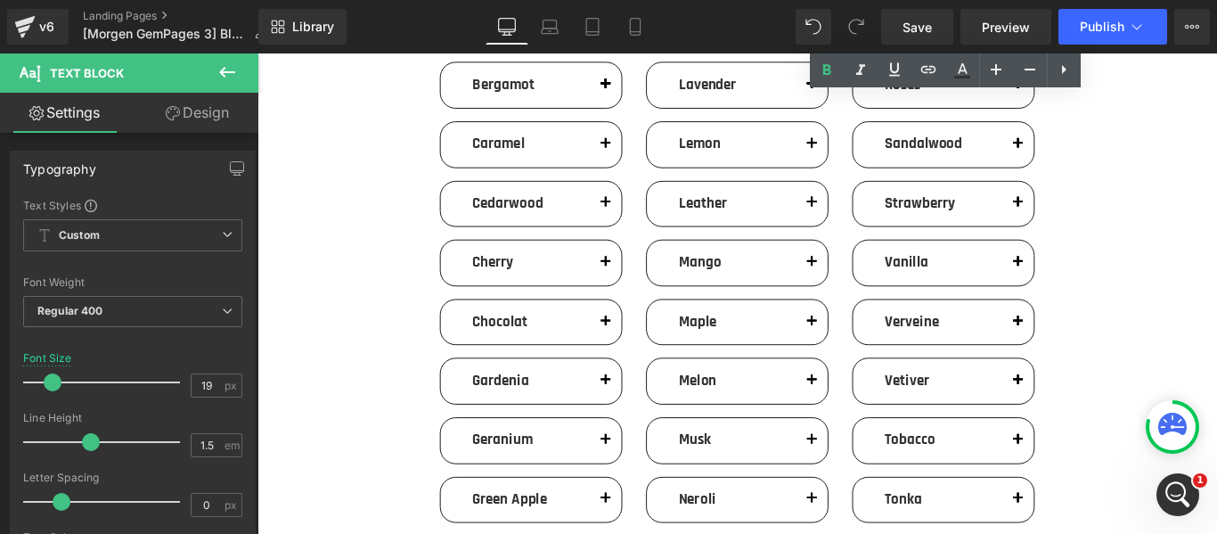
scroll to position [267, 0]
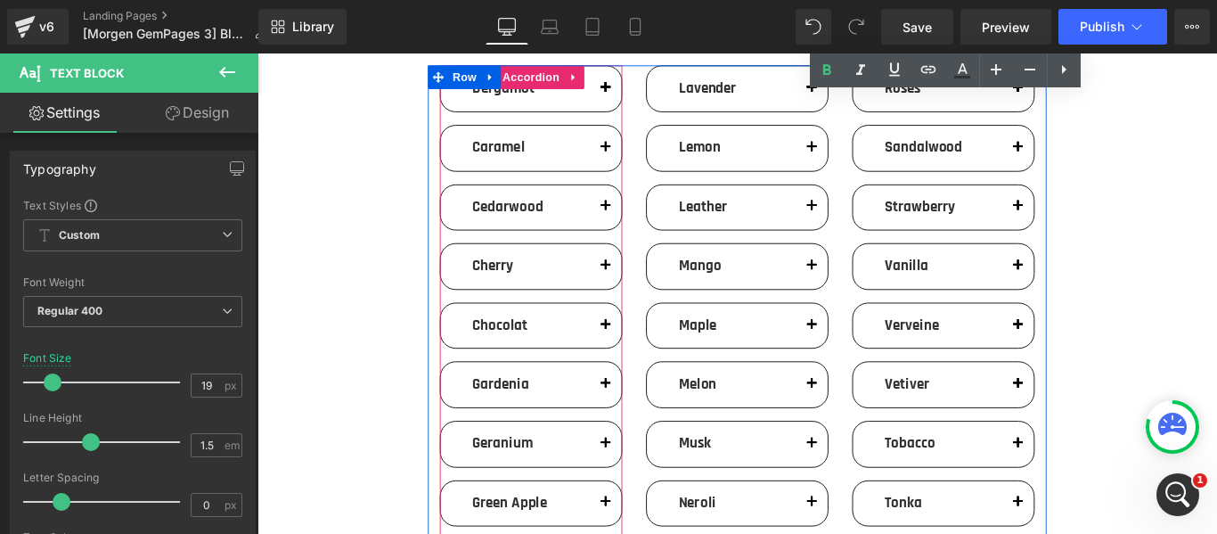
click at [618, 97] on div "Bergamot Text Block" at bounding box center [565, 93] width 132 height 24
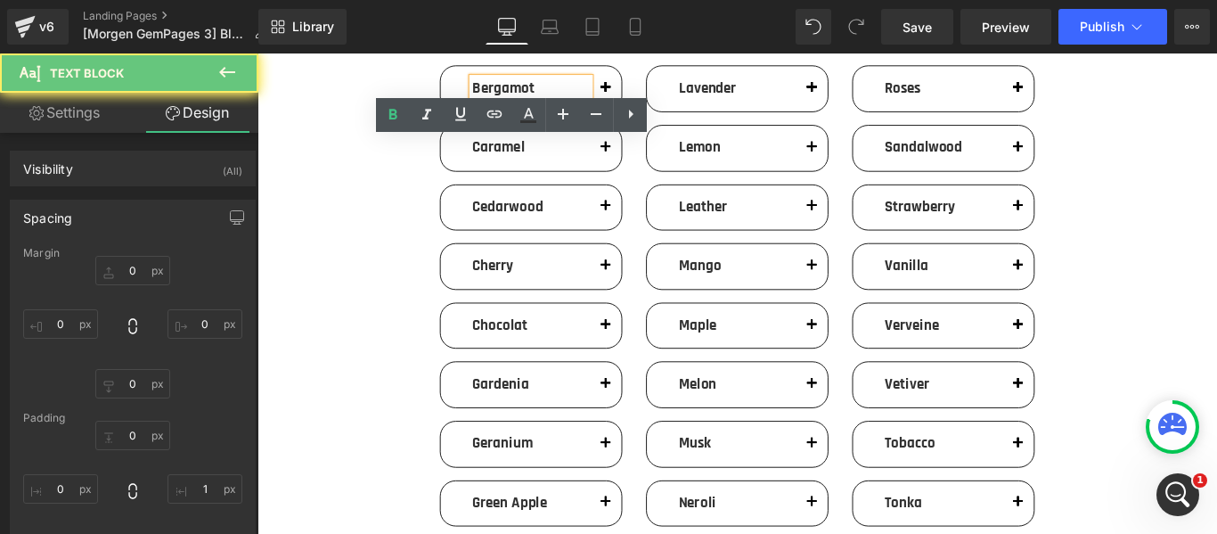
click at [649, 97] on span "button" at bounding box center [649, 97] width 0 height 0
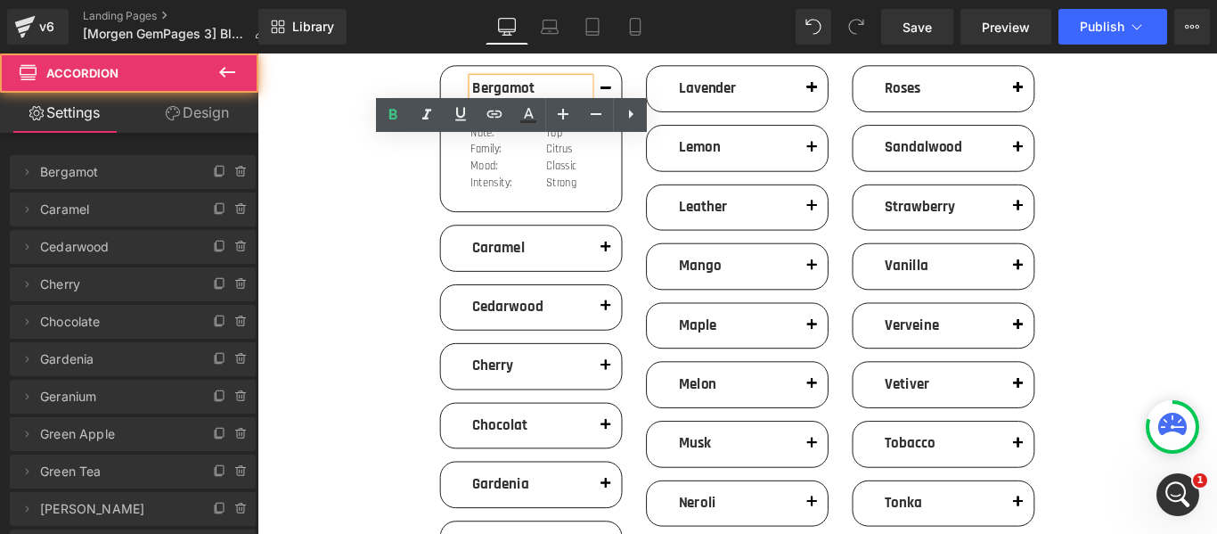
click at [649, 98] on span "button" at bounding box center [649, 98] width 0 height 0
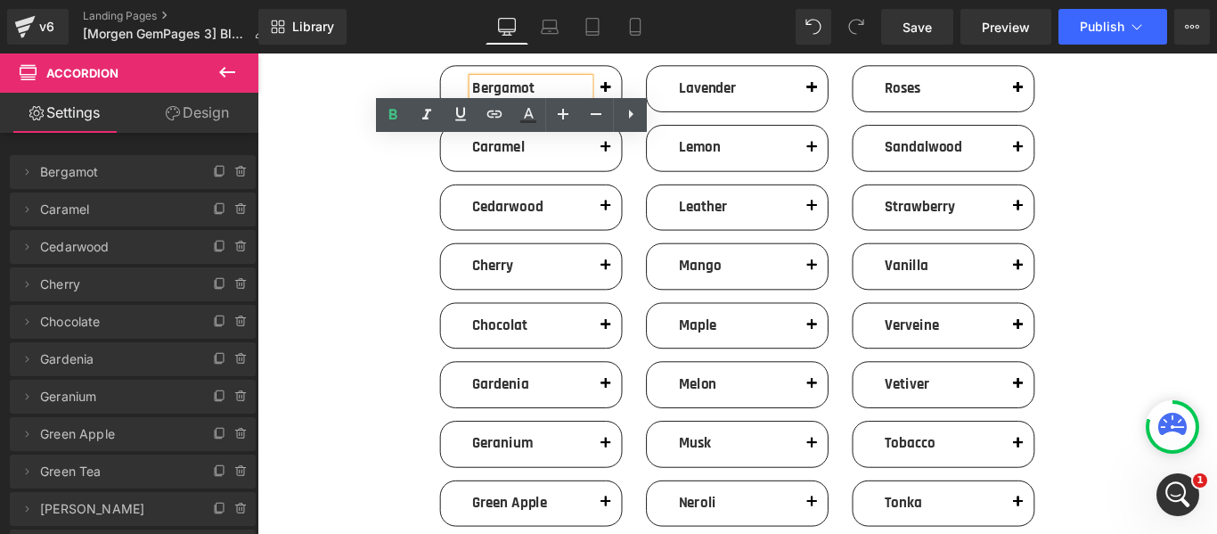
click at [649, 97] on span "button" at bounding box center [649, 97] width 0 height 0
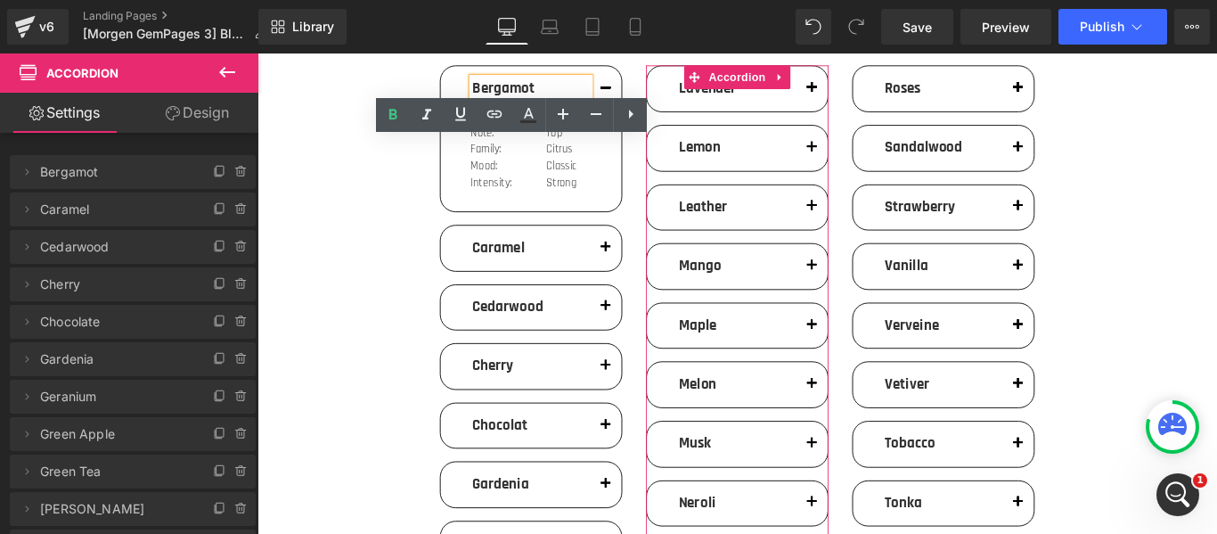
click at [885, 88] on button "button" at bounding box center [880, 93] width 36 height 51
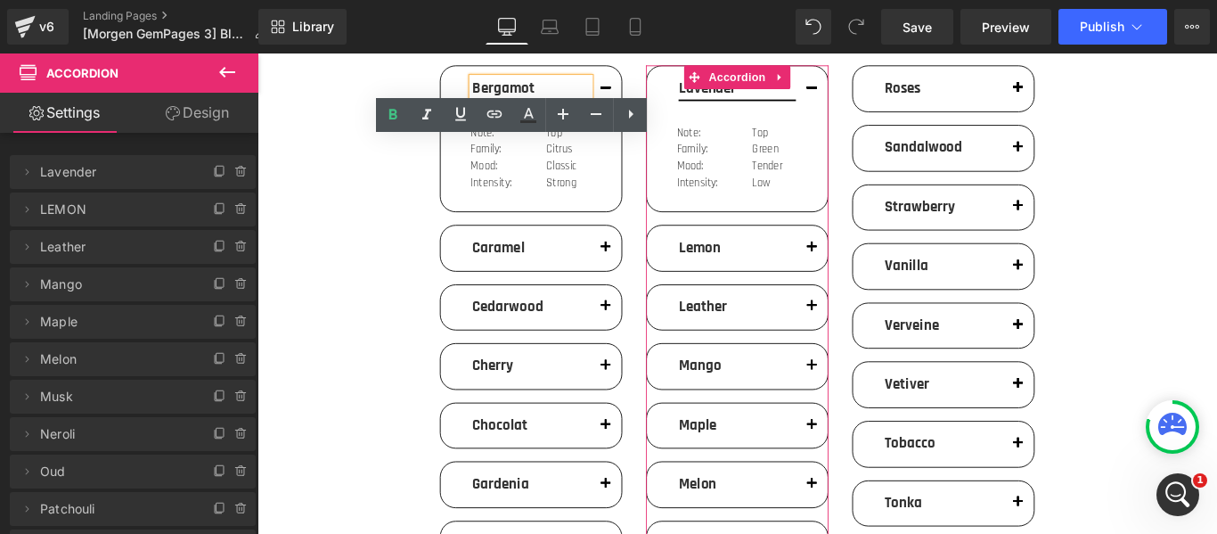
click at [880, 98] on span "button" at bounding box center [880, 98] width 0 height 0
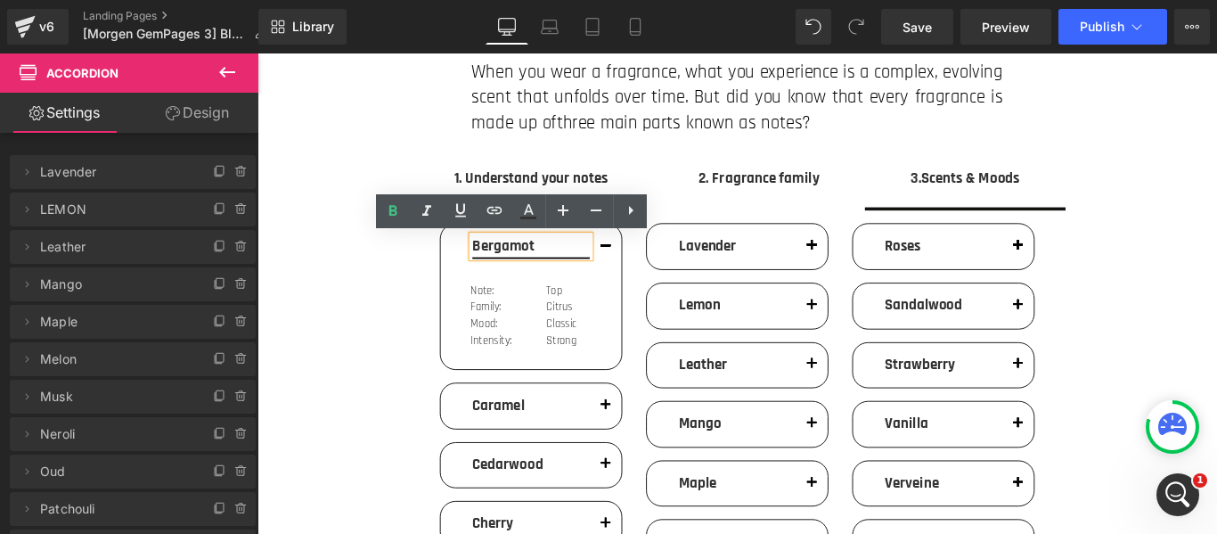
scroll to position [89, 0]
drag, startPoint x: 437, startPoint y: 295, endPoint x: 447, endPoint y: 306, distance: 15.2
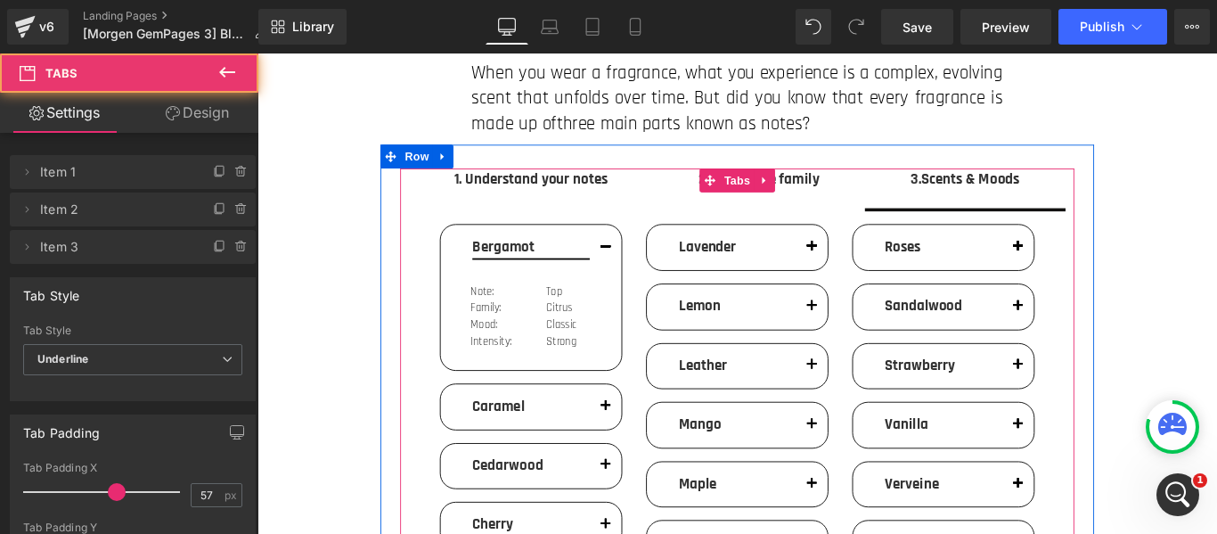
click at [694, 220] on span "1. Understand your notes Text Block" at bounding box center [565, 205] width 275 height 45
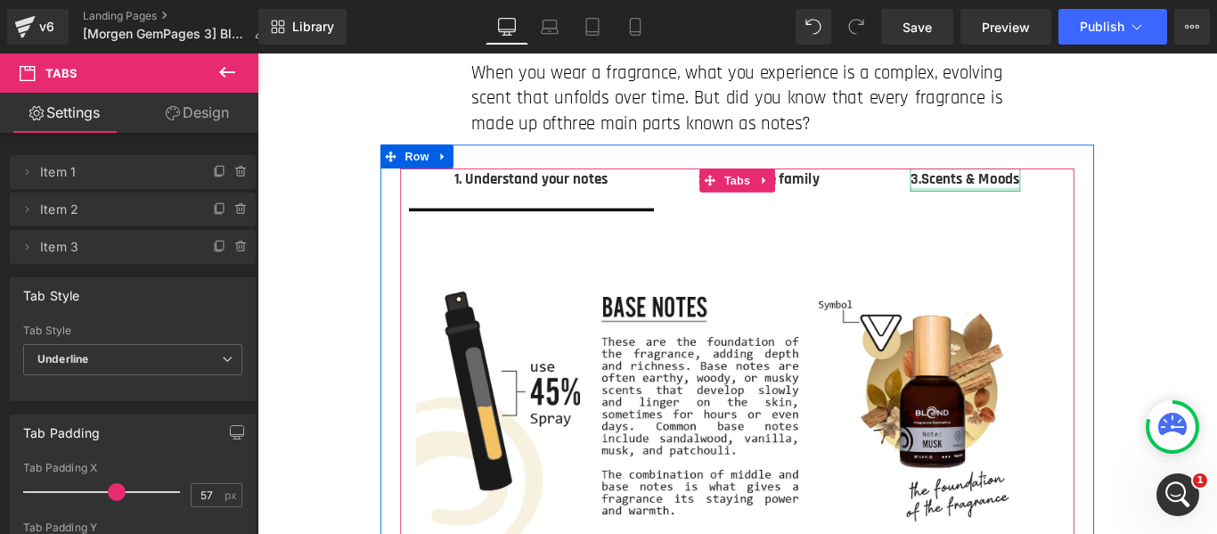
click at [992, 208] on div at bounding box center [1053, 206] width 124 height 4
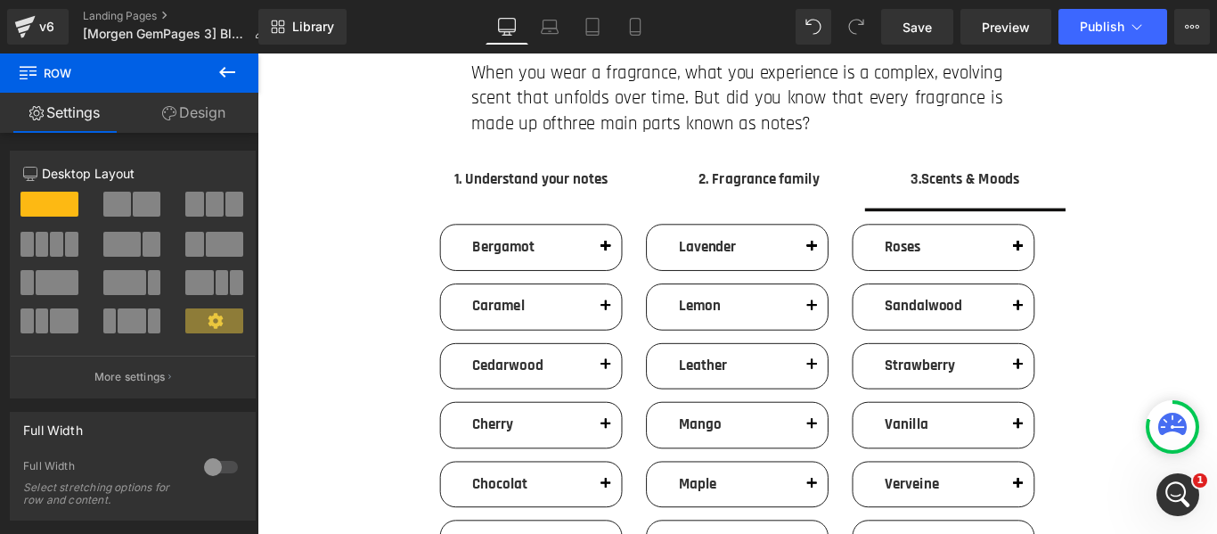
click at [225, 72] on icon at bounding box center [227, 72] width 16 height 11
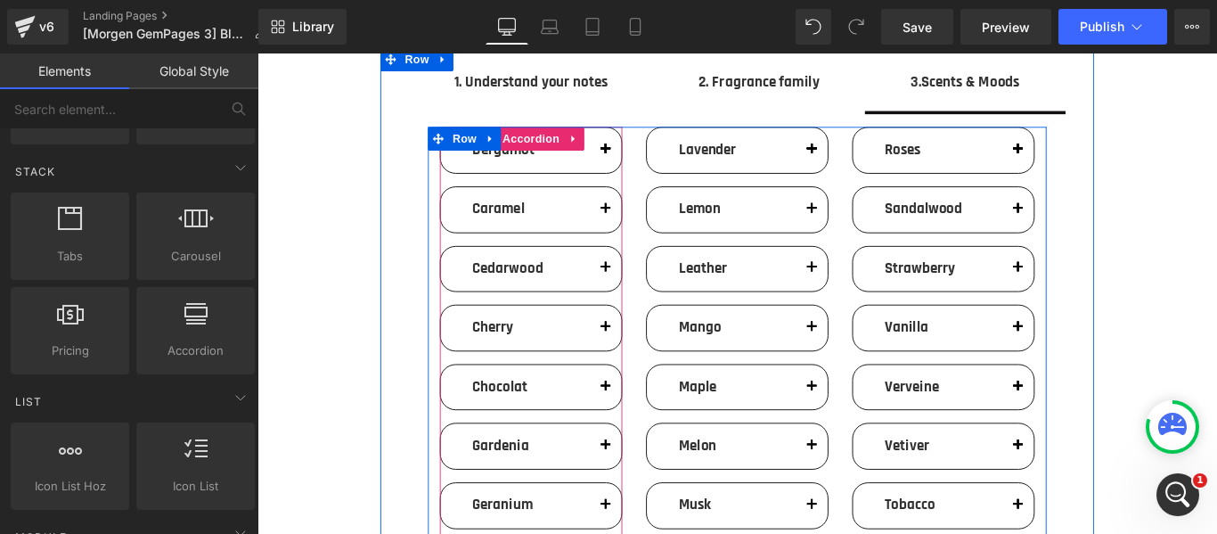
scroll to position [178, 0]
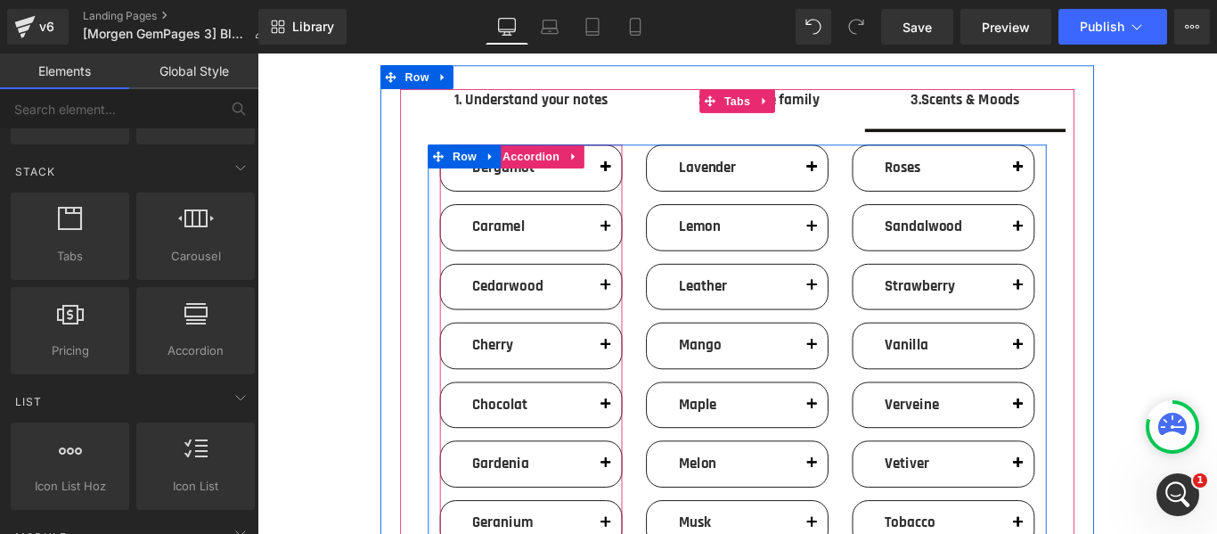
click at [560, 190] on div "Bergamot Text Block" at bounding box center [565, 182] width 132 height 24
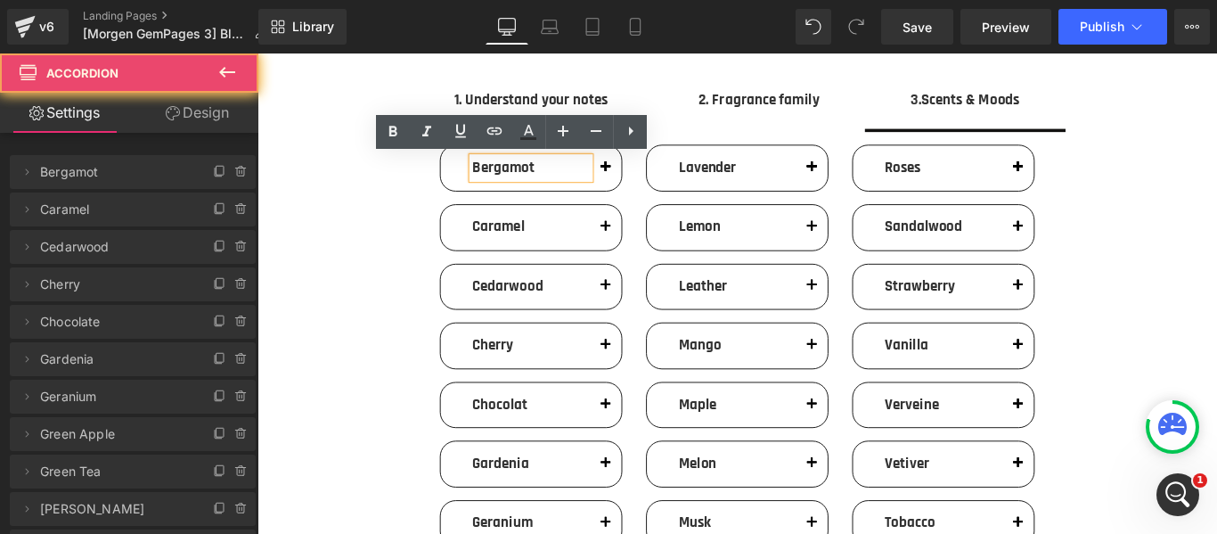
click at [618, 200] on div "Bergamot Text Block" at bounding box center [564, 182] width 203 height 51
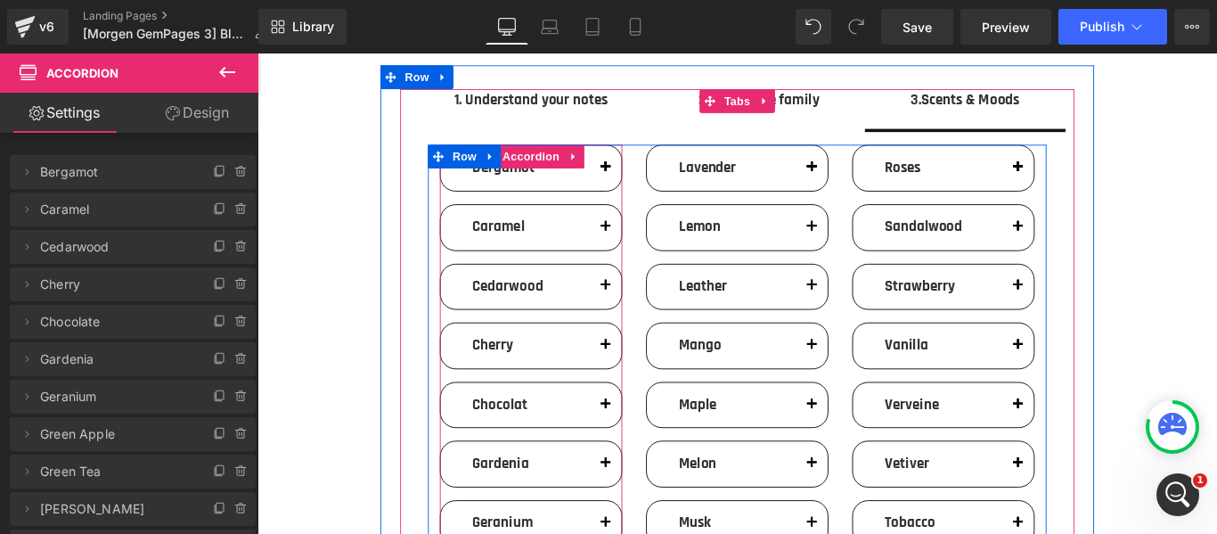
click at [633, 203] on button "button" at bounding box center [649, 182] width 36 height 51
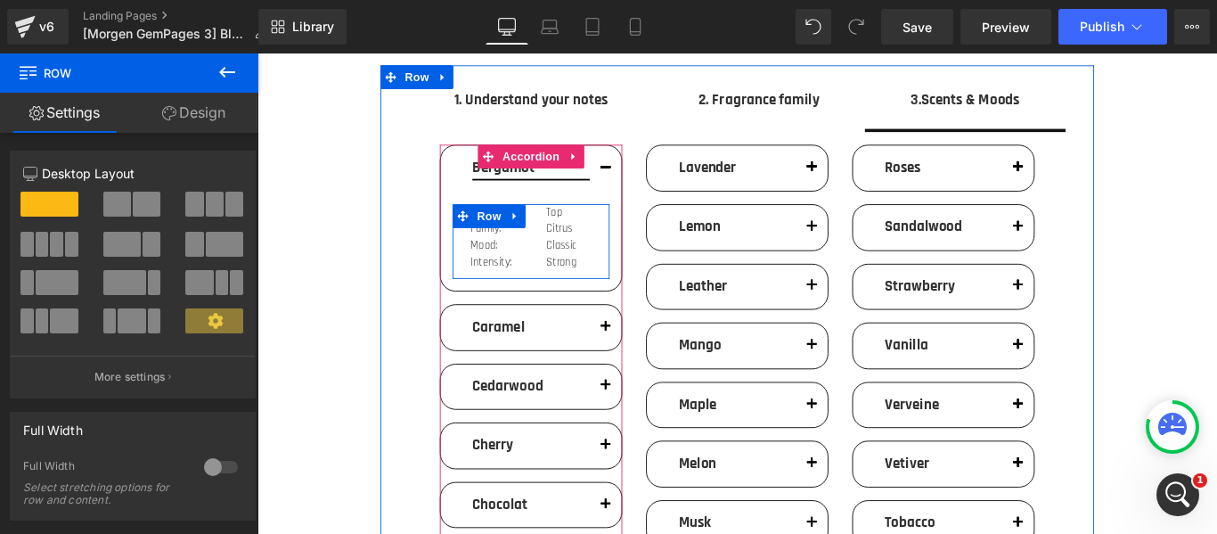
click at [511, 257] on span "Text Block" at bounding box center [516, 259] width 59 height 21
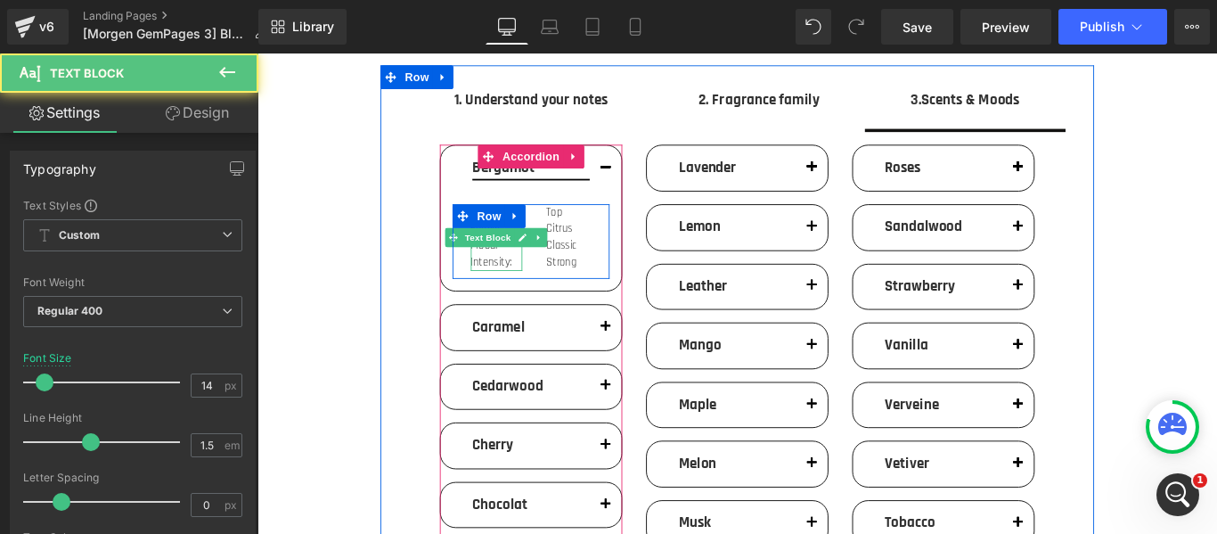
click at [520, 285] on p "Intensity:" at bounding box center [525, 288] width 57 height 19
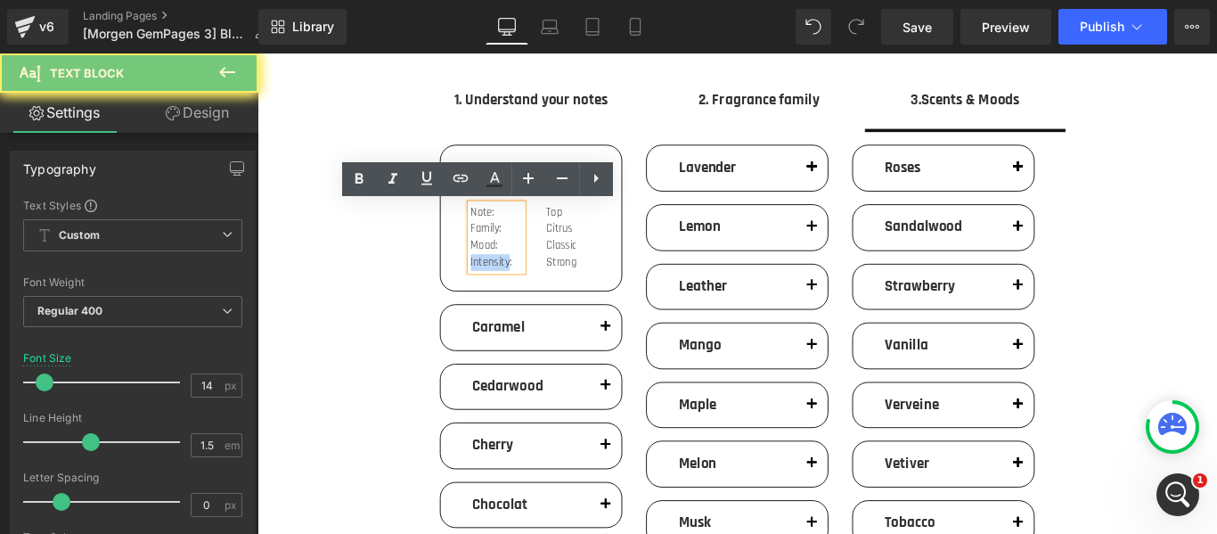
click at [520, 285] on p "Intensity:" at bounding box center [525, 288] width 57 height 19
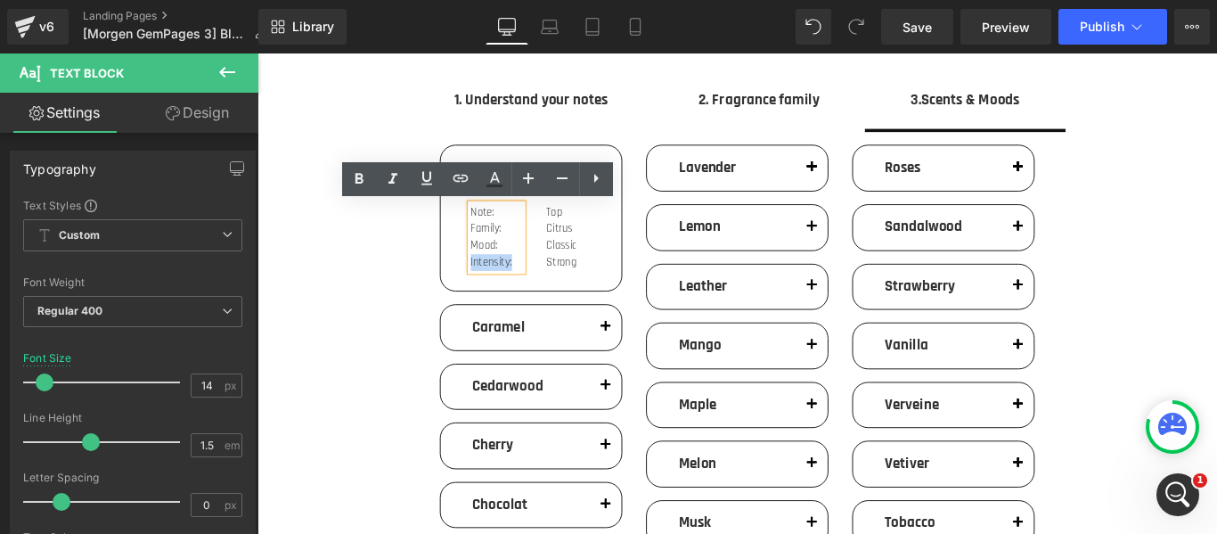
click at [520, 285] on p "Intensity:" at bounding box center [525, 288] width 57 height 19
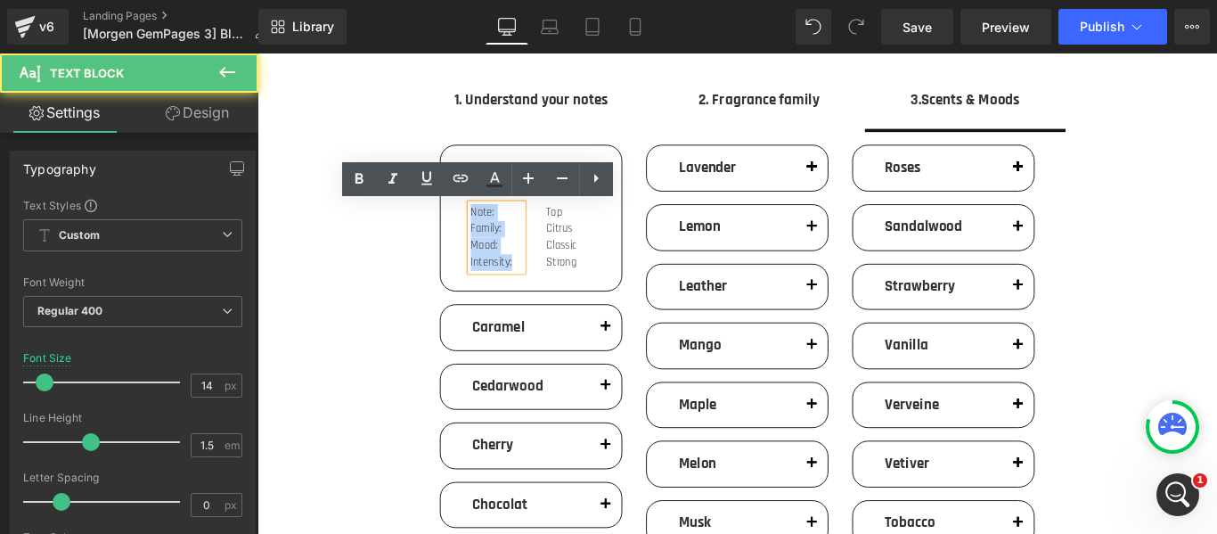
drag, startPoint x: 490, startPoint y: 230, endPoint x: 545, endPoint y: 289, distance: 80.7
click at [545, 289] on div "Note: Family: Mood: Intensity:" at bounding box center [526, 260] width 58 height 75
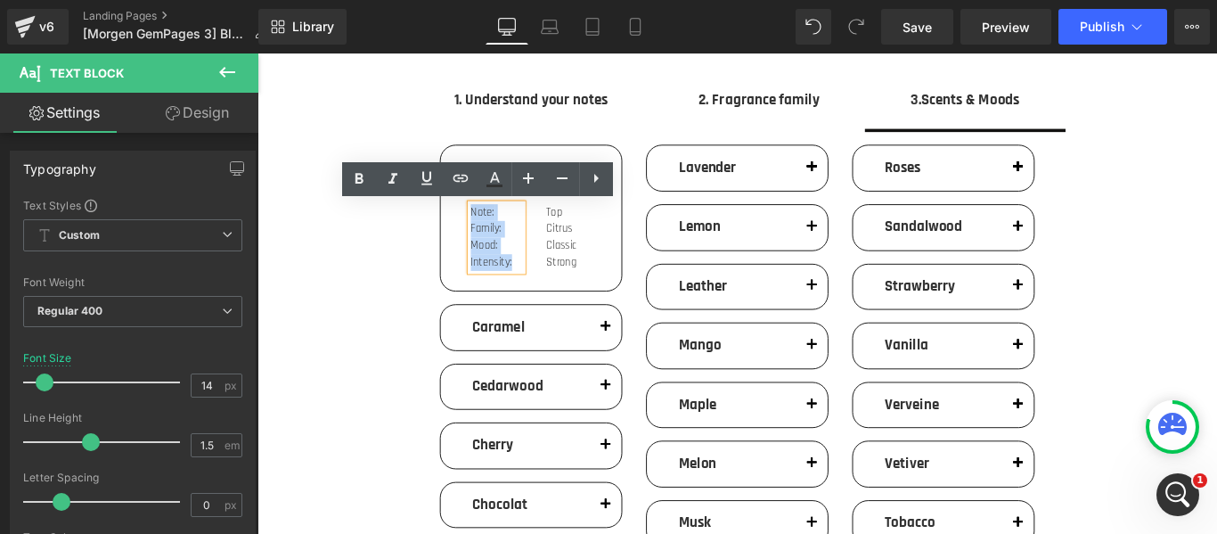
copy div "Note: Family: Mood: Intensity:"
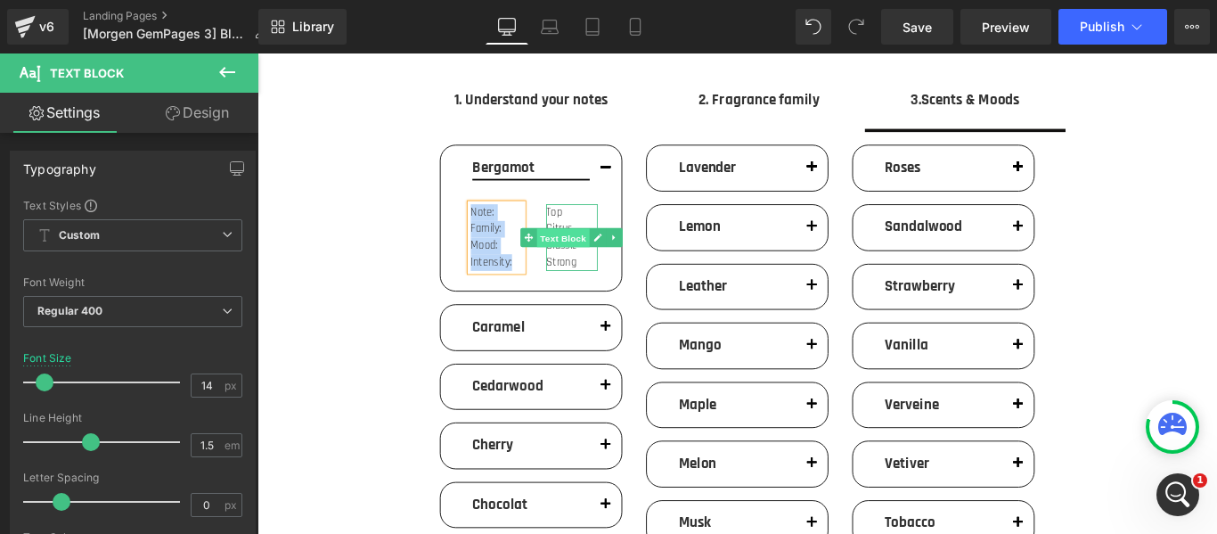
click at [587, 266] on span "Text Block" at bounding box center [601, 260] width 59 height 21
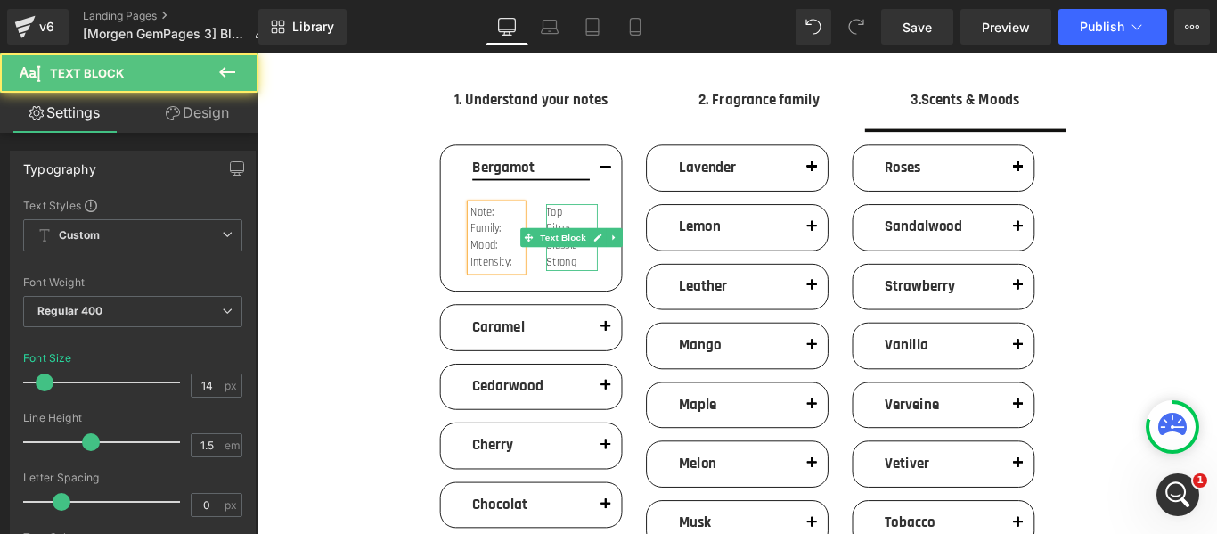
click at [602, 291] on p "Strong" at bounding box center [610, 288] width 57 height 19
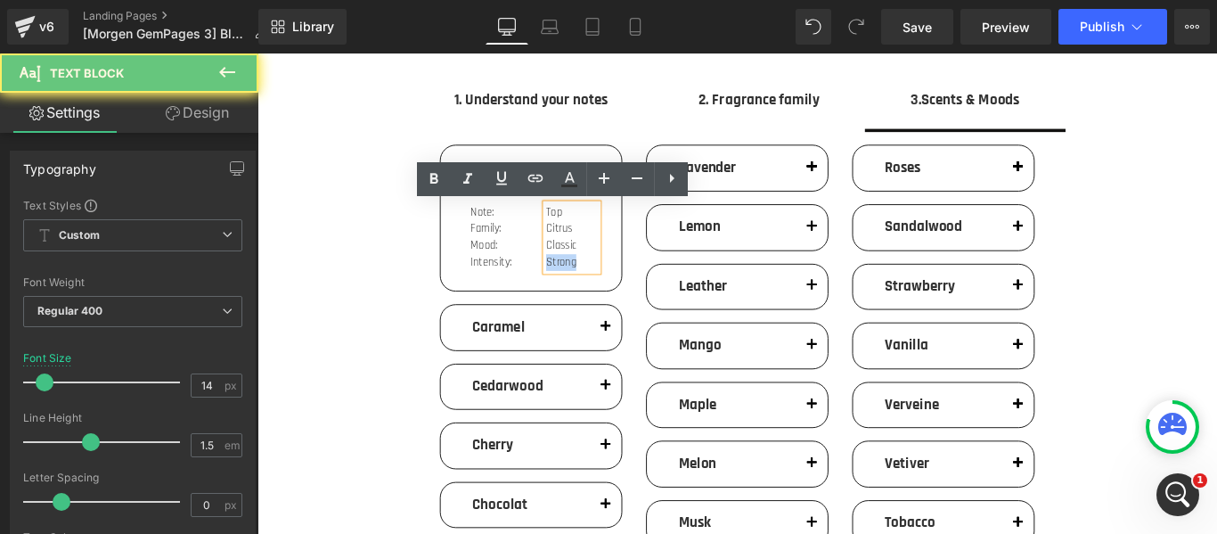
click at [602, 291] on p "Strong" at bounding box center [610, 288] width 57 height 19
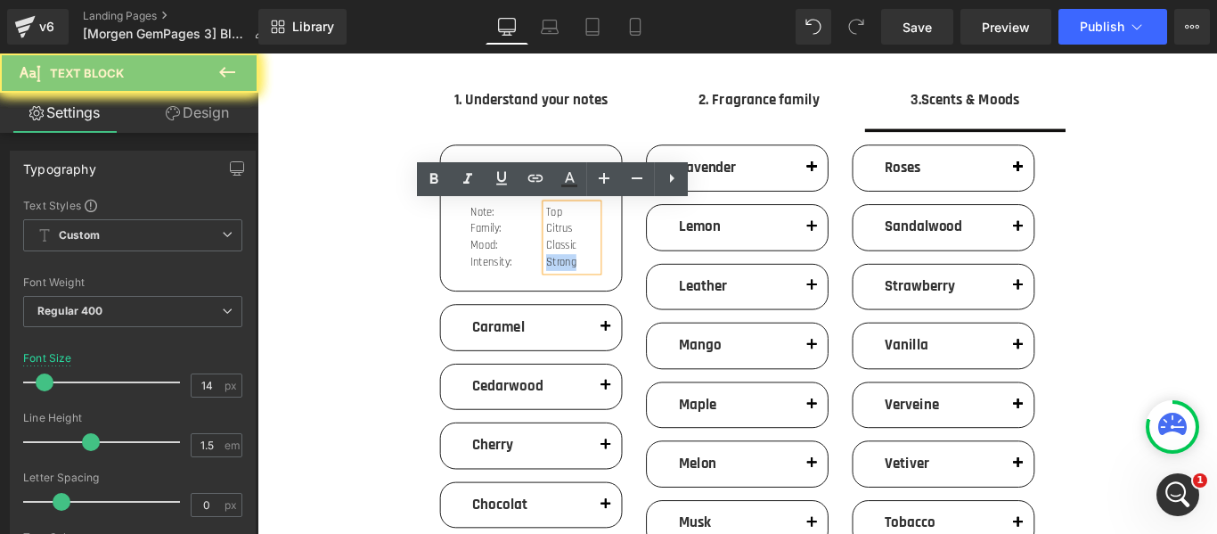
click at [602, 291] on p "Strong" at bounding box center [610, 288] width 57 height 19
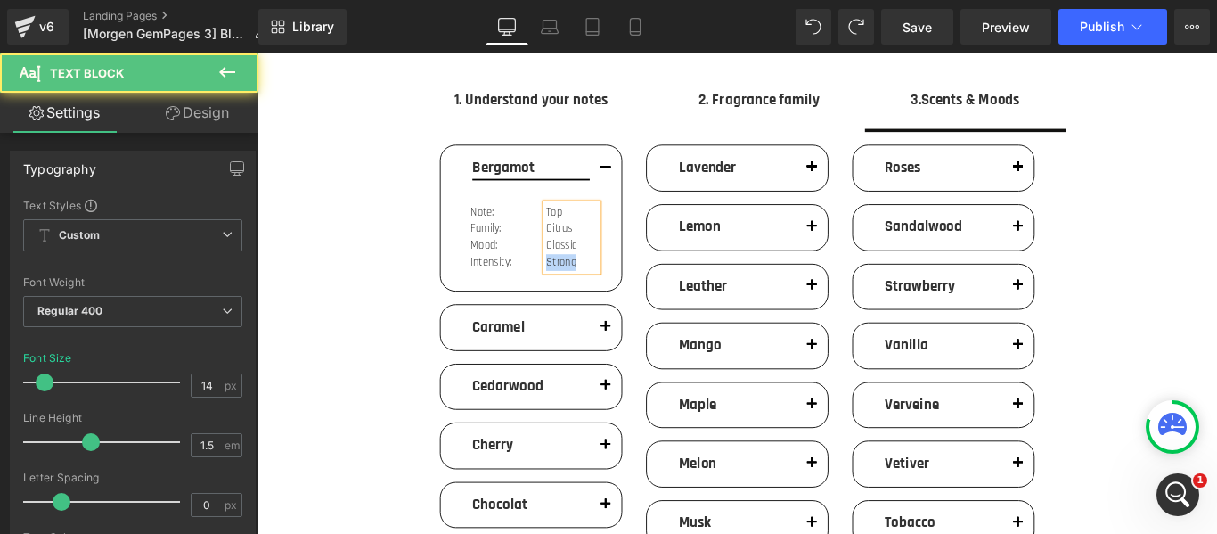
click at [616, 284] on p "Strong" at bounding box center [610, 288] width 57 height 19
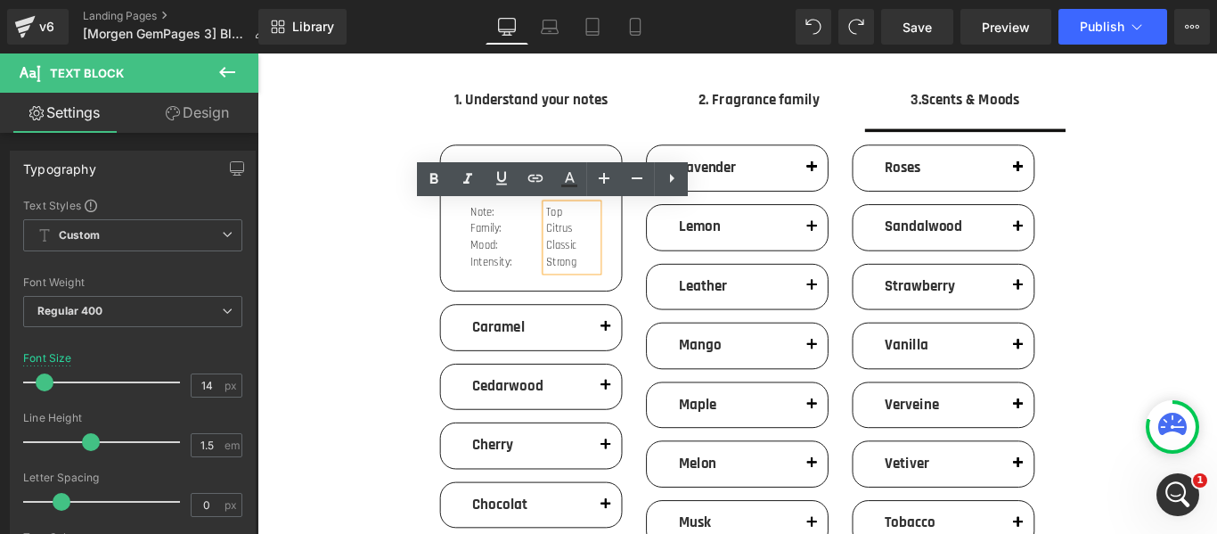
drag, startPoint x: 618, startPoint y: 290, endPoint x: 571, endPoint y: 231, distance: 76.1
click at [582, 231] on div "Top Citrus Classic Strong" at bounding box center [611, 260] width 58 height 75
drag, startPoint x: 575, startPoint y: 233, endPoint x: 619, endPoint y: 294, distance: 75.2
click at [619, 294] on div "Top Citrus Classic Strong" at bounding box center [611, 260] width 58 height 75
copy div "Top Citrus Classic Strong"
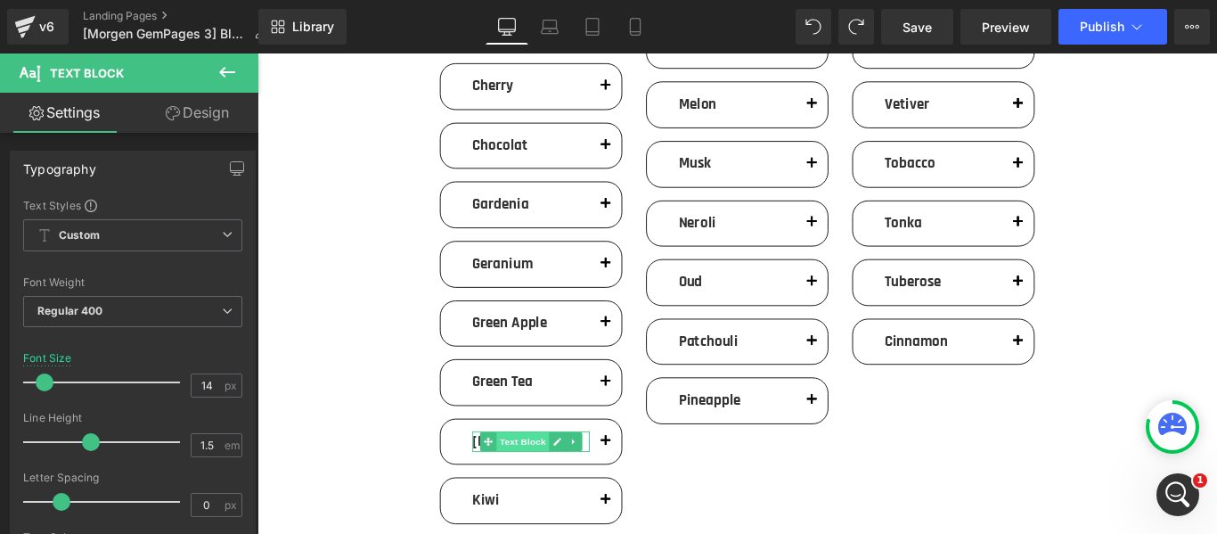
scroll to position [624, 0]
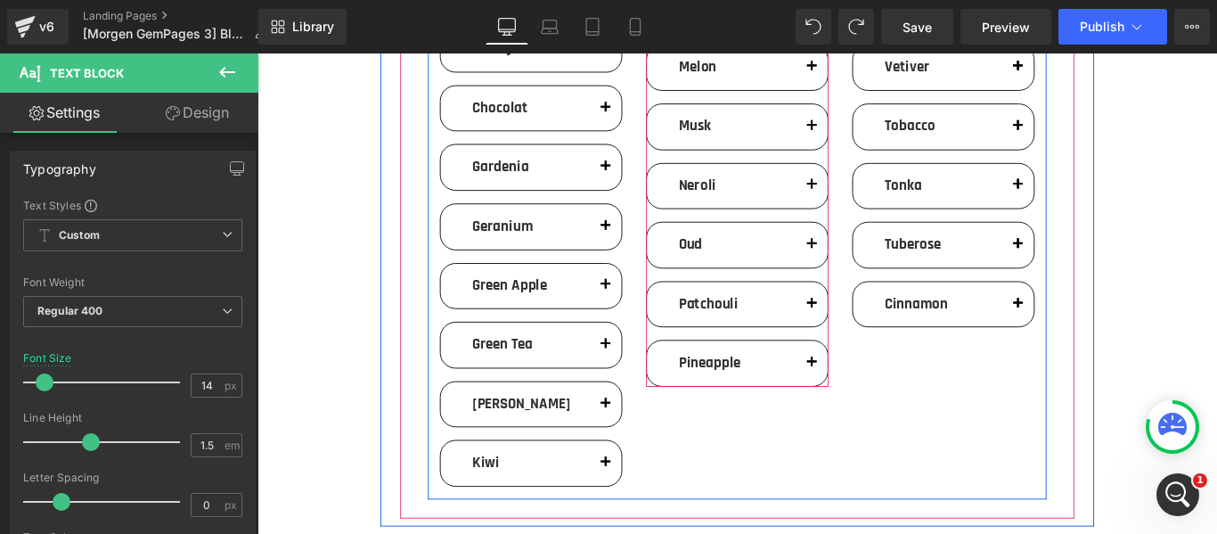
click at [879, 265] on button "button" at bounding box center [880, 268] width 36 height 51
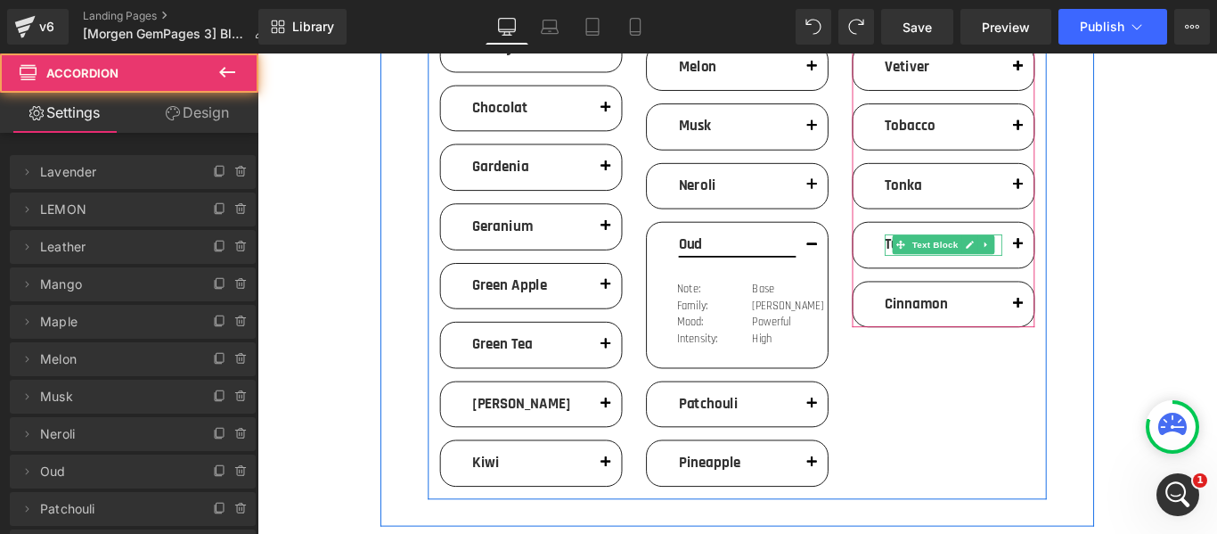
click at [1098, 262] on button "button" at bounding box center [1112, 268] width 36 height 51
